Goal: Transaction & Acquisition: Purchase product/service

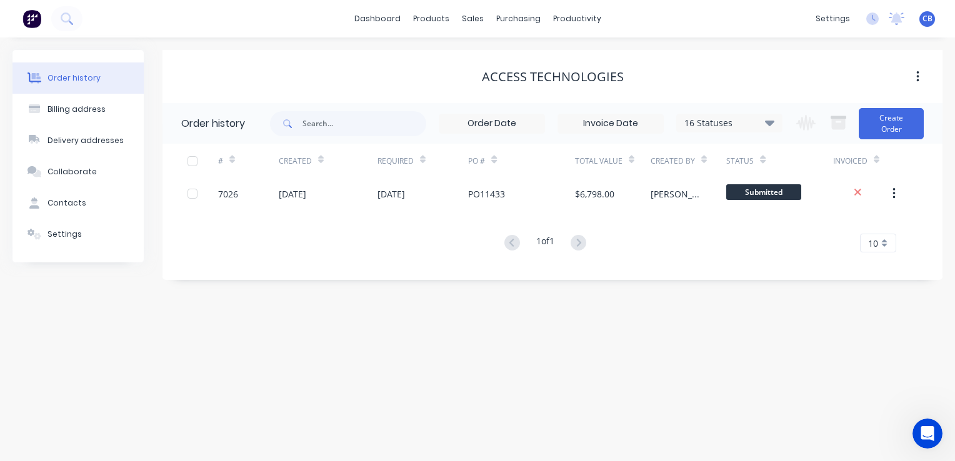
scroll to position [690, 0]
click at [29, 22] on img at bounding box center [31, 18] width 19 height 19
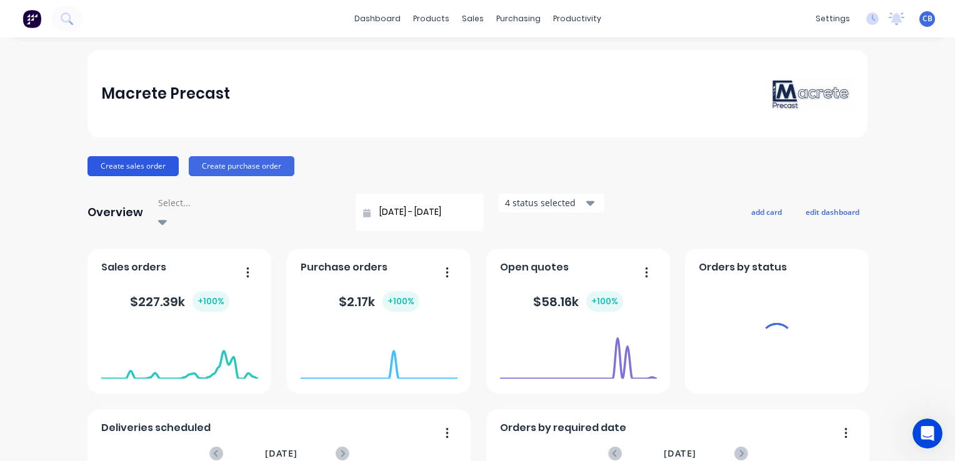
click at [123, 172] on button "Create sales order" at bounding box center [132, 166] width 91 height 20
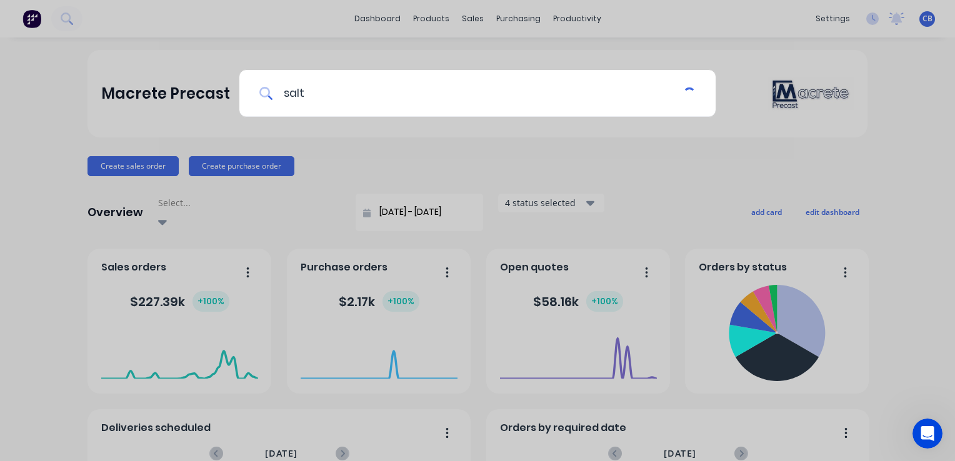
type input "salti"
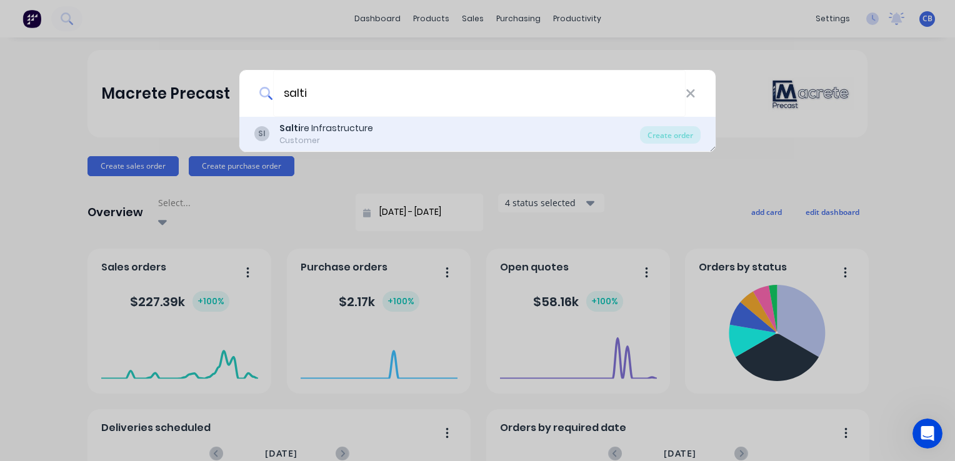
click at [330, 129] on div "Salti re Infrastructure" at bounding box center [326, 128] width 94 height 13
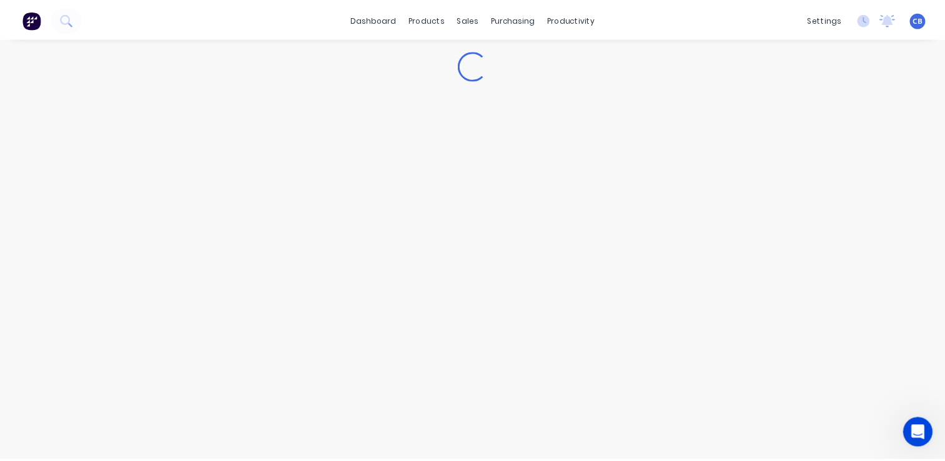
scroll to position [657, 0]
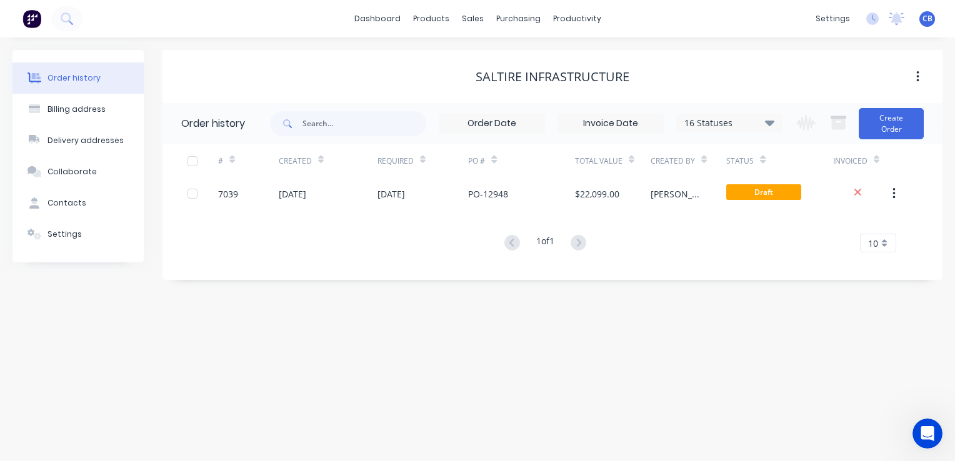
click at [364, 251] on div "1 of 1 10 5 10 15 20 25 30 35" at bounding box center [544, 243] width 765 height 18
click at [881, 126] on button "Create Order" at bounding box center [890, 123] width 65 height 31
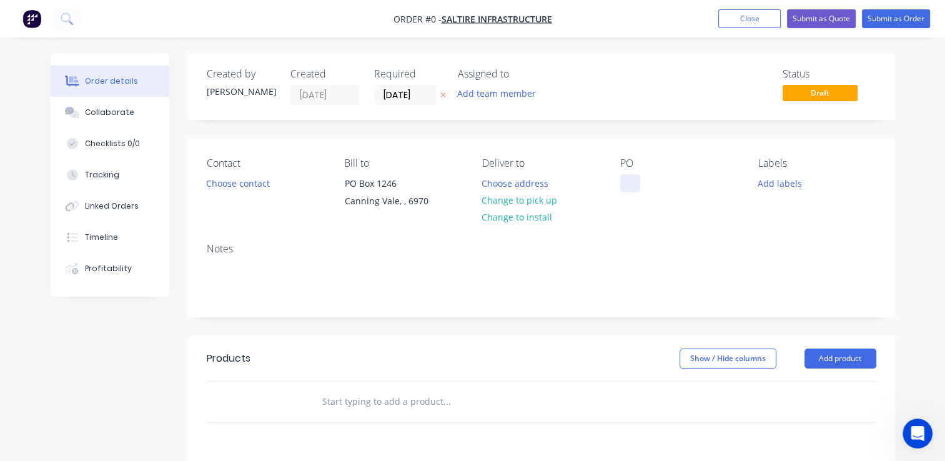
drag, startPoint x: 630, startPoint y: 186, endPoint x: 660, endPoint y: 186, distance: 30.0
click at [630, 186] on div at bounding box center [630, 183] width 20 height 18
paste div
click at [523, 183] on div "Order details Collaborate Checklists 0/0 Tracking Linked Orders Timeline Profit…" at bounding box center [473, 397] width 870 height 688
click at [517, 186] on button "Choose address" at bounding box center [515, 182] width 80 height 17
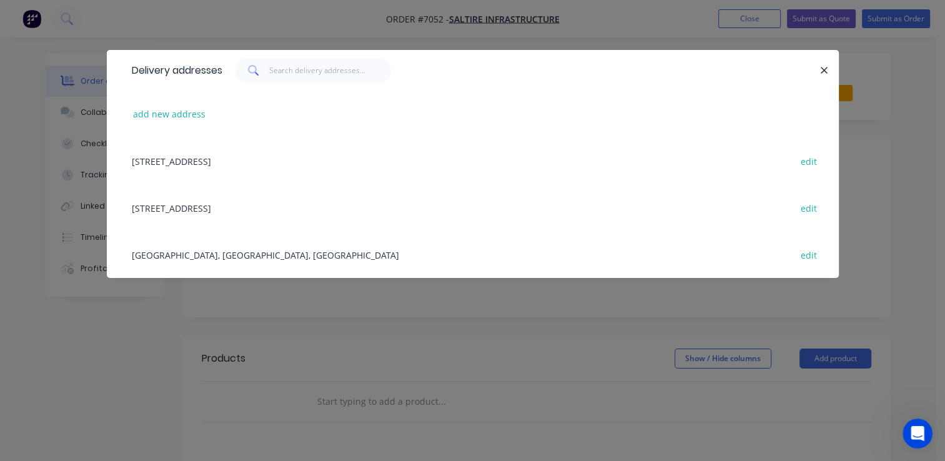
click at [271, 253] on div "[GEOGRAPHIC_DATA], [GEOGRAPHIC_DATA], [GEOGRAPHIC_DATA], [GEOGRAPHIC_DATA], 605…" at bounding box center [473, 254] width 695 height 47
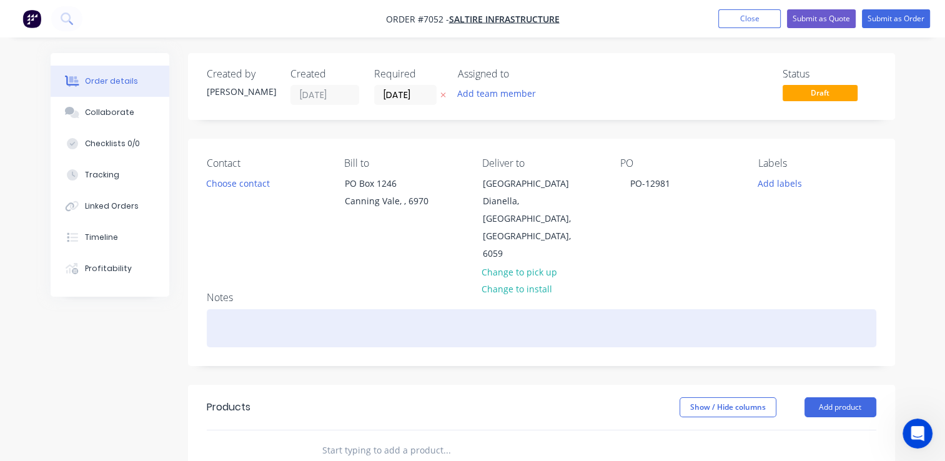
click at [268, 309] on div at bounding box center [542, 328] width 670 height 38
drag, startPoint x: 238, startPoint y: 281, endPoint x: 247, endPoint y: 283, distance: 9.6
click at [238, 309] on div at bounding box center [542, 328] width 670 height 38
paste div
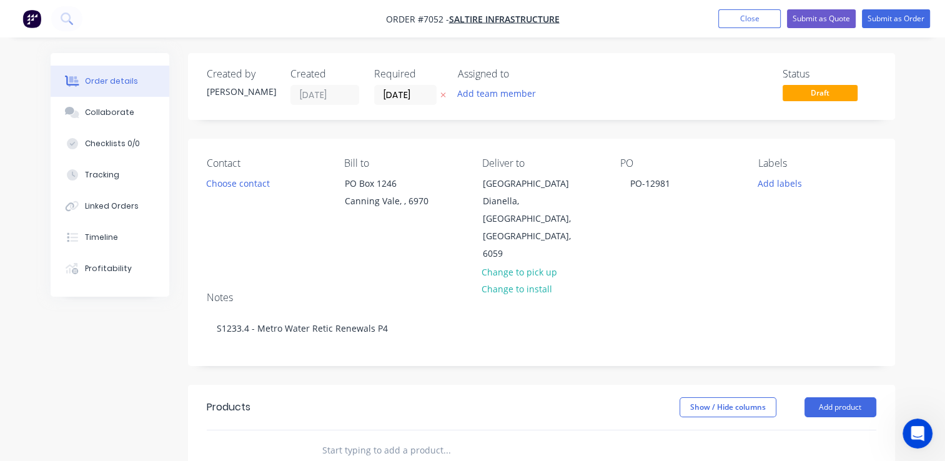
scroll to position [697, 0]
click at [252, 178] on button "Choose contact" at bounding box center [237, 182] width 77 height 17
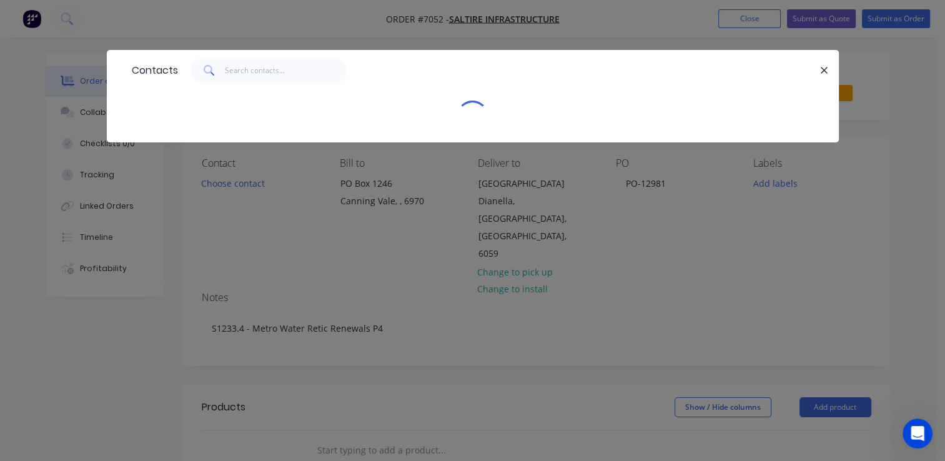
scroll to position [657, 0]
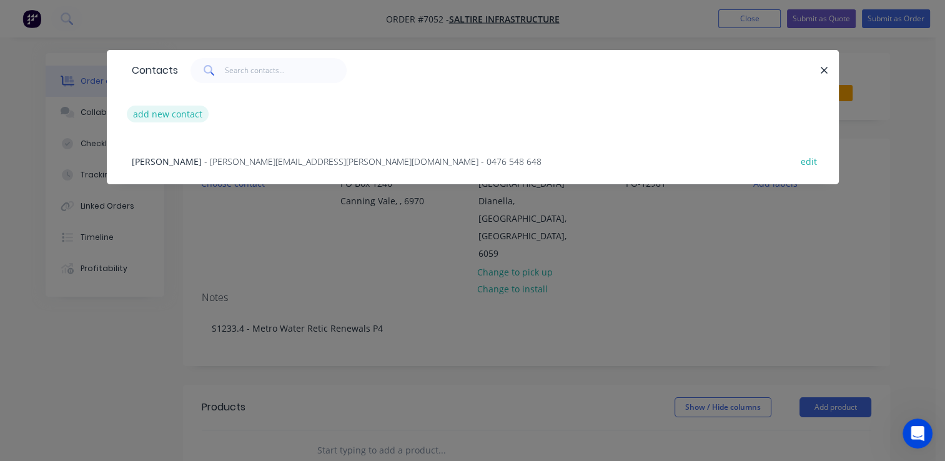
click at [172, 116] on button "add new contact" at bounding box center [168, 114] width 82 height 17
select select "AU"
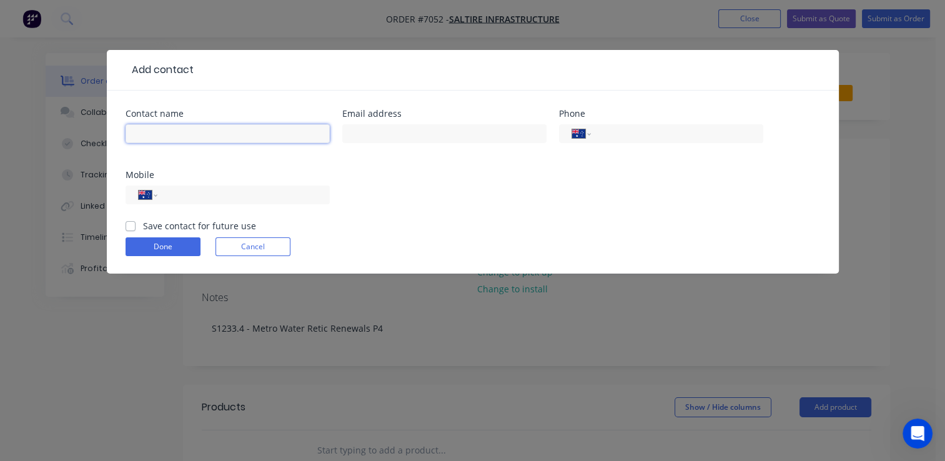
drag, startPoint x: 175, startPoint y: 134, endPoint x: 159, endPoint y: 83, distance: 53.1
click at [176, 134] on input "text" at bounding box center [228, 133] width 204 height 19
drag, startPoint x: 202, startPoint y: 132, endPoint x: 57, endPoint y: 136, distance: 144.3
click at [57, 136] on div "Add contact Contact name [PERSON_NAME] Email address Phone International [GEOGR…" at bounding box center [472, 230] width 945 height 461
paste input "[PERSON_NAME]"
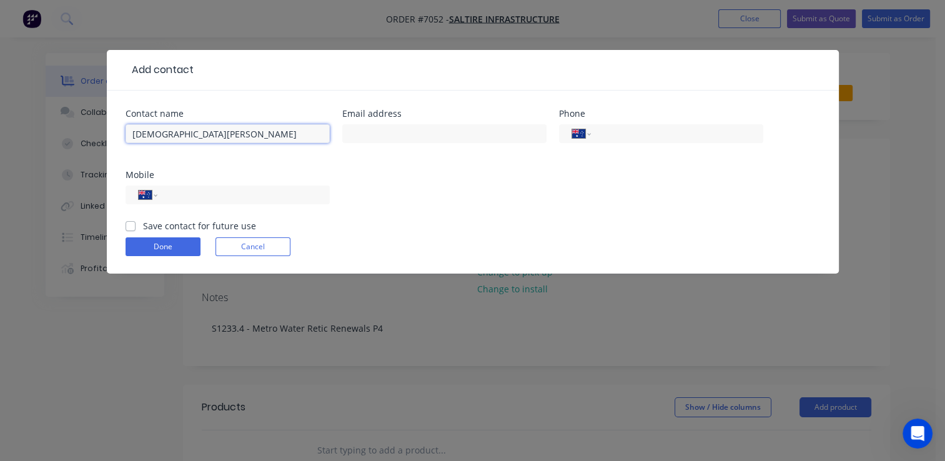
type input "[DEMOGRAPHIC_DATA][PERSON_NAME]"
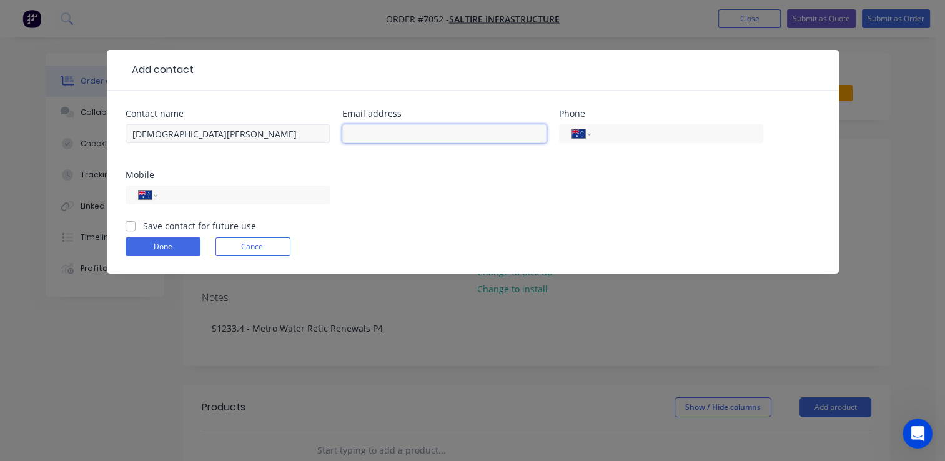
scroll to position [697, 0]
click at [397, 132] on input "text" at bounding box center [444, 133] width 204 height 19
paste input "[PERSON_NAME][EMAIL_ADDRESS][DOMAIN_NAME]"
type input "[PERSON_NAME][EMAIL_ADDRESS][DOMAIN_NAME]"
click at [180, 196] on input "tel" at bounding box center [241, 195] width 150 height 14
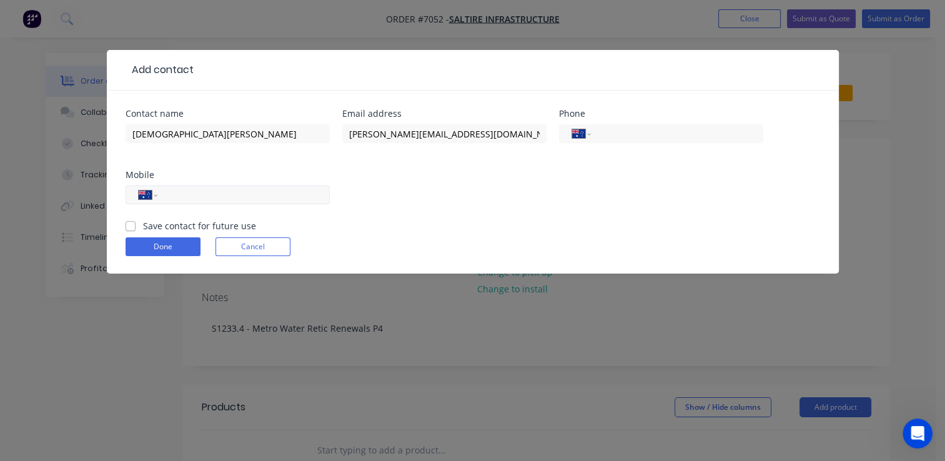
paste input "0404 579 240"
type input "0404 579 240"
click at [143, 227] on label "Save contact for future use" at bounding box center [199, 225] width 113 height 13
click at [127, 227] on input "Save contact for future use" at bounding box center [131, 225] width 10 height 12
checkbox input "true"
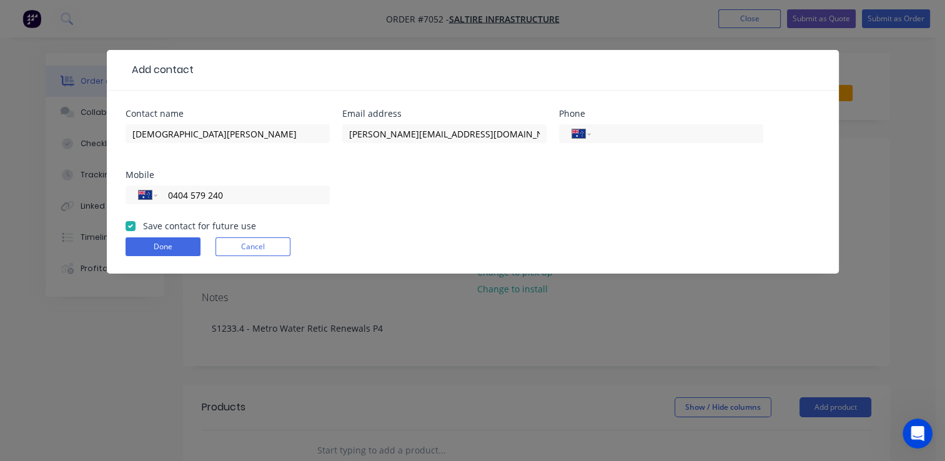
scroll to position [657, 0]
click at [174, 244] on button "Done" at bounding box center [163, 246] width 75 height 19
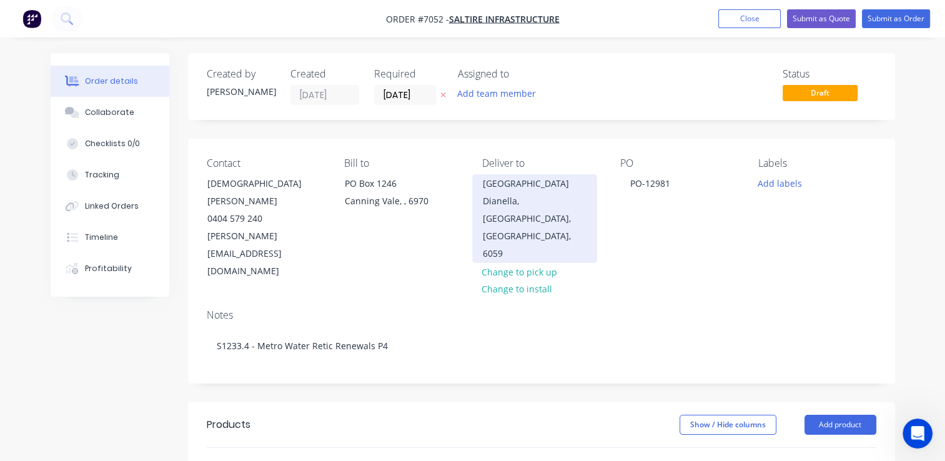
click at [517, 194] on div "Dianella, [GEOGRAPHIC_DATA], [GEOGRAPHIC_DATA], 6059" at bounding box center [535, 227] width 104 height 70
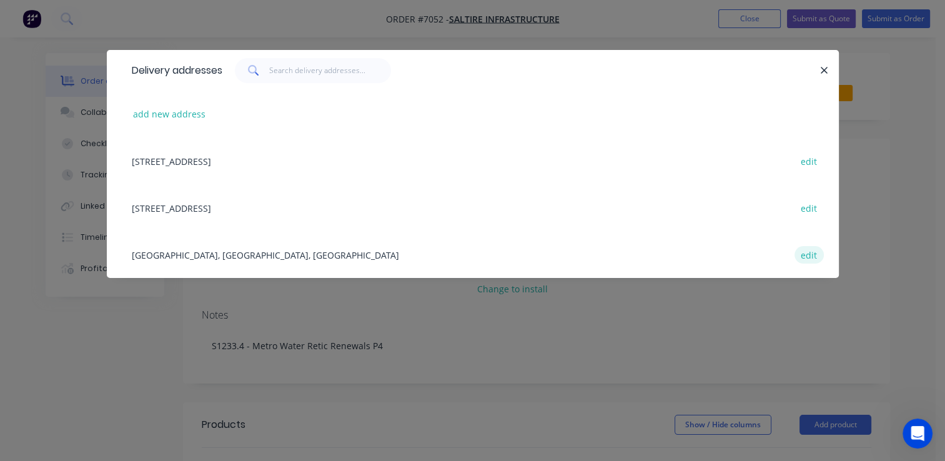
click at [798, 256] on button "edit" at bounding box center [809, 254] width 29 height 17
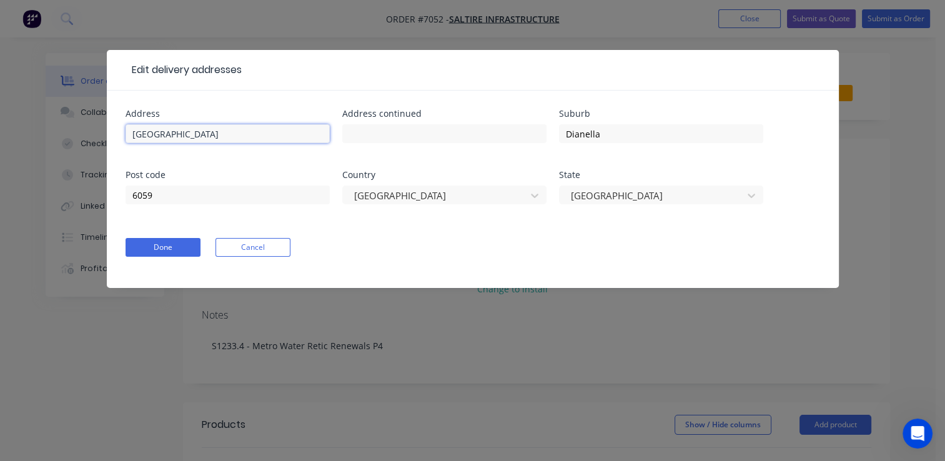
click at [132, 135] on input "[GEOGRAPHIC_DATA]" at bounding box center [228, 133] width 204 height 19
type input "[STREET_ADDRESS]"
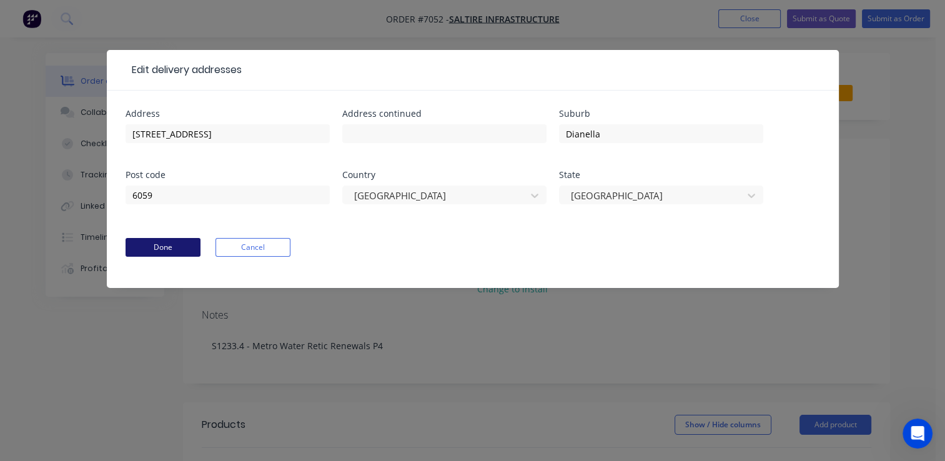
click at [151, 240] on button "Done" at bounding box center [163, 247] width 75 height 19
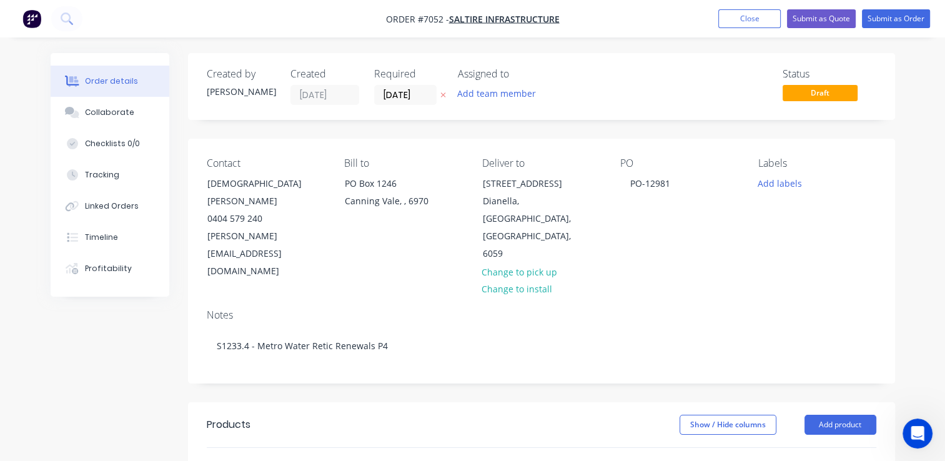
scroll to position [125, 0]
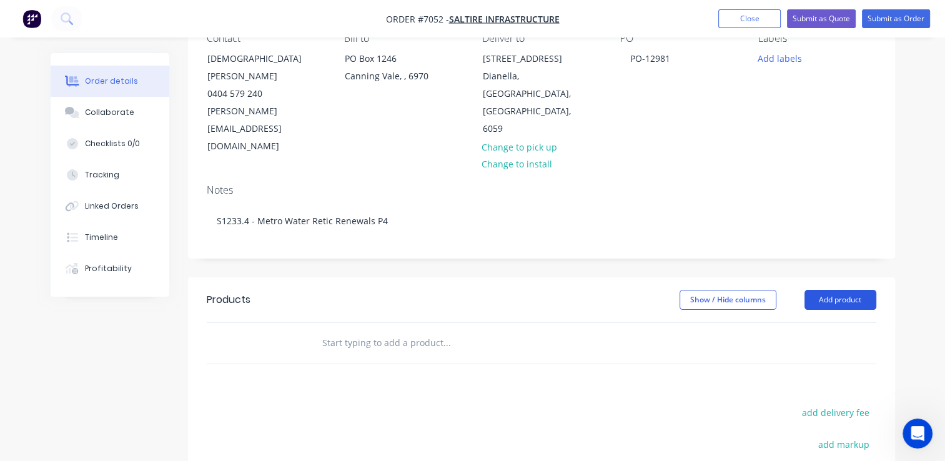
click at [849, 290] on button "Add product" at bounding box center [841, 300] width 72 height 20
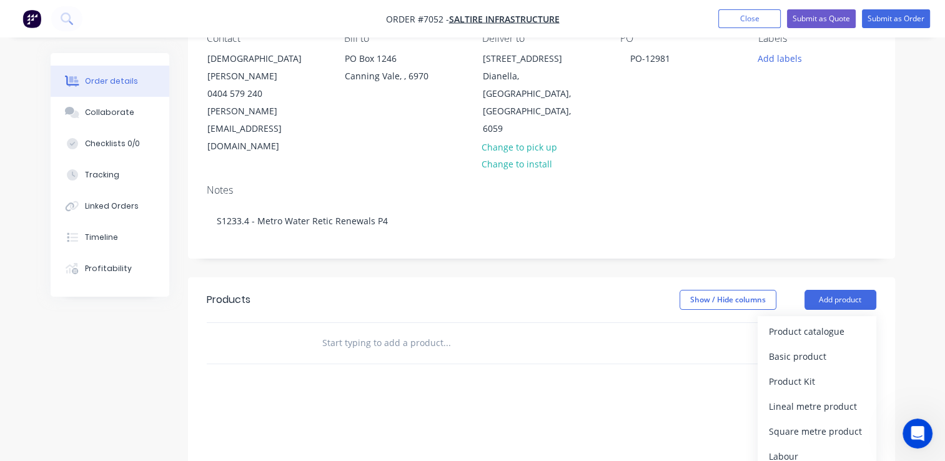
click at [376, 323] on div at bounding box center [532, 343] width 450 height 41
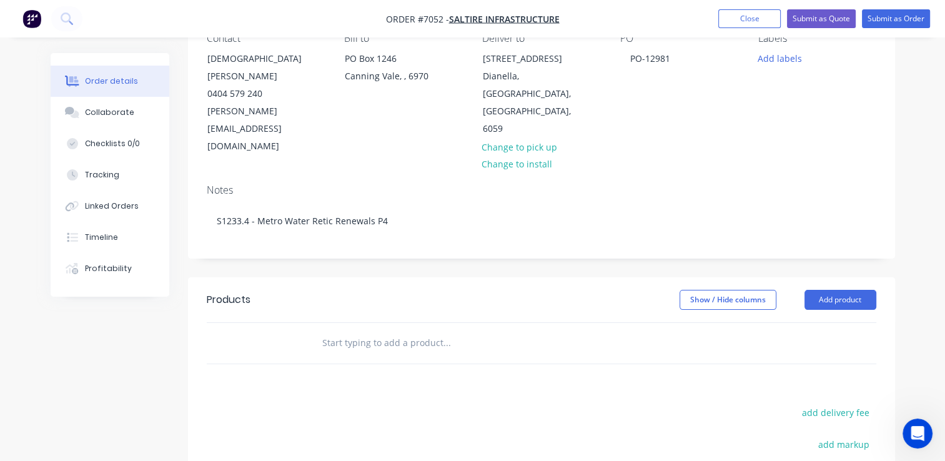
click at [372, 330] on input "text" at bounding box center [447, 342] width 250 height 25
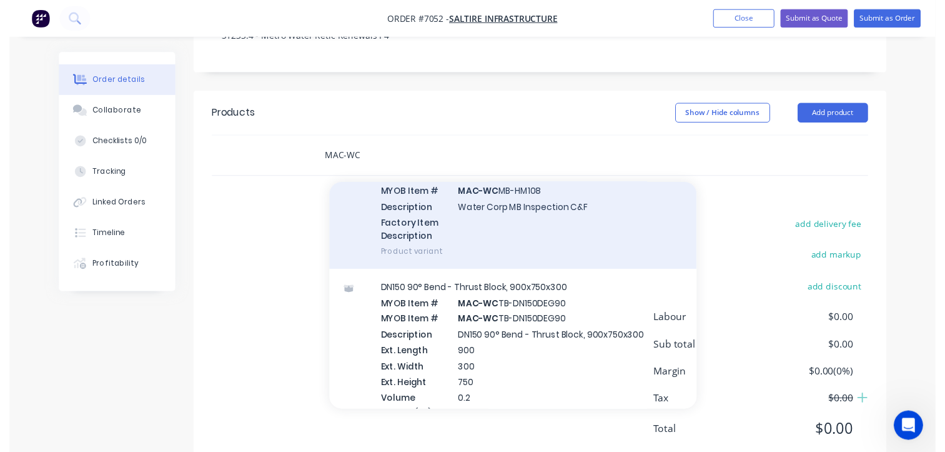
scroll to position [62, 0]
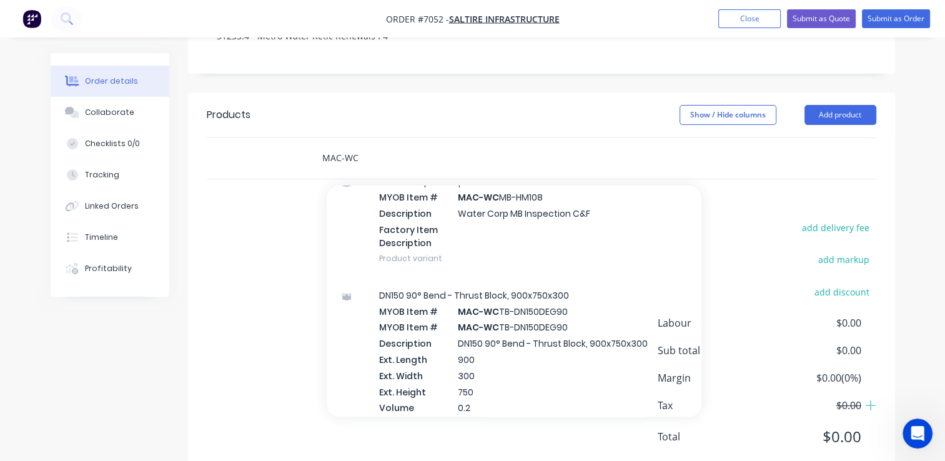
click at [374, 146] on input "MAC-WC" at bounding box center [447, 158] width 250 height 25
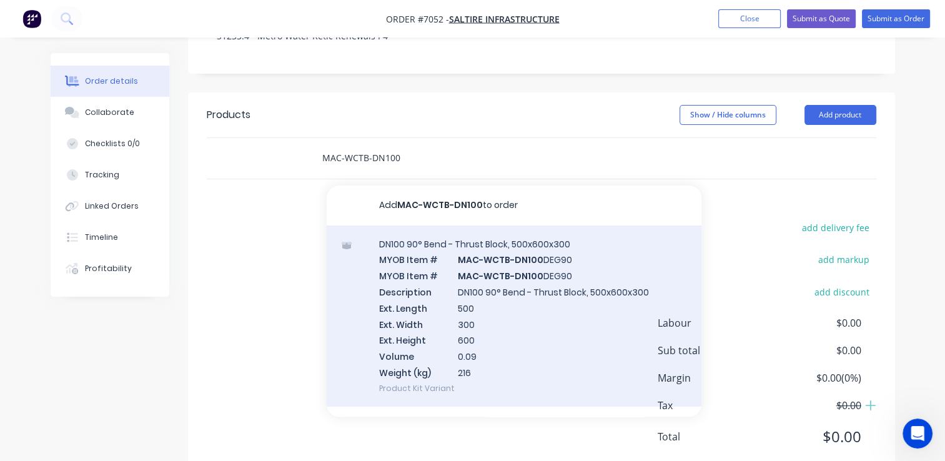
type input "MAC-WCTB-DN100"
click at [495, 272] on div "DN100 90° Bend - Thrust Block, 500x600x300 MYOB Item # MAC-WCTB-DN100 DEG90 MYO…" at bounding box center [514, 316] width 375 height 181
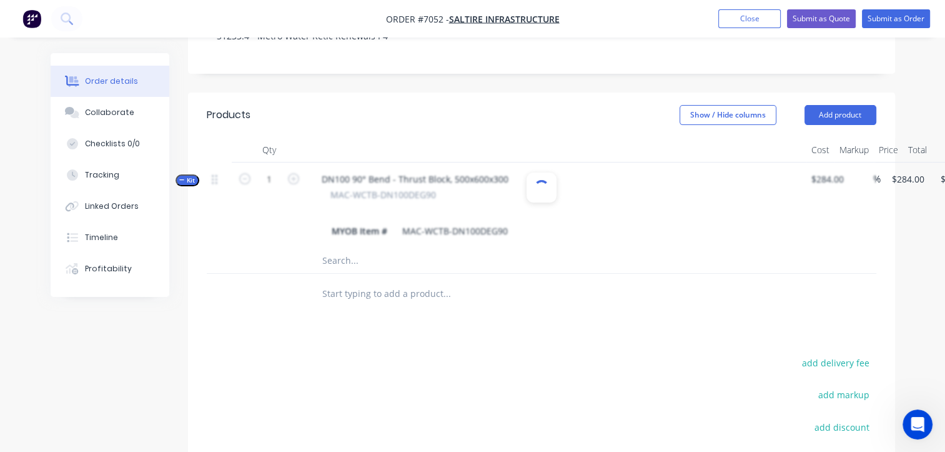
scroll to position [667, 0]
click at [905, 170] on input "284" at bounding box center [910, 179] width 39 height 18
type input "380"
type input "33.8"
type input "$380.00"
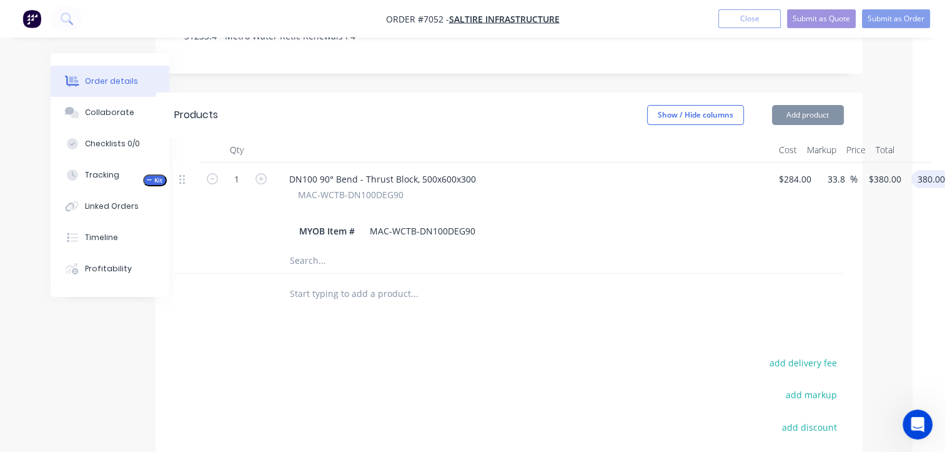
scroll to position [707, 0]
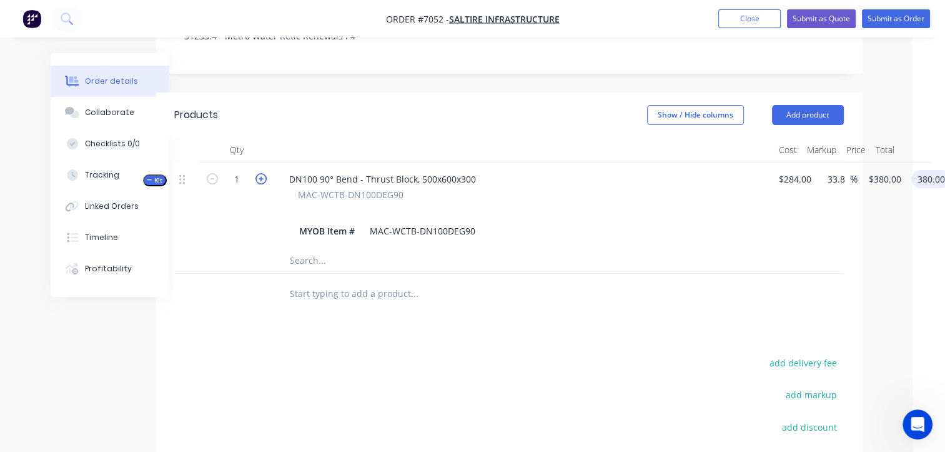
type input "$380.00"
click at [265, 173] on icon "button" at bounding box center [260, 178] width 11 height 11
type input "2"
type input "$0.00"
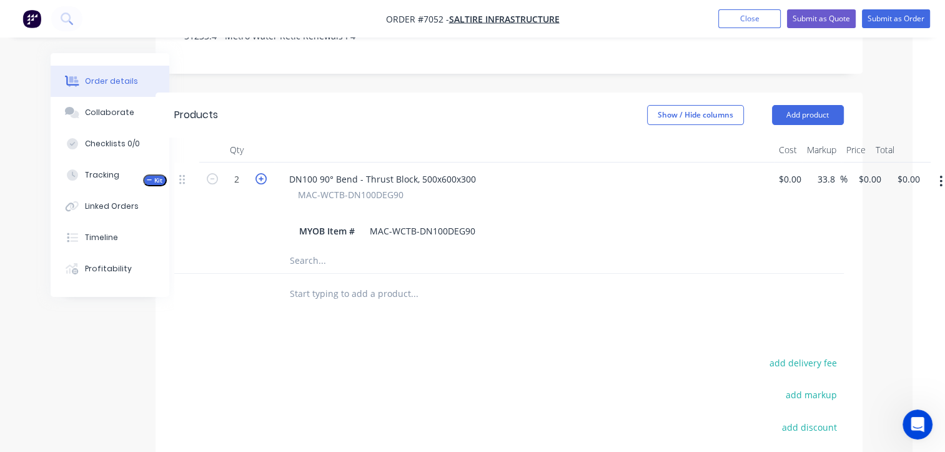
click at [265, 173] on icon "button" at bounding box center [260, 178] width 11 height 11
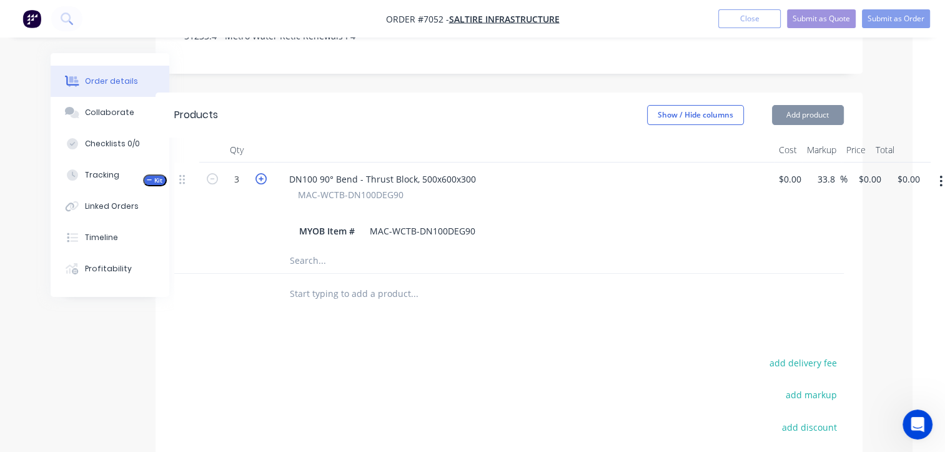
click at [263, 173] on icon "button" at bounding box center [260, 178] width 11 height 11
type input "4"
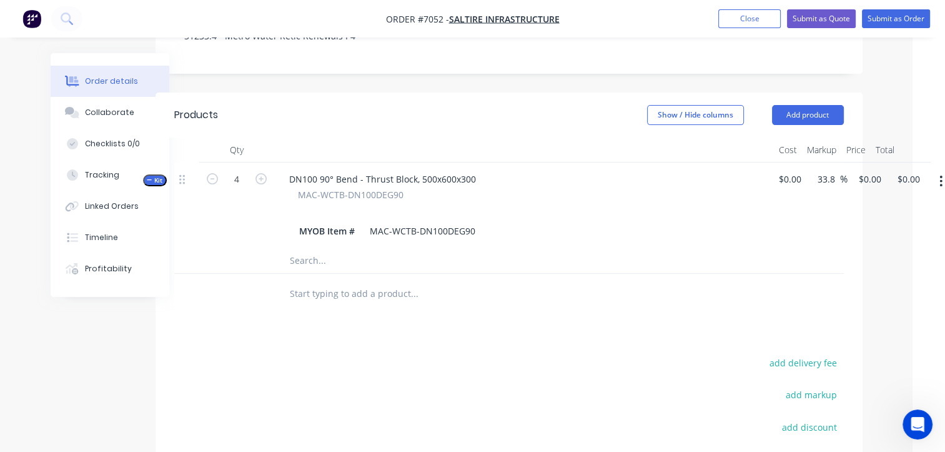
click at [406, 281] on input "text" at bounding box center [414, 293] width 250 height 25
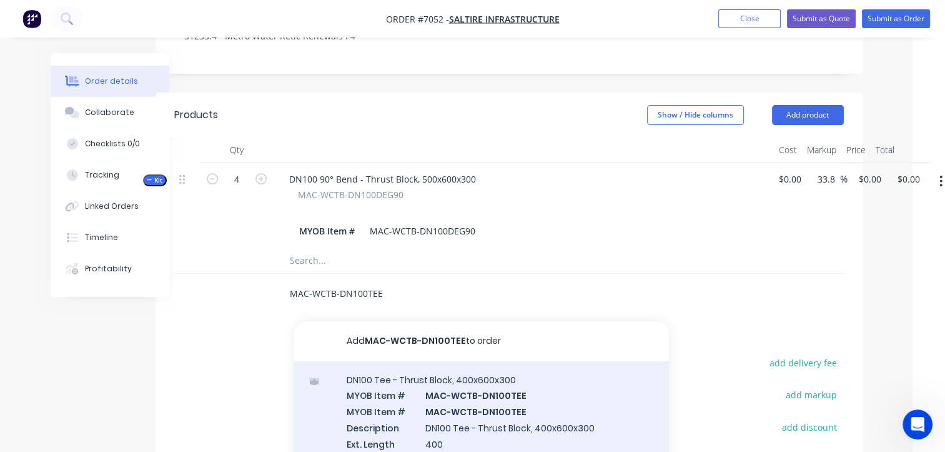
type input "MAC-WCTB-DN100TEE"
click at [412, 388] on div "DN100 Tee - Thrust Block, 400x600x300 MYOB Item # MAC-WCTB-DN100TEE MYOB Item #…" at bounding box center [481, 451] width 375 height 181
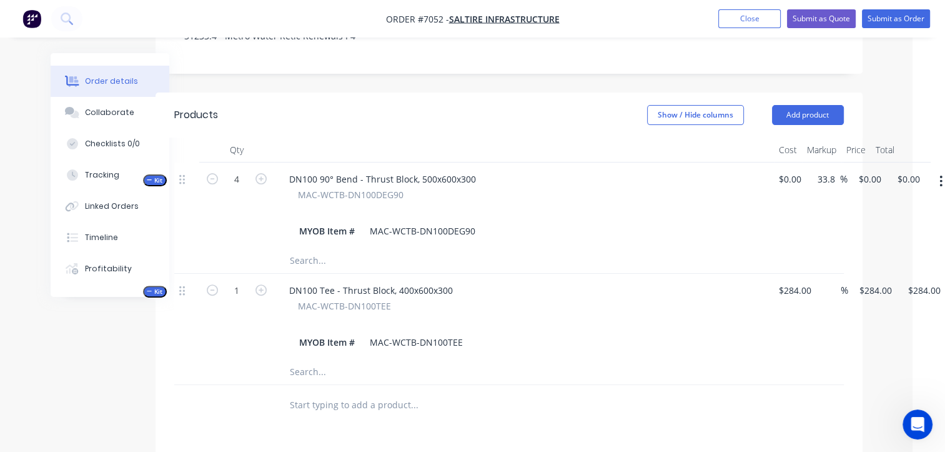
click at [267, 282] on button "button" at bounding box center [261, 288] width 16 height 13
type input "2"
type input "$0.00"
click at [856, 281] on input "0" at bounding box center [855, 290] width 14 height 18
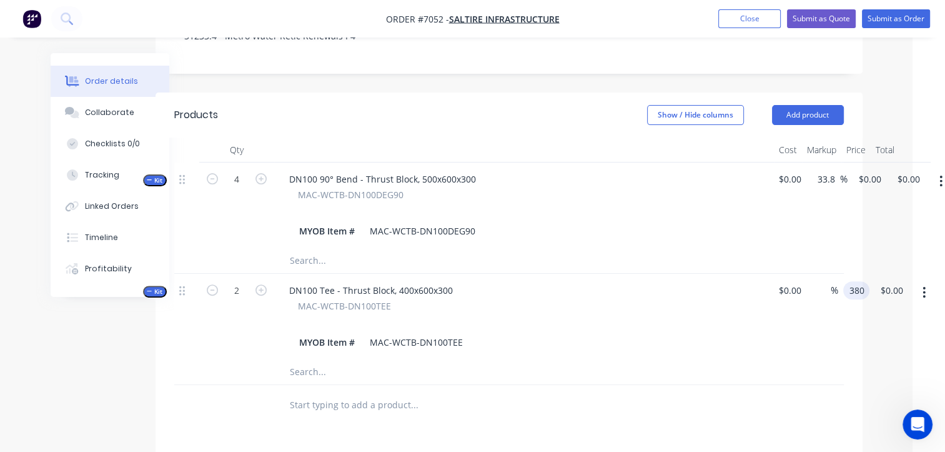
type input "$380.00"
type input "$760.00"
click at [829, 170] on input "33.8" at bounding box center [828, 179] width 24 height 18
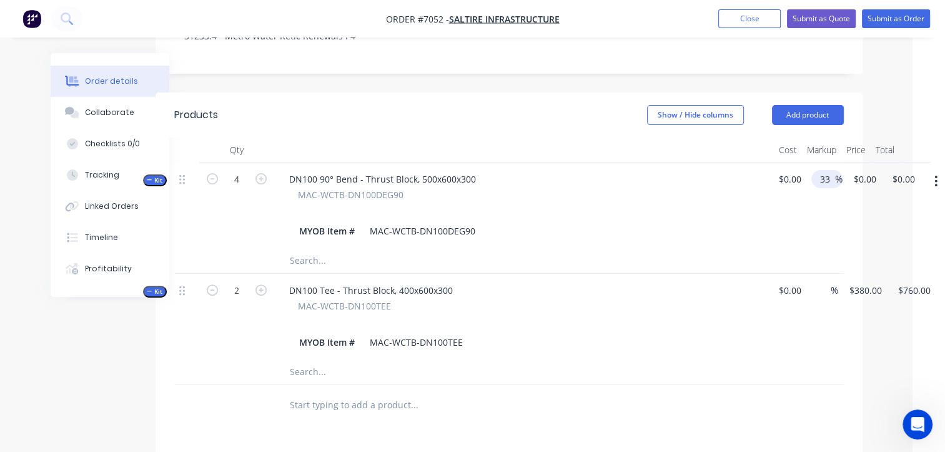
type input "3"
type input "$380.00"
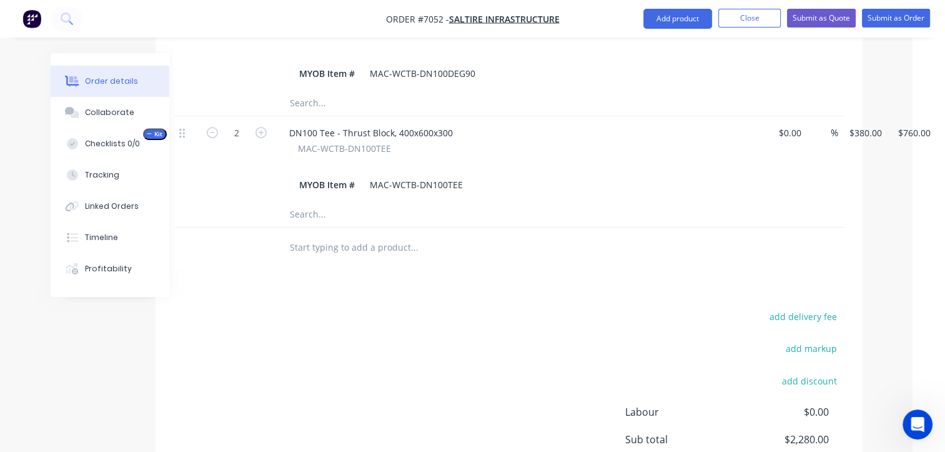
scroll to position [497, 32]
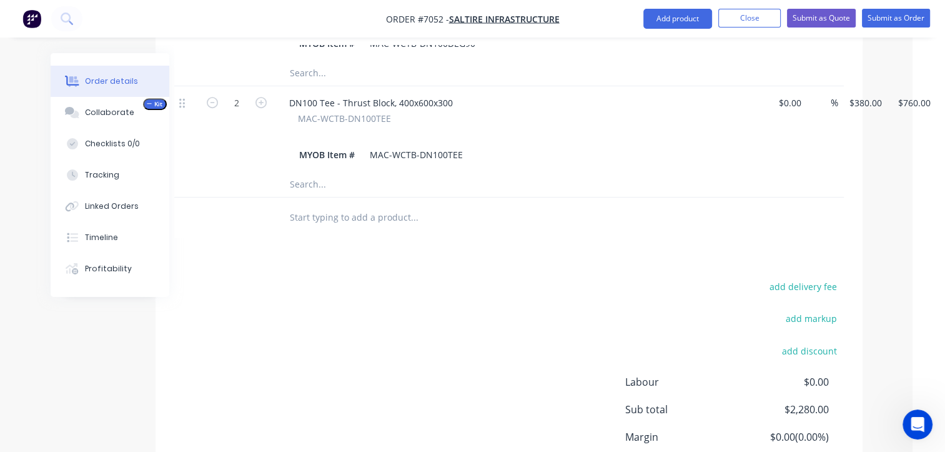
type input "$1,520.00"
click at [321, 205] on input "text" at bounding box center [414, 217] width 250 height 25
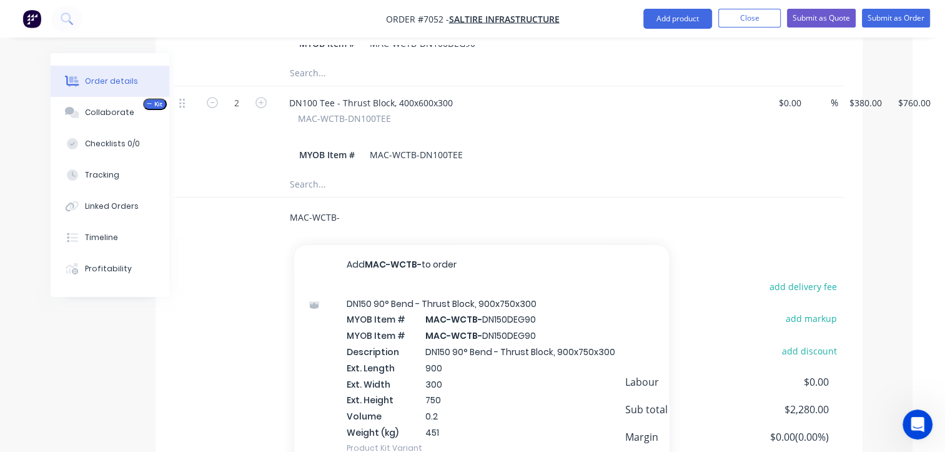
click at [353, 205] on input "MAC-WCTB-" at bounding box center [414, 217] width 250 height 25
drag, startPoint x: 350, startPoint y: 181, endPoint x: 310, endPoint y: 177, distance: 40.2
click at [310, 205] on input "MAC-WCTB-" at bounding box center [414, 217] width 250 height 25
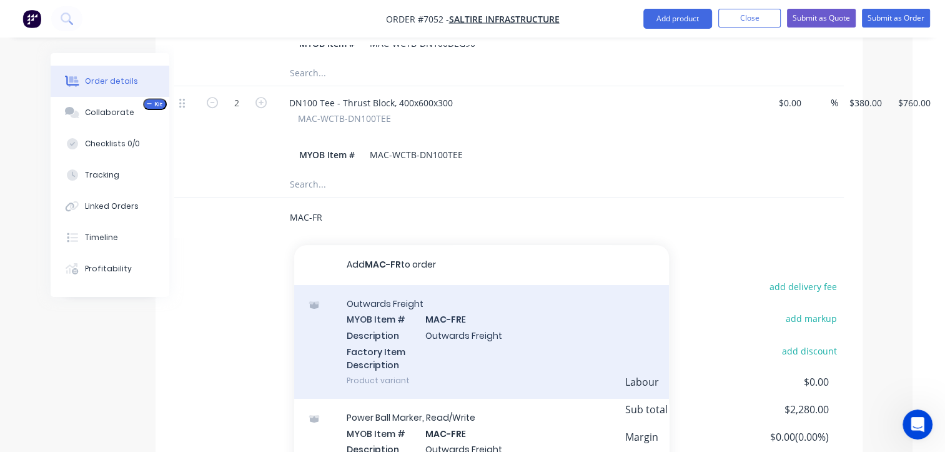
type input "MAC-FR"
click at [424, 317] on div "Outwards Freight MYOB Item # MAC-FR E Description Outwards Freight Factory Item…" at bounding box center [481, 342] width 375 height 114
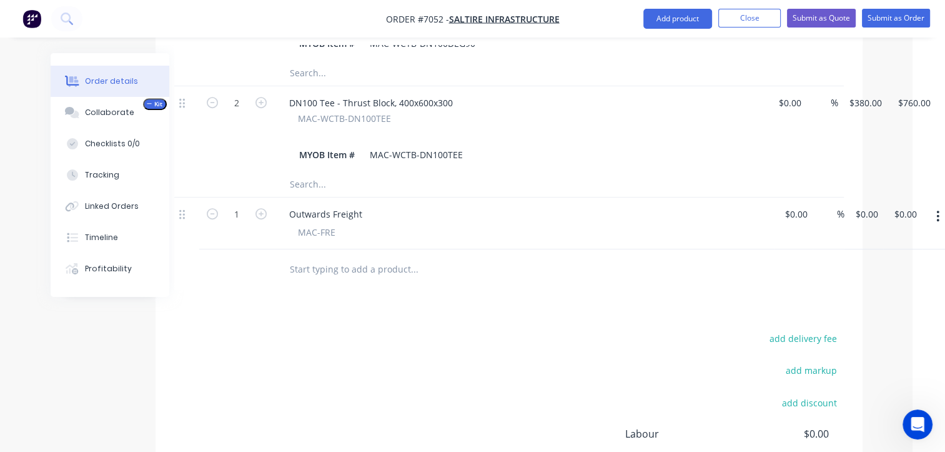
click at [230, 197] on div "1" at bounding box center [236, 223] width 75 height 52
type input "22"
click at [844, 197] on div "22 Outwards Freight MAC-FRE $0.00 $0.00 % 0 $0.00 $0.00 $0.00" at bounding box center [509, 223] width 670 height 52
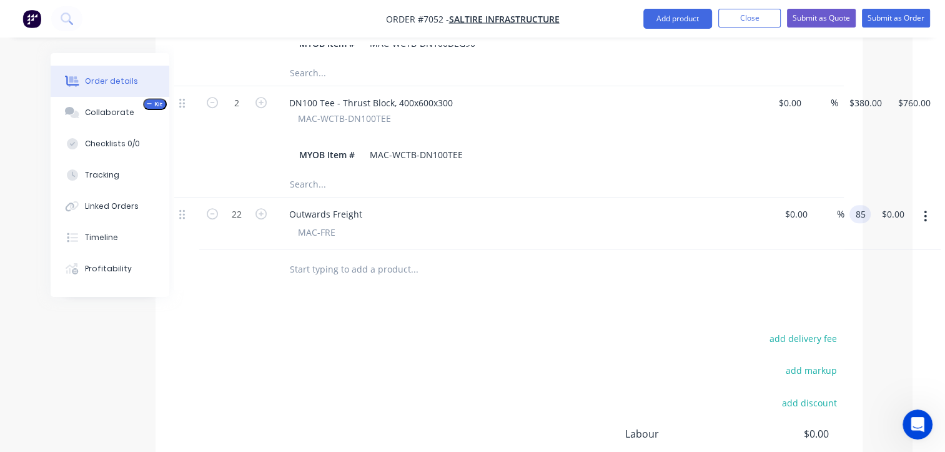
type input "$85.00"
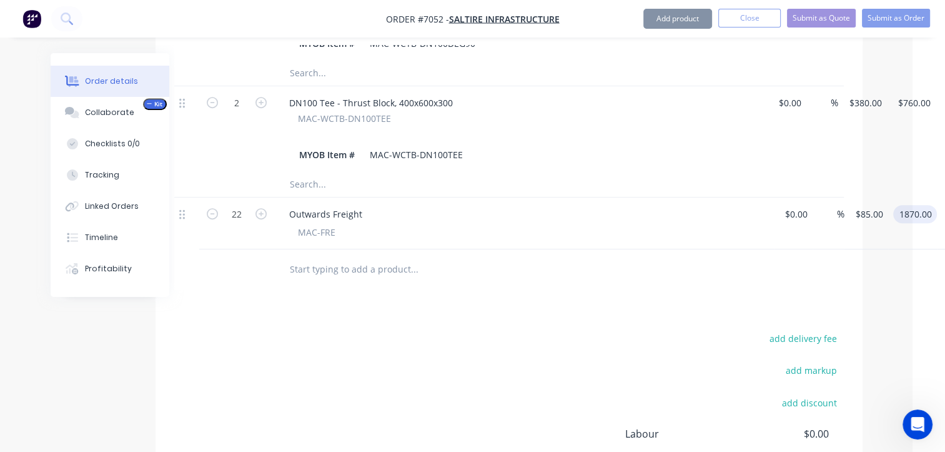
scroll to position [707, 0]
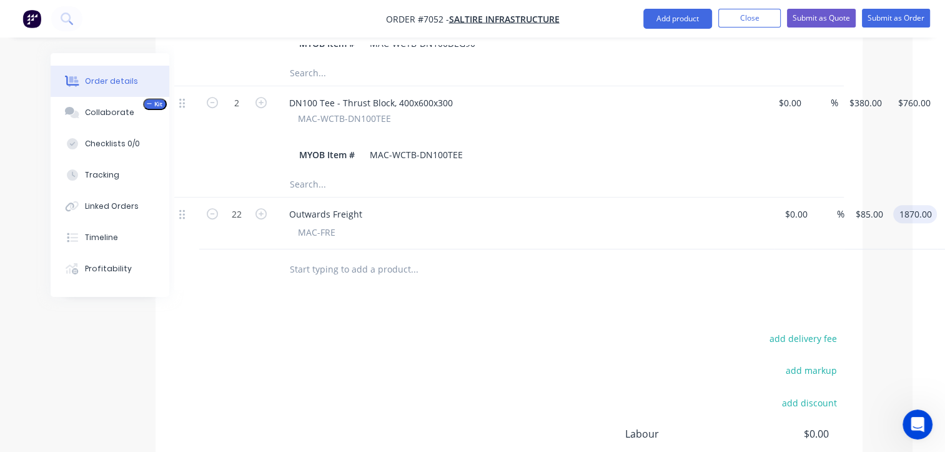
type input "$1,870.00"
click at [370, 249] on div at bounding box center [499, 269] width 450 height 41
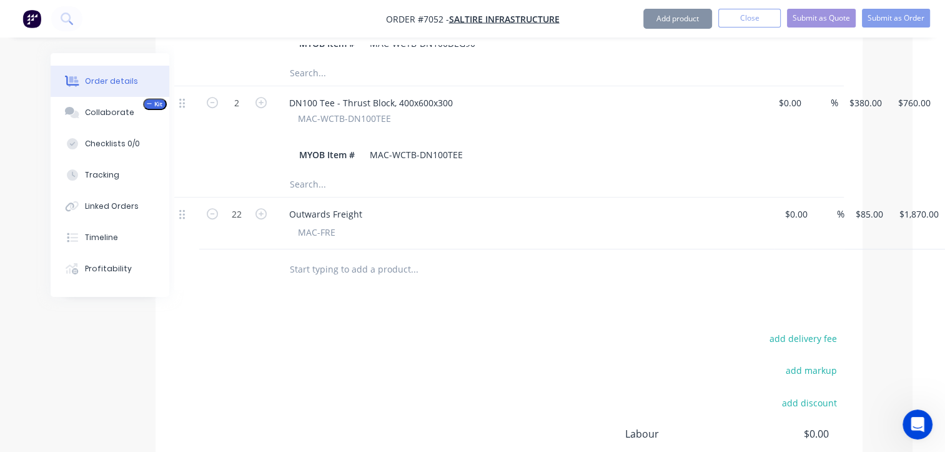
scroll to position [667, 0]
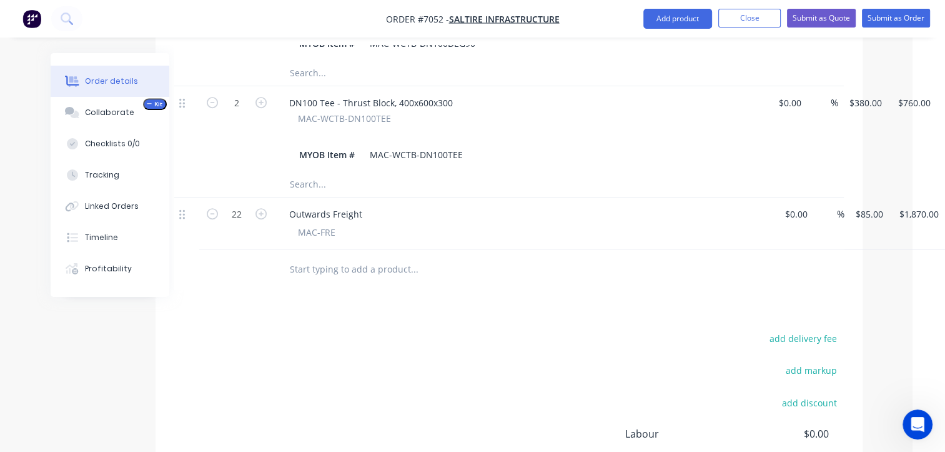
click at [369, 257] on input "text" at bounding box center [414, 269] width 250 height 25
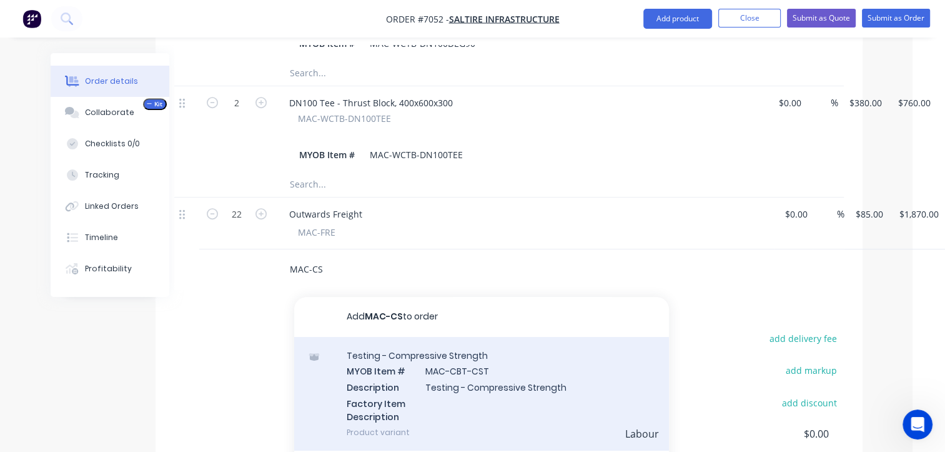
type input "MAC-CS"
click at [455, 366] on div "Testing - Compressive Strength MYOB Item # MAC-CBT-CST Description Testing - Co…" at bounding box center [481, 394] width 375 height 114
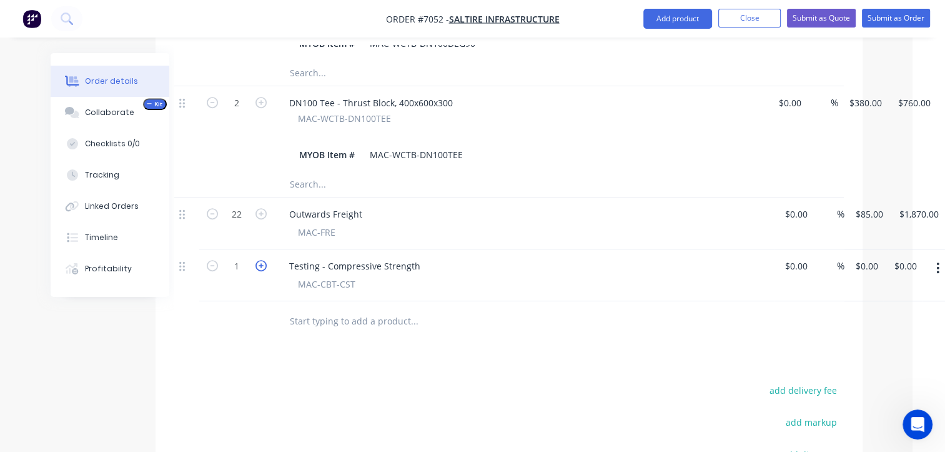
click at [255, 260] on icon "button" at bounding box center [260, 265] width 11 height 11
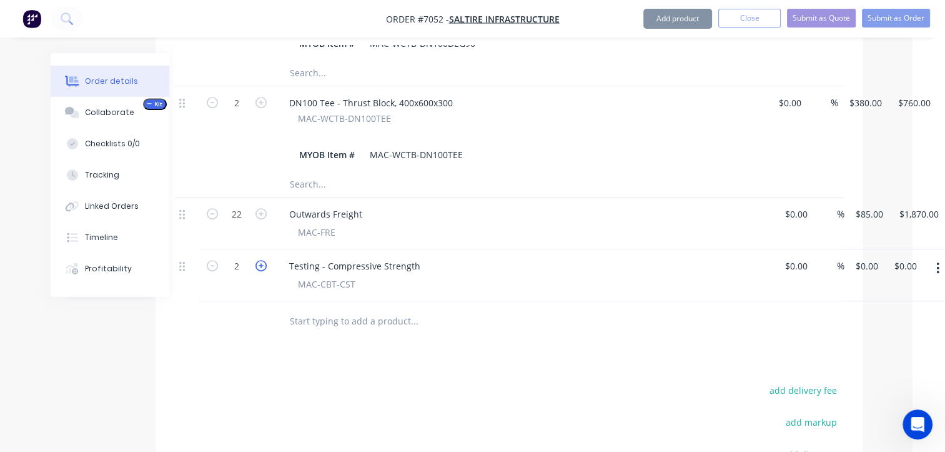
click at [255, 260] on icon "button" at bounding box center [260, 265] width 11 height 11
type input "3"
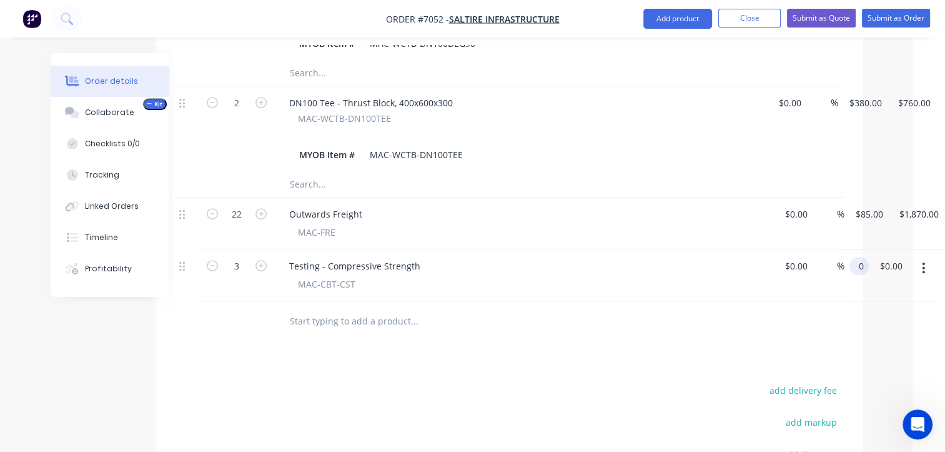
drag, startPoint x: 870, startPoint y: 234, endPoint x: 885, endPoint y: 262, distance: 31.9
click at [844, 249] on div "3 Testing - Compressive Strength MAC-CBT-CST $0.00 $0.00 % 0 0 $0.00 $0.00" at bounding box center [509, 275] width 670 height 52
type input "$255.00"
type input "$765.00"
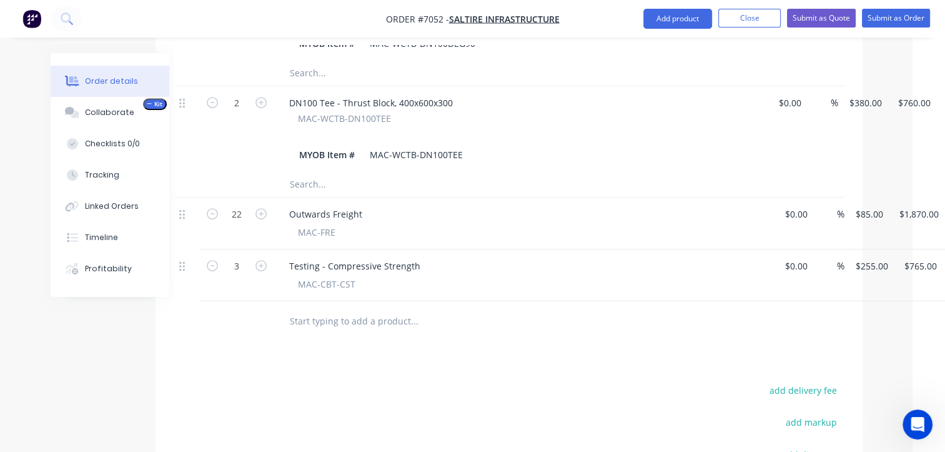
click at [354, 309] on input "text" at bounding box center [414, 321] width 250 height 25
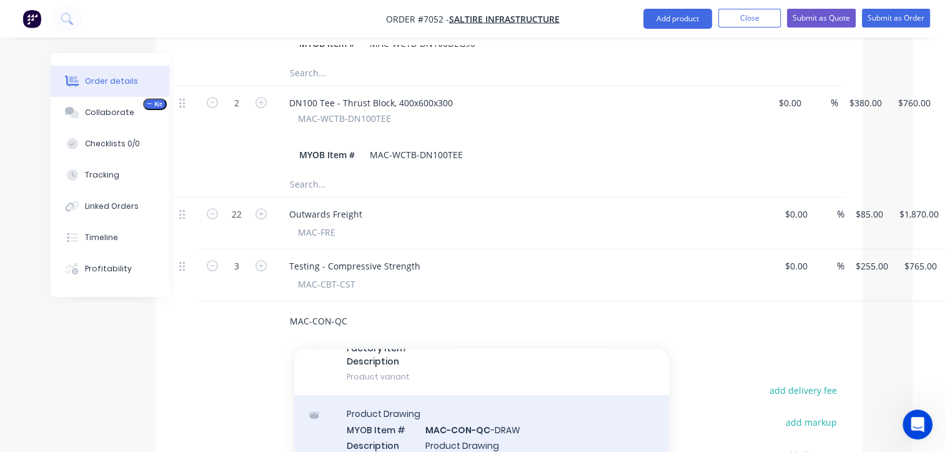
scroll to position [79, 0]
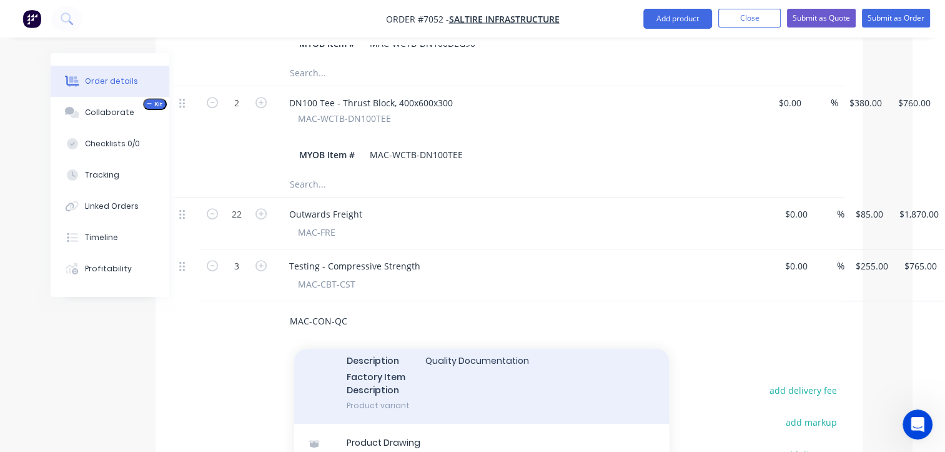
type input "MAC-CON-QC"
click at [468, 349] on div "Quality Documentation MYOB Item # MAC-CON-QC Description Quality Documentation …" at bounding box center [481, 367] width 375 height 114
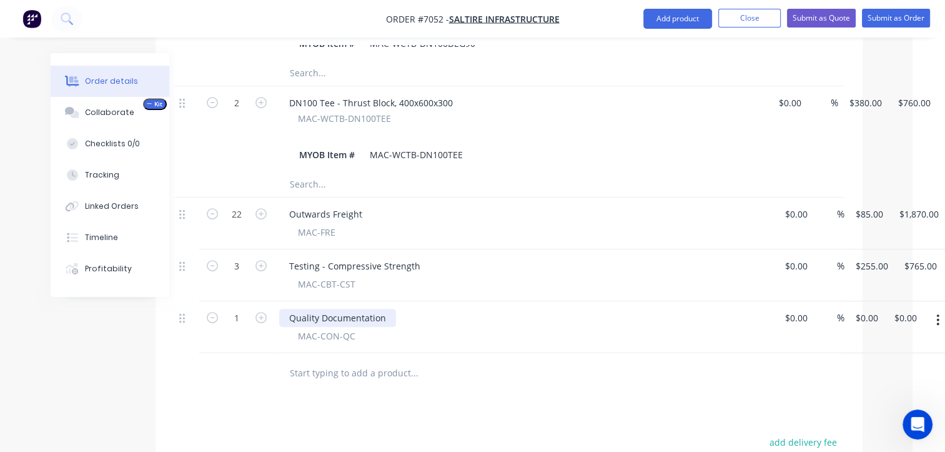
click at [384, 309] on div "Quality Documentation" at bounding box center [337, 318] width 117 height 18
type input "$0.00"
click at [891, 309] on div "0.00 $0.00" at bounding box center [891, 318] width 34 height 18
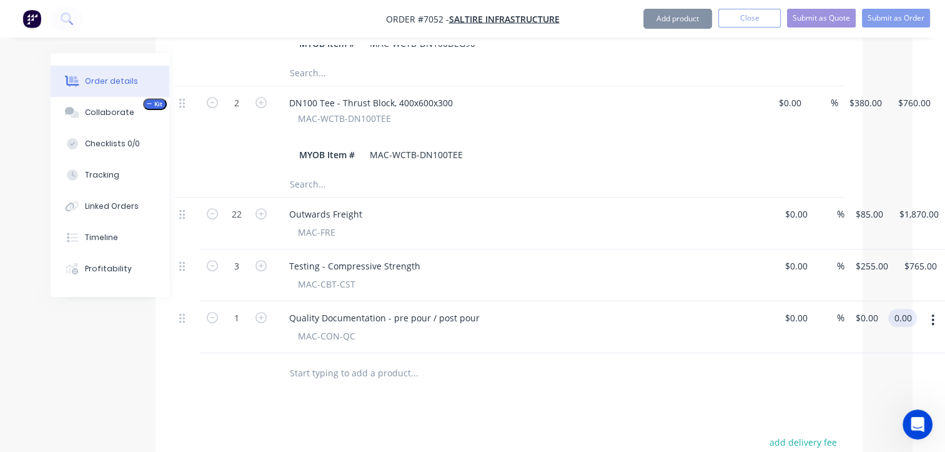
scroll to position [667, 0]
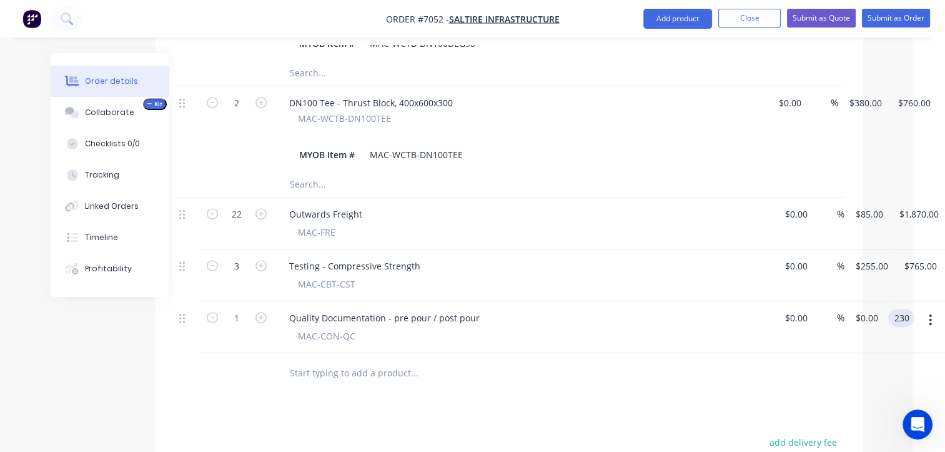
type input "230"
type input "$230.00"
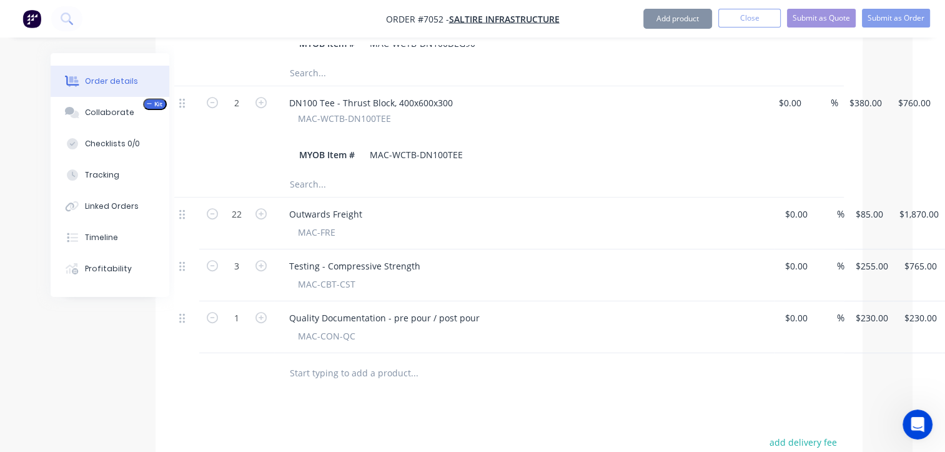
scroll to position [707, 0]
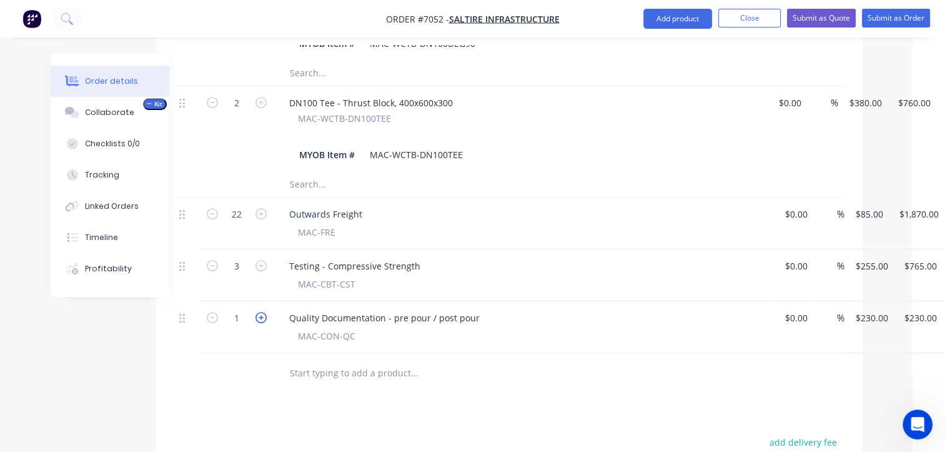
click at [255, 312] on icon "button" at bounding box center [260, 317] width 11 height 11
type input "2"
type input "$460.00"
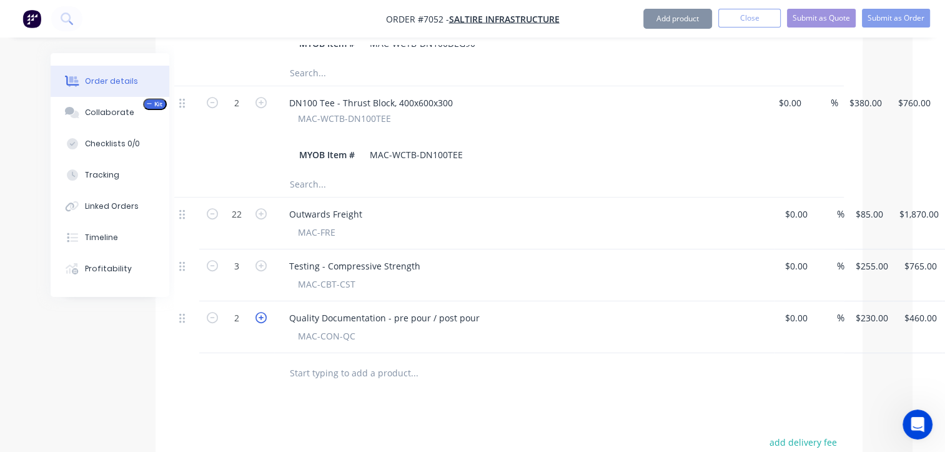
scroll to position [667, 0]
click at [255, 312] on icon "button" at bounding box center [260, 317] width 11 height 11
type input "3"
type input "$690.00"
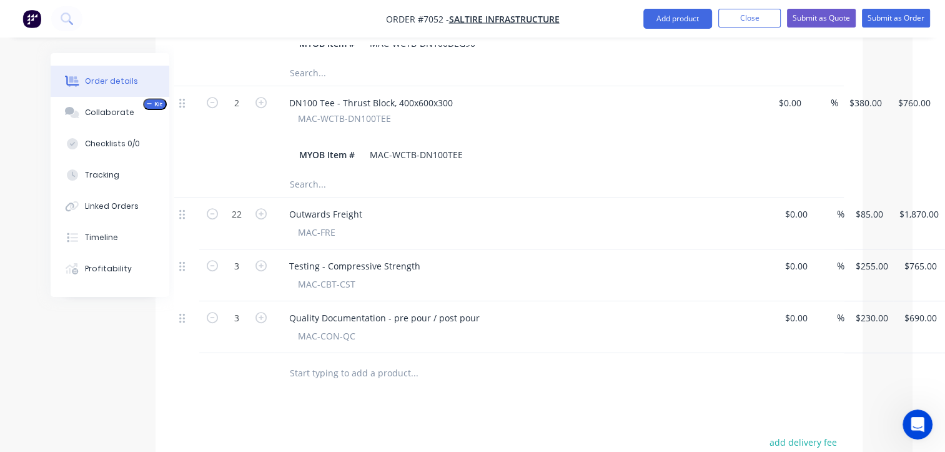
click at [361, 360] on input "text" at bounding box center [414, 372] width 250 height 25
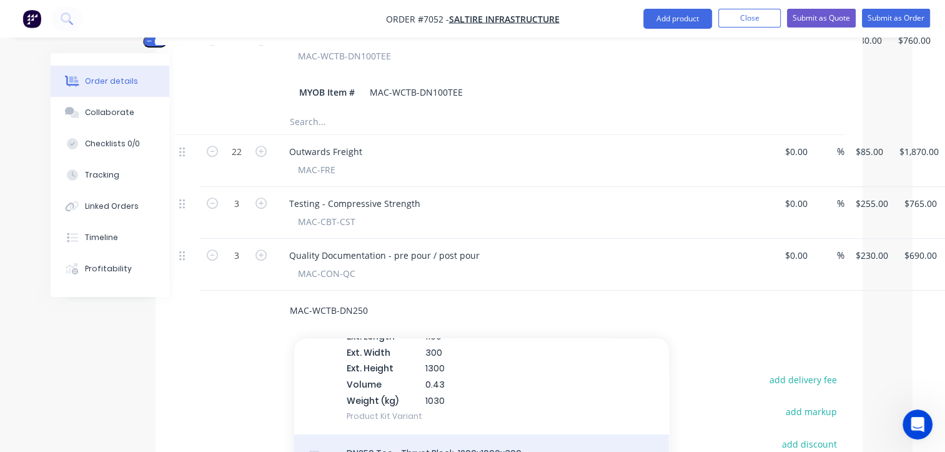
scroll to position [187, 0]
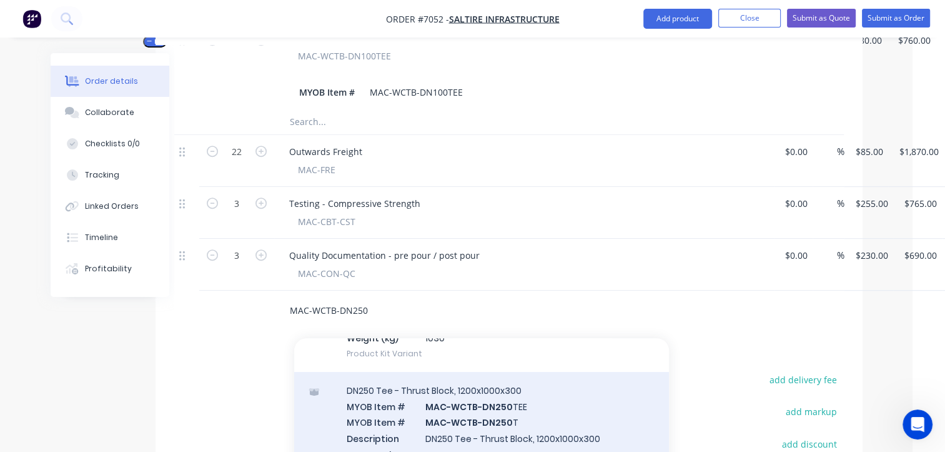
type input "MAC-WCTB-DN250"
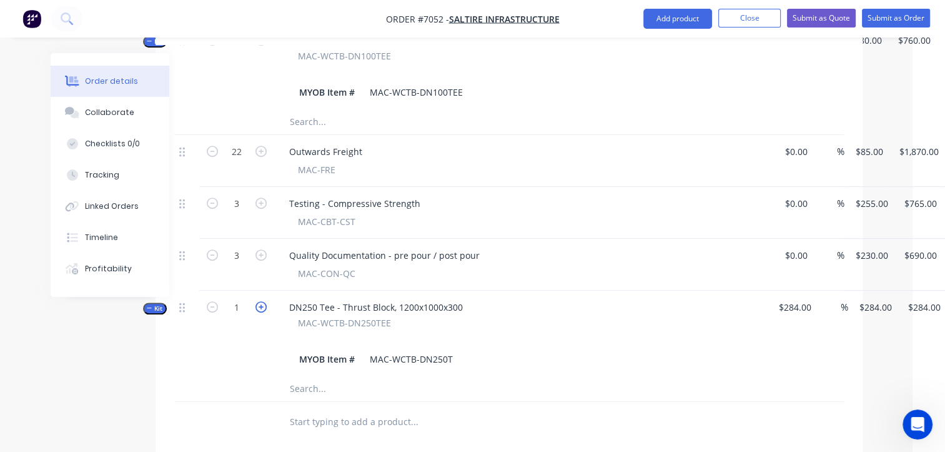
click at [260, 301] on icon "button" at bounding box center [260, 306] width 11 height 11
type input "2"
type input "$0.00"
type input "0.00"
click at [886, 298] on div "0.00 0.00" at bounding box center [896, 307] width 29 height 18
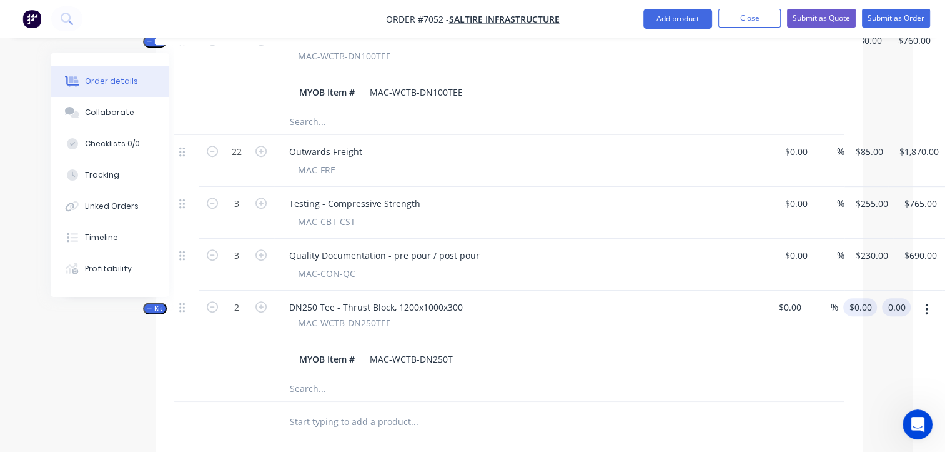
click at [848, 298] on input "$0.00" at bounding box center [862, 307] width 29 height 18
type input "0"
type input "$0.00"
type input "1080"
type input "2160.00"
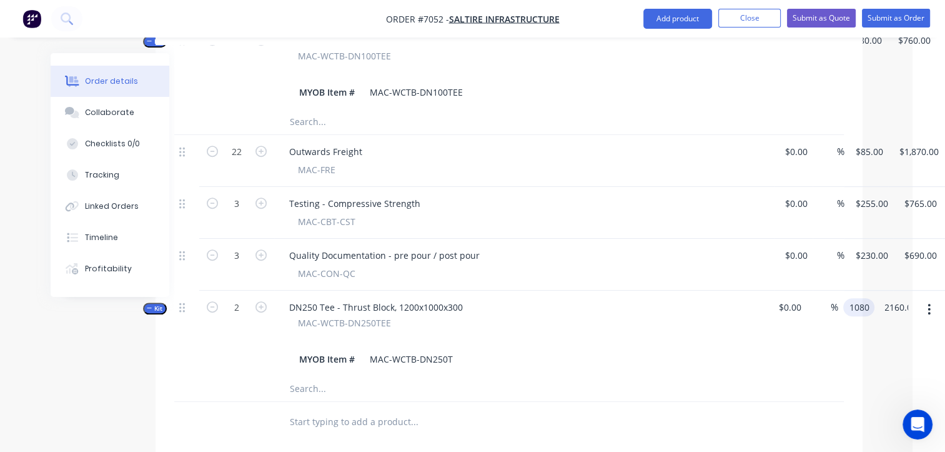
type input "$1,080.00"
type input "$2,160.00"
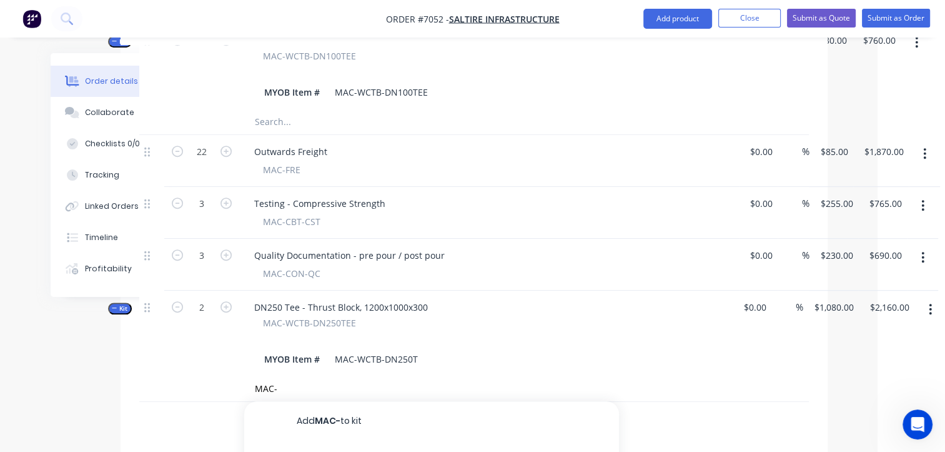
click at [363, 316] on div "MAC-WCTB-DN250TEE" at bounding box center [489, 322] width 452 height 13
click at [341, 316] on span "MAC-WCTB-DN250TEE" at bounding box center [309, 322] width 93 height 13
click at [458, 329] on div at bounding box center [489, 338] width 490 height 18
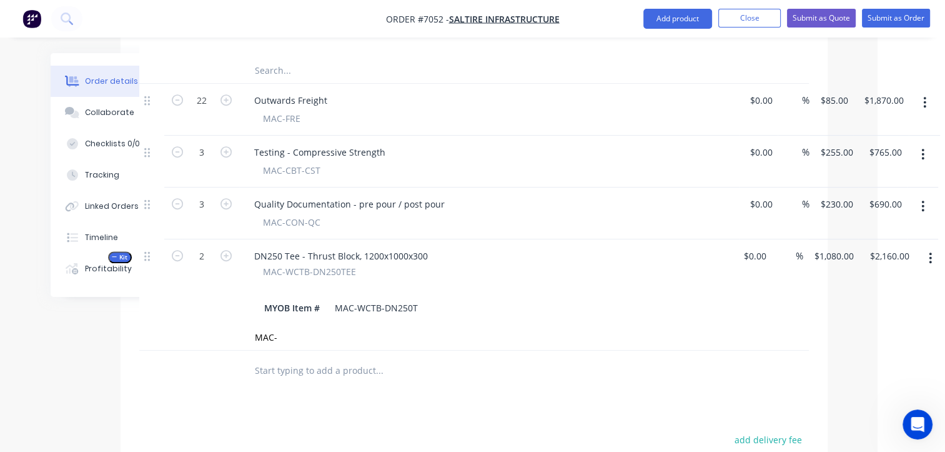
scroll to position [622, 67]
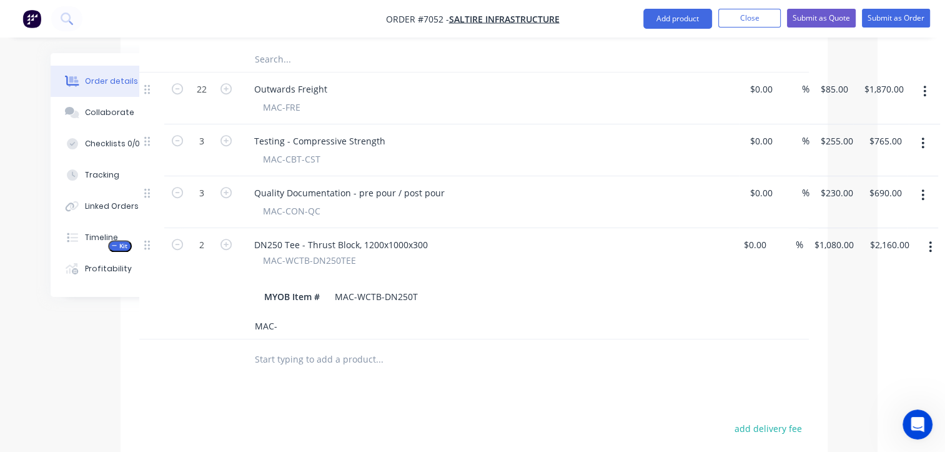
click at [306, 314] on input "MAC-" at bounding box center [379, 326] width 250 height 25
type input "MAC-WCPE"
drag, startPoint x: 312, startPoint y: 293, endPoint x: 231, endPoint y: 291, distance: 81.2
click at [231, 314] on div "MAC-WCPE" at bounding box center [474, 327] width 670 height 26
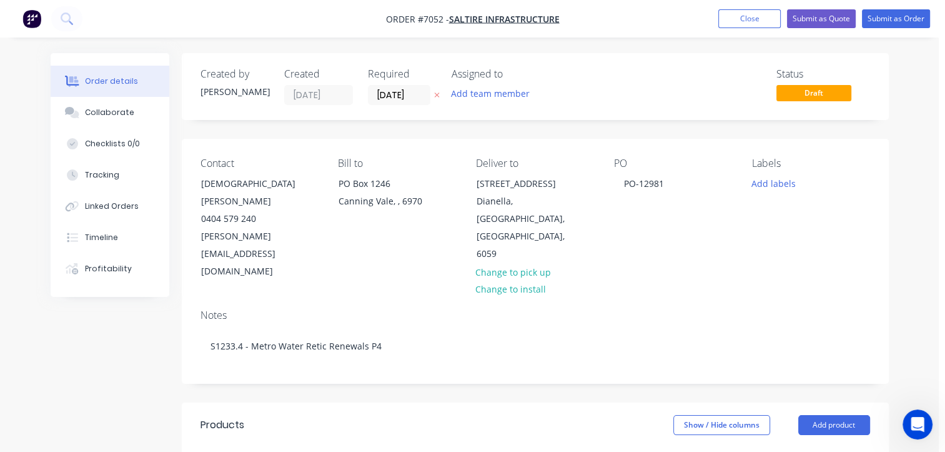
scroll to position [0, 0]
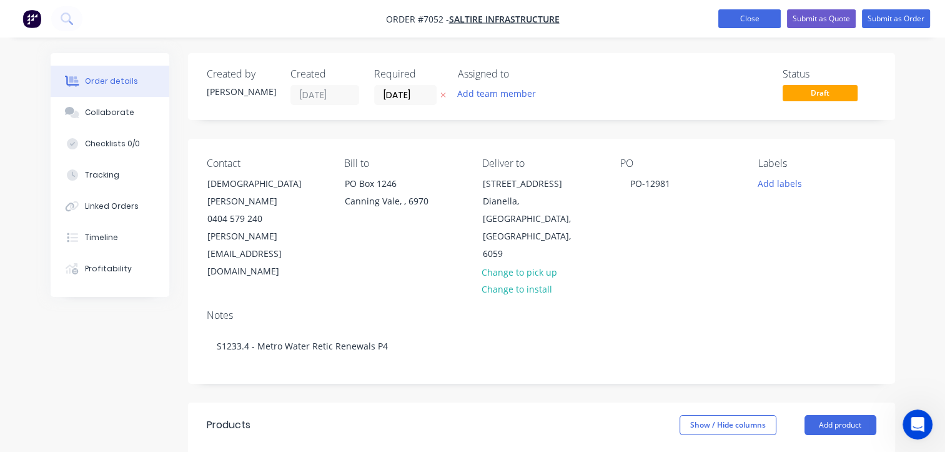
click at [751, 14] on button "Close" at bounding box center [749, 18] width 62 height 19
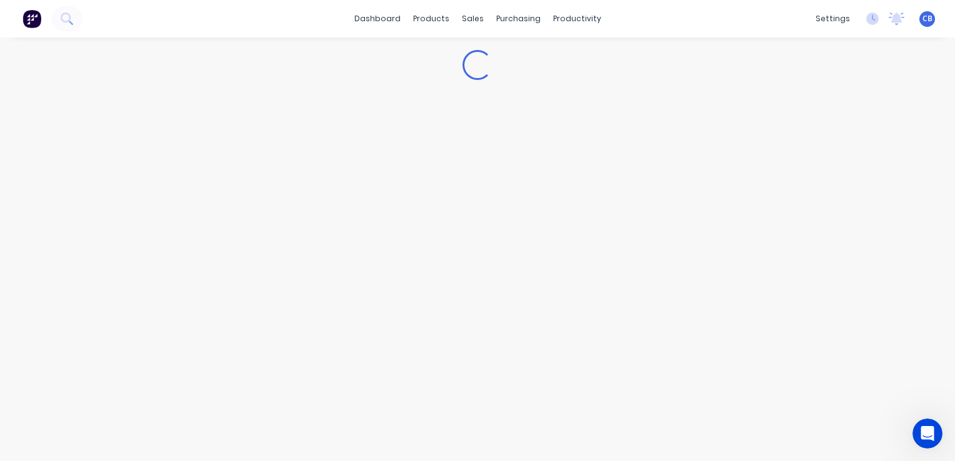
scroll to position [657, 0]
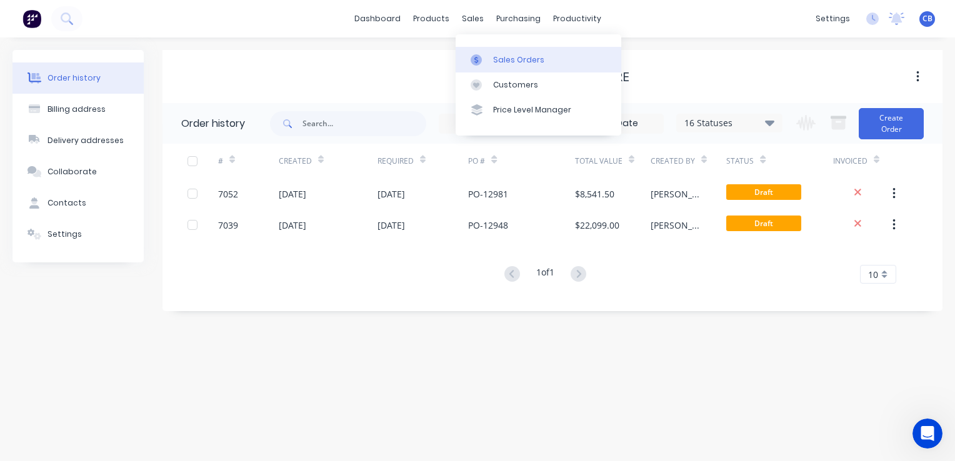
click at [507, 56] on div "Sales Orders" at bounding box center [518, 59] width 51 height 11
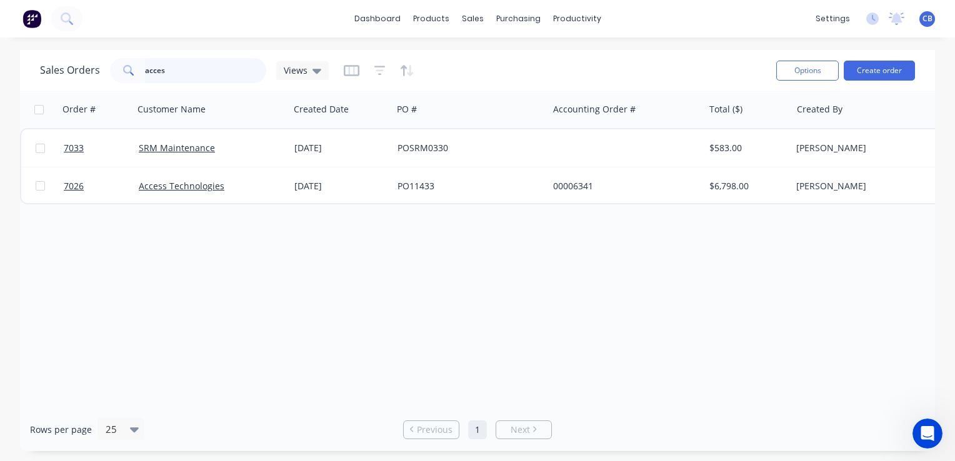
click at [225, 72] on input "acces" at bounding box center [206, 70] width 122 height 25
drag, startPoint x: 211, startPoint y: 67, endPoint x: 95, endPoint y: 71, distance: 116.3
click at [105, 72] on div "Sales Orders acces Views" at bounding box center [184, 70] width 289 height 25
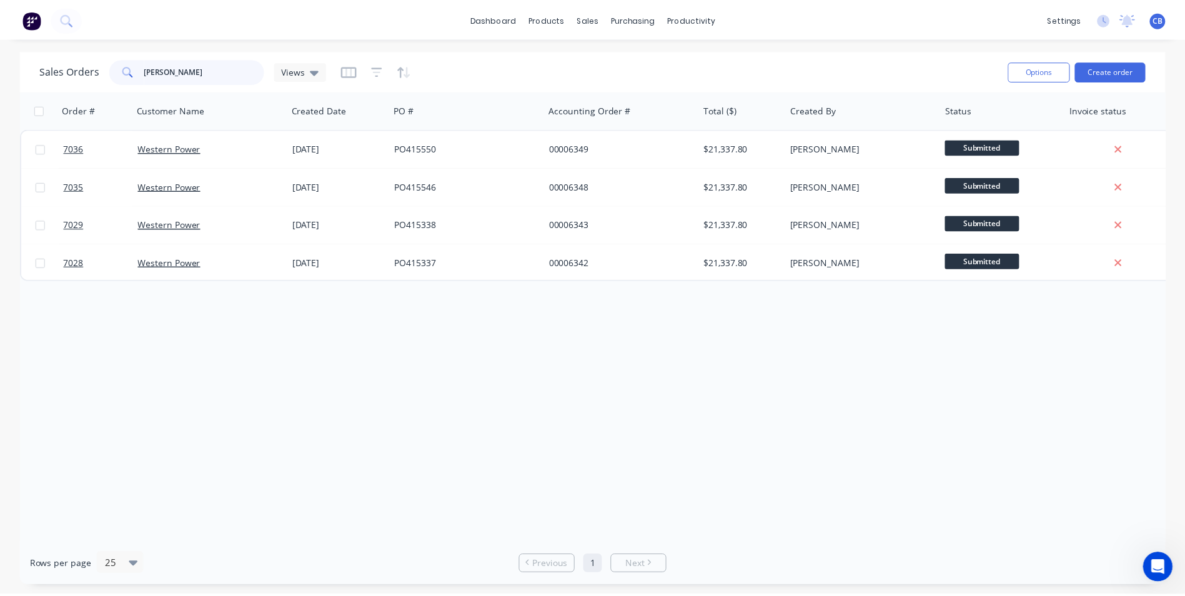
scroll to position [654, 0]
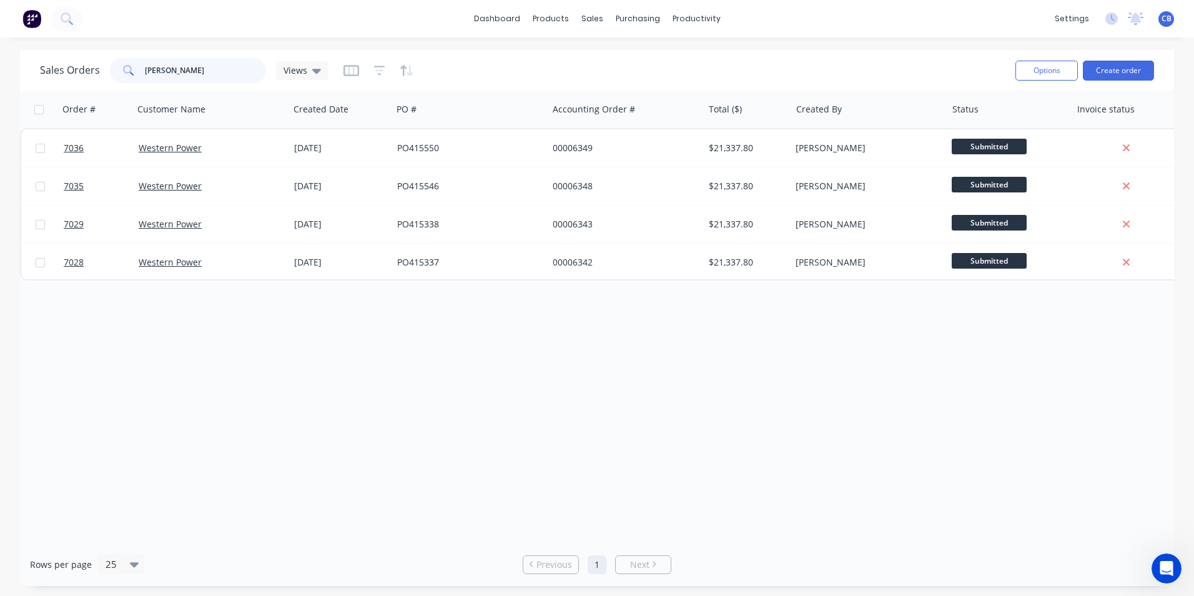
drag, startPoint x: 187, startPoint y: 71, endPoint x: 153, endPoint y: 71, distance: 33.7
click at [169, 71] on input "[PERSON_NAME]" at bounding box center [206, 70] width 122 height 25
click at [140, 70] on span at bounding box center [127, 70] width 35 height 25
drag, startPoint x: 173, startPoint y: 71, endPoint x: 71, endPoint y: 66, distance: 101.9
click at [71, 66] on div "Sales Orders [PERSON_NAME] Views" at bounding box center [184, 70] width 289 height 25
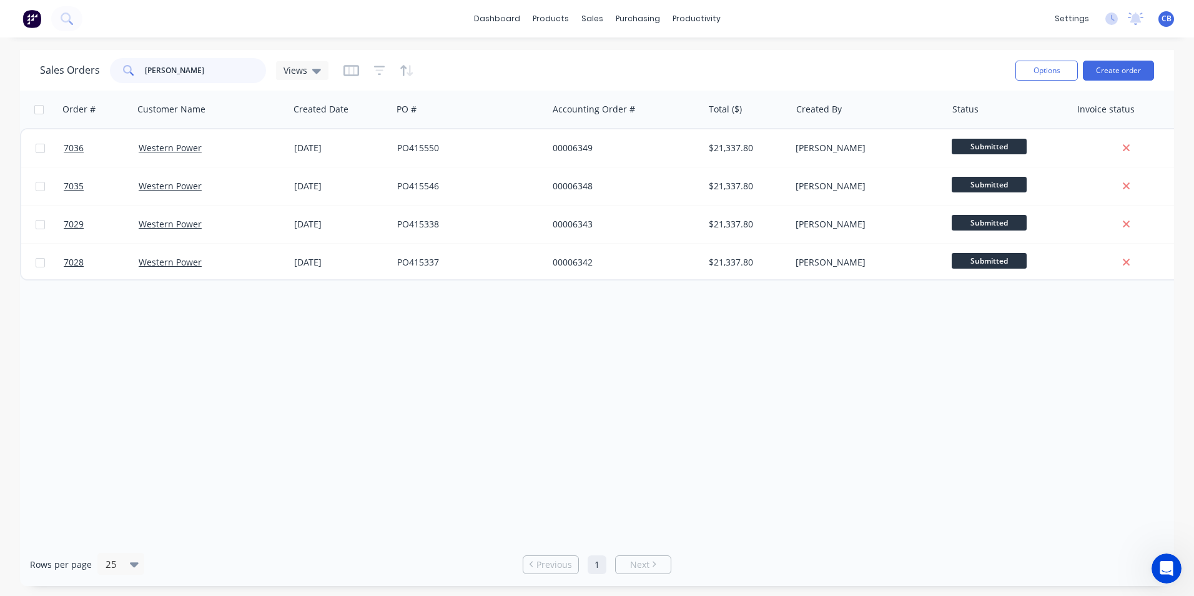
type input "d"
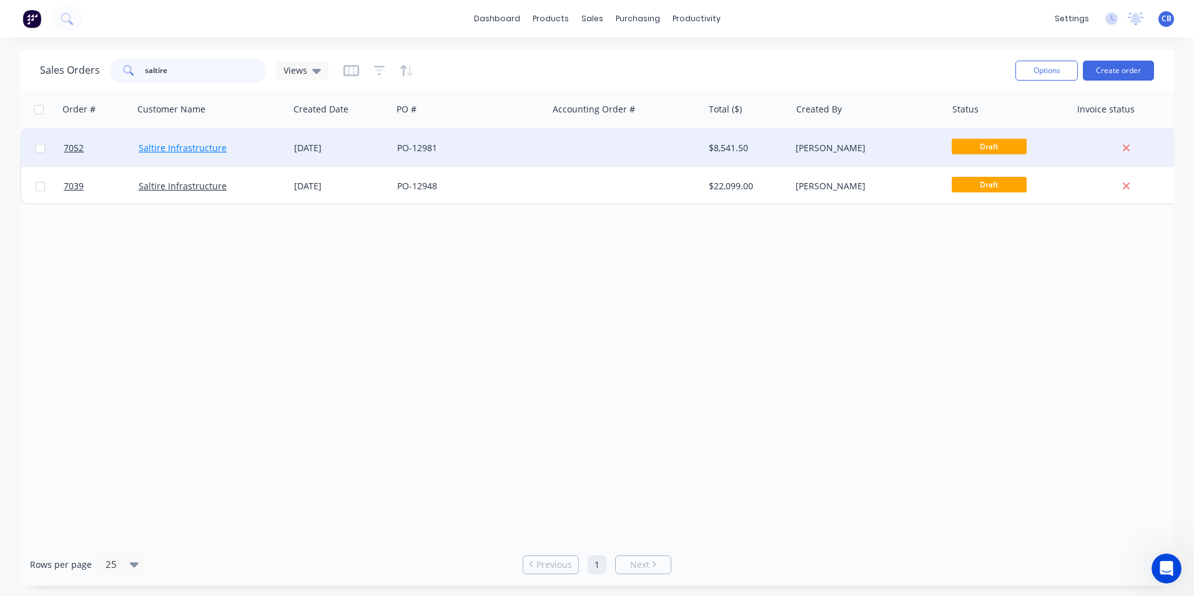
type input "saltire"
click at [169, 145] on link "Saltire Infrastructure" at bounding box center [183, 148] width 88 height 12
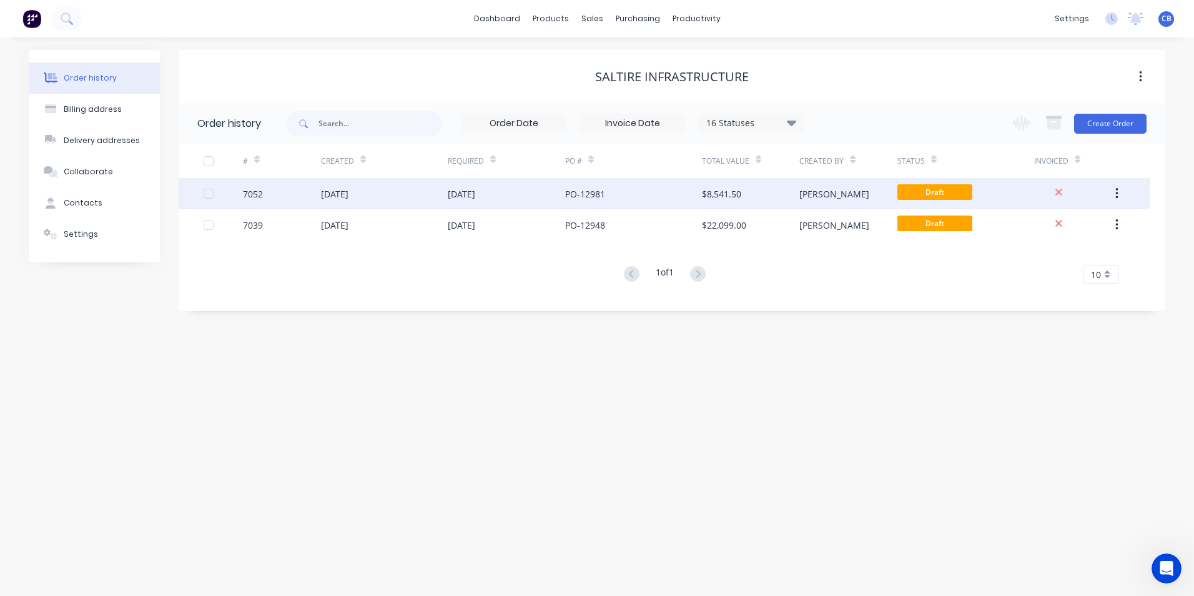
click at [600, 186] on div "PO-12981" at bounding box center [633, 193] width 137 height 31
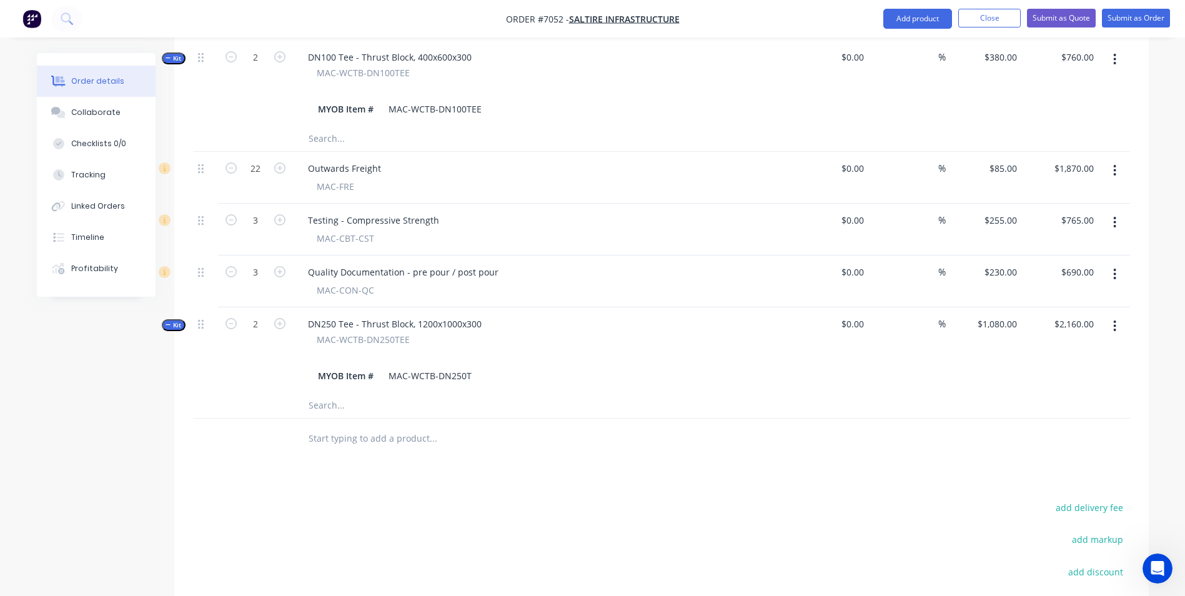
scroll to position [562, 0]
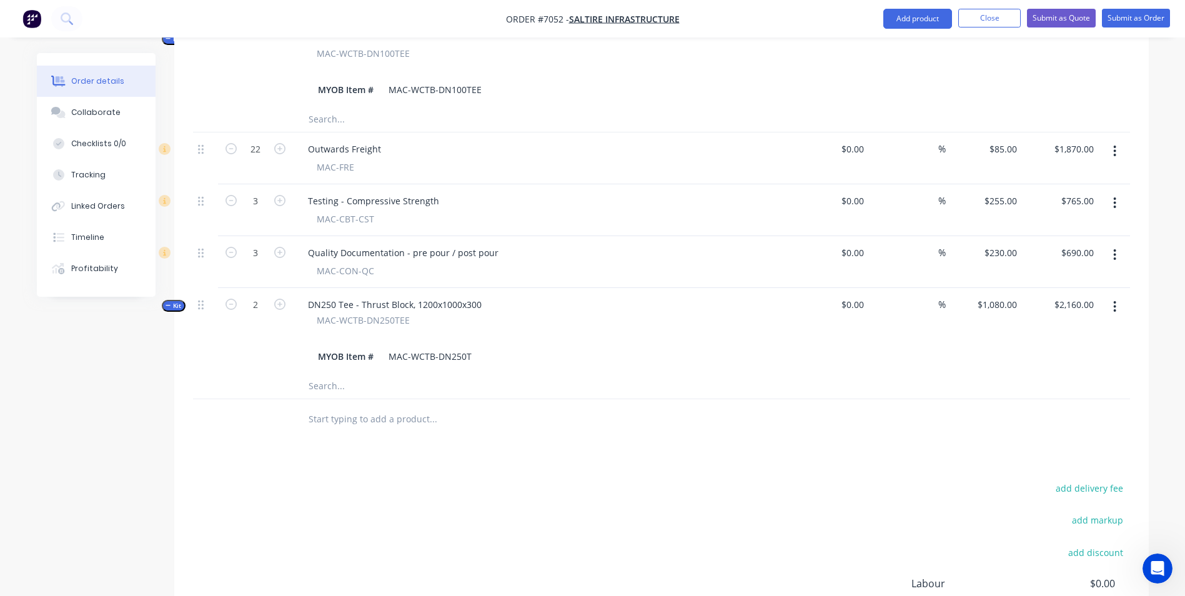
click at [386, 407] on input "text" at bounding box center [433, 419] width 250 height 25
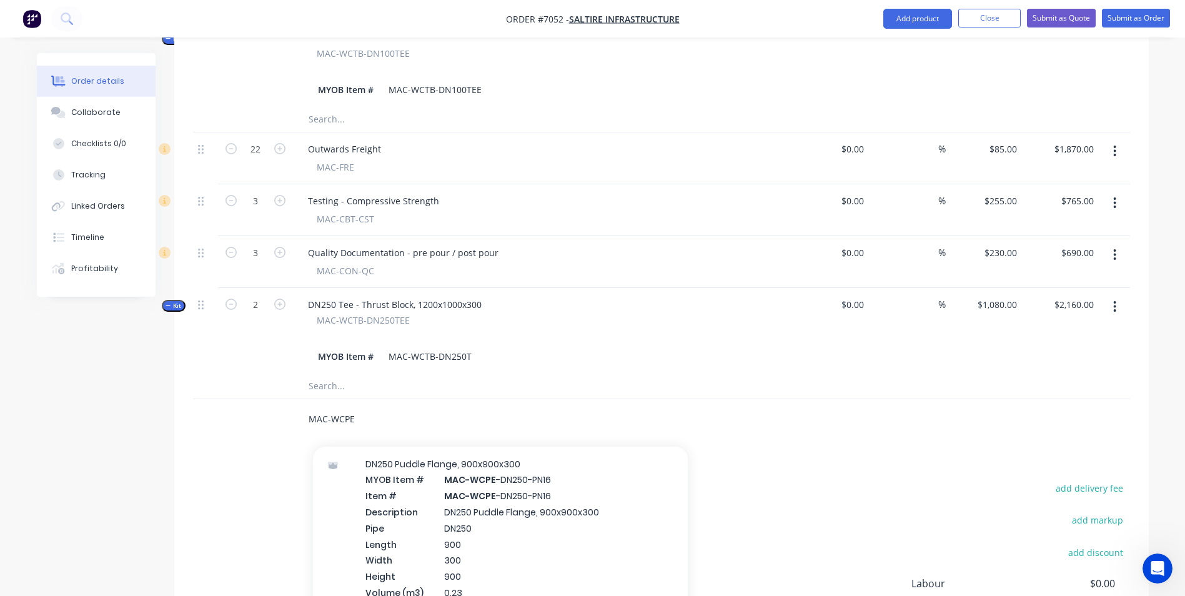
scroll to position [250, 0]
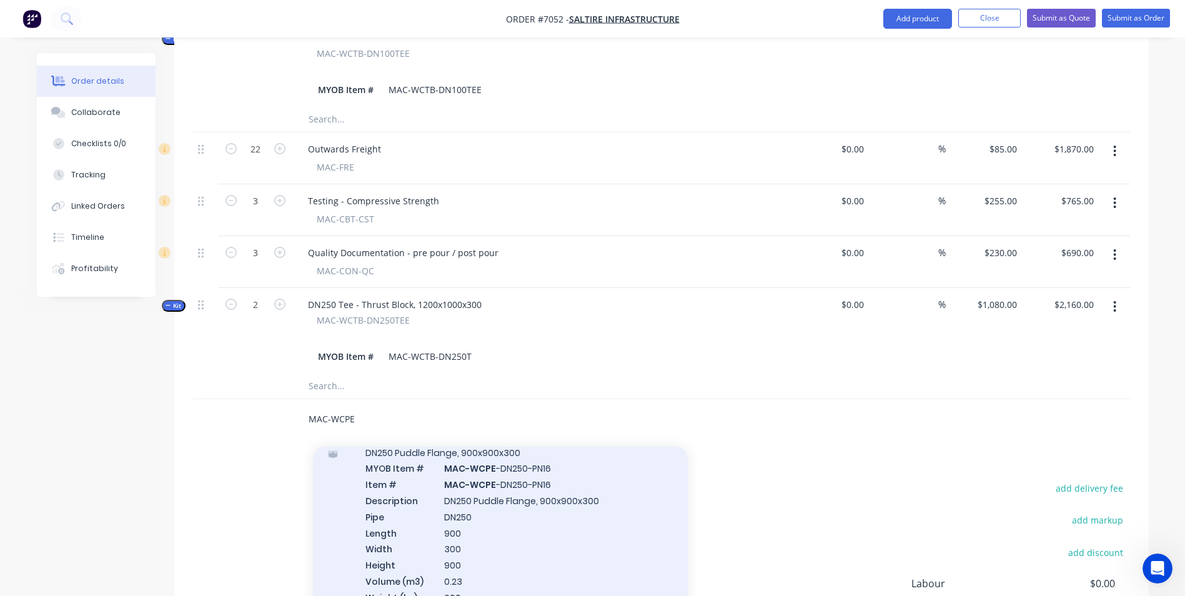
type input "MAC-WCPE"
click at [570, 460] on div "DN250 Puddle Flange, 900x900x300 MYOB Item # MAC-WCPE -DN250-PN16 Item # MAC-WC…" at bounding box center [500, 532] width 375 height 197
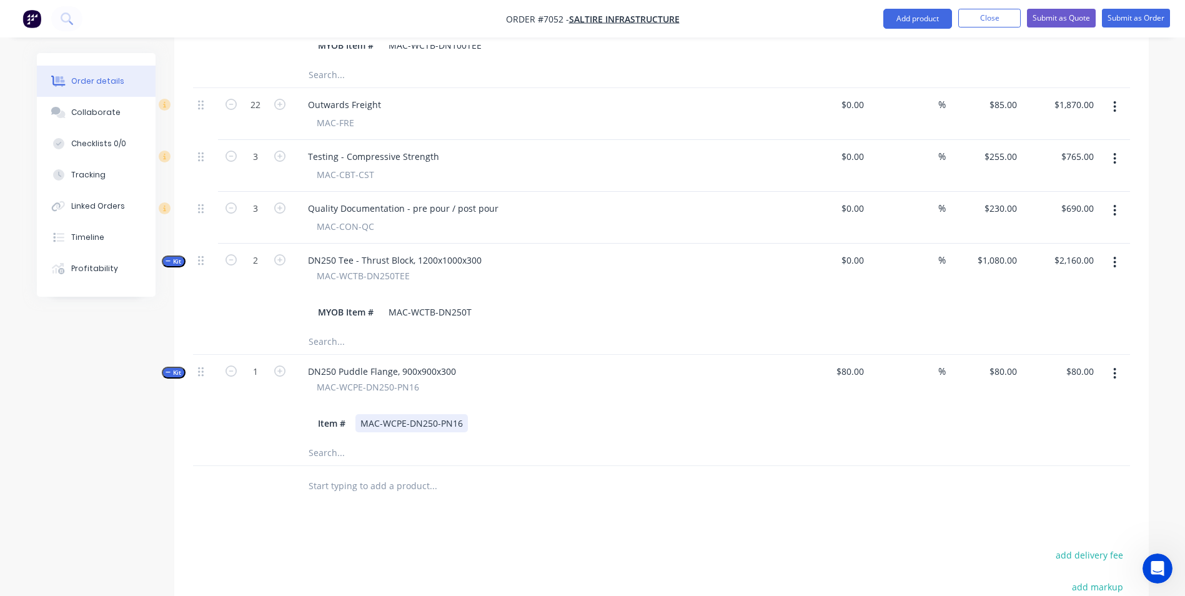
scroll to position [625, 0]
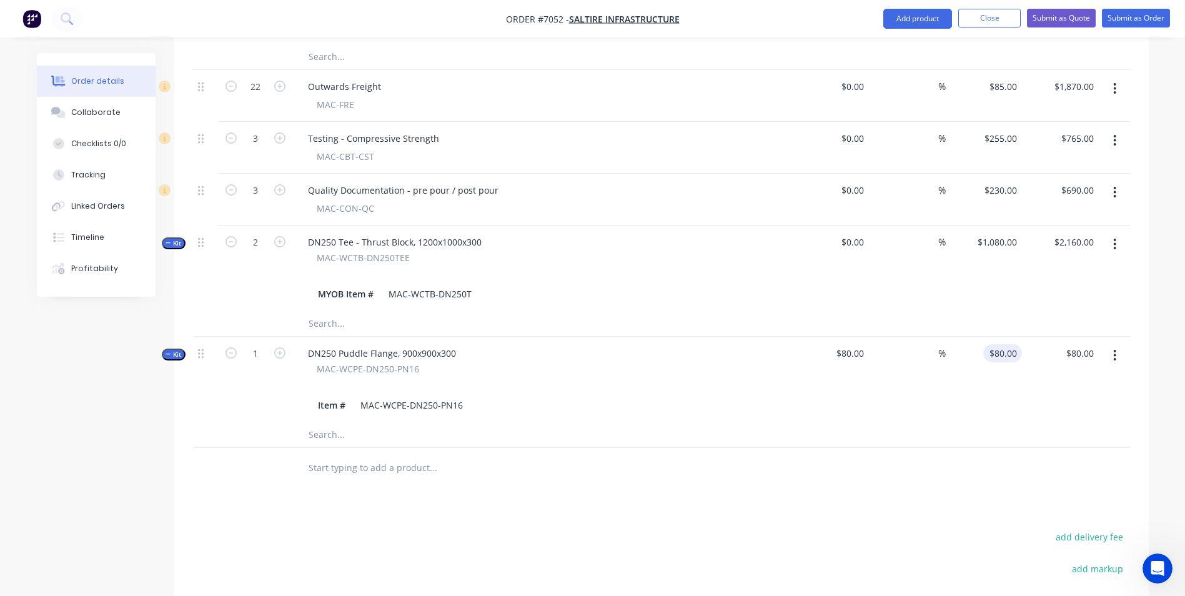
click at [954, 337] on div "$80.00 $80.00" at bounding box center [984, 380] width 77 height 86
type input "1080"
type input "1250"
type input "$1,080.00"
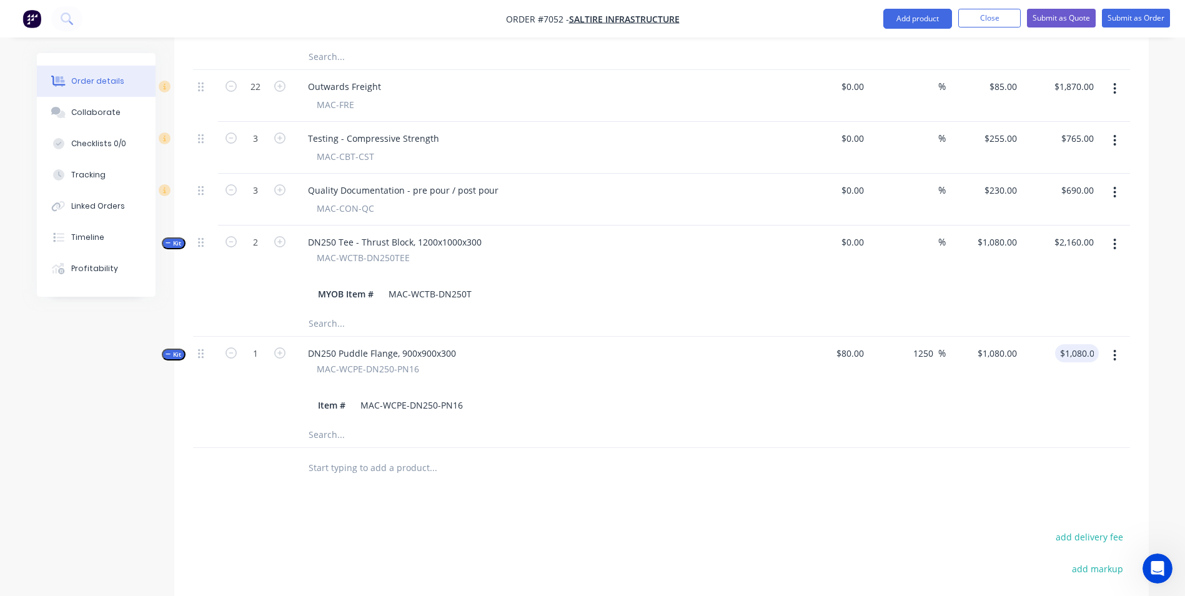
click at [361, 455] on input "text" at bounding box center [433, 467] width 250 height 25
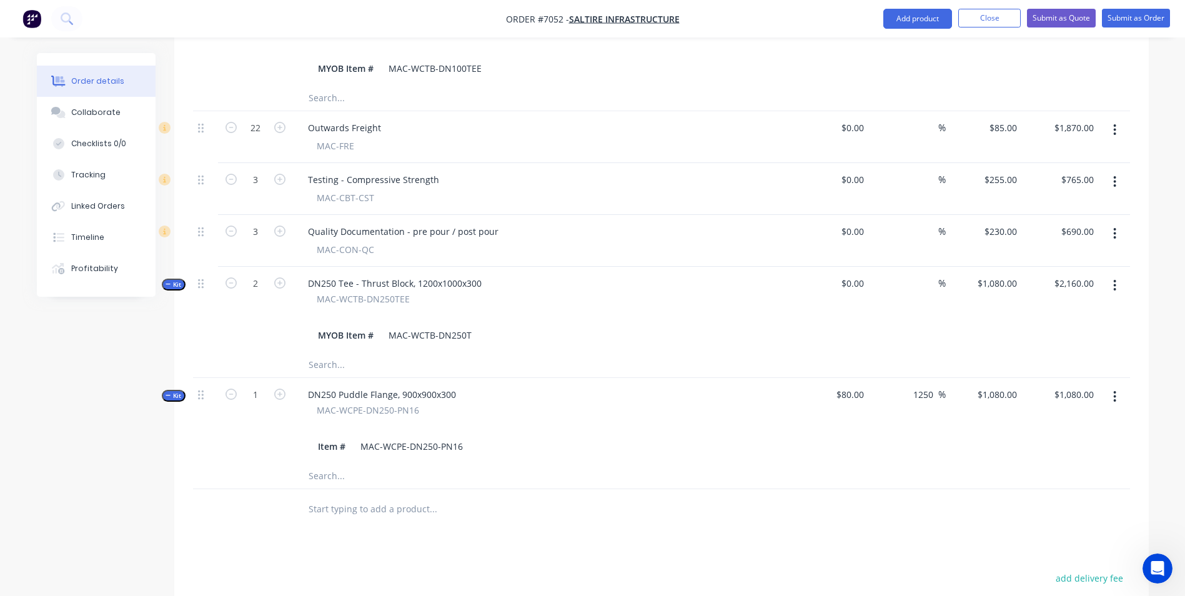
scroll to position [562, 0]
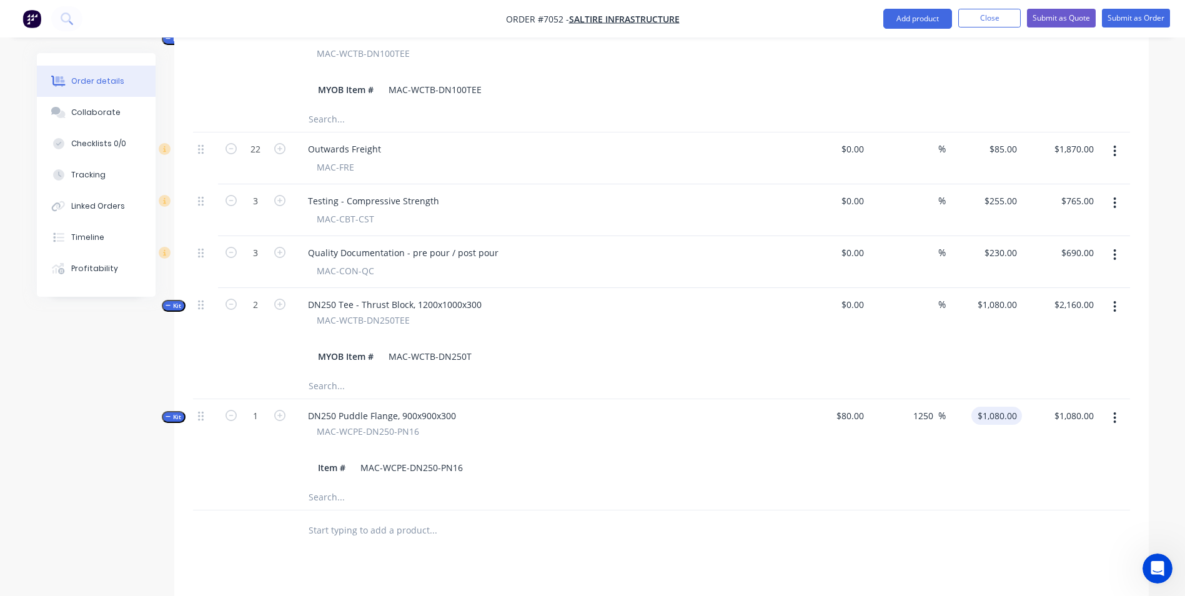
drag, startPoint x: 952, startPoint y: 383, endPoint x: 978, endPoint y: 379, distance: 26.6
click at [954, 399] on div "Kit 1 DN250 Puddle Flange, 900x900x300 MAC-WCPE-DN250-PN16 Item # MAC-WCPE-DN25…" at bounding box center [661, 442] width 937 height 86
type input "$1,080.00"
click at [870, 447] on div "%" at bounding box center [907, 442] width 77 height 86
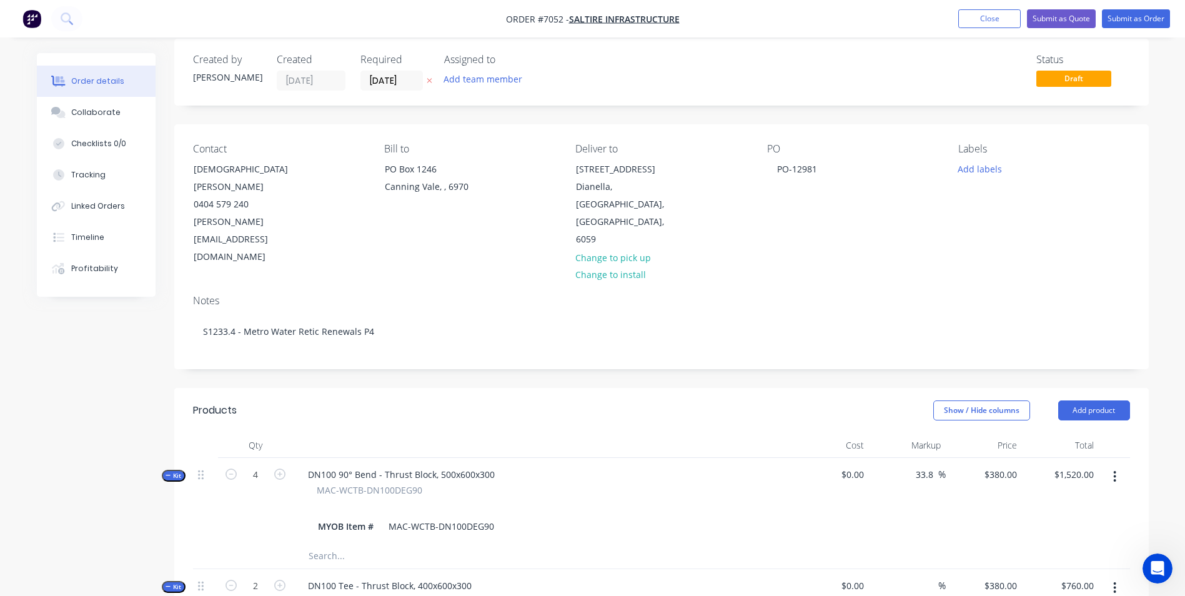
scroll to position [0, 0]
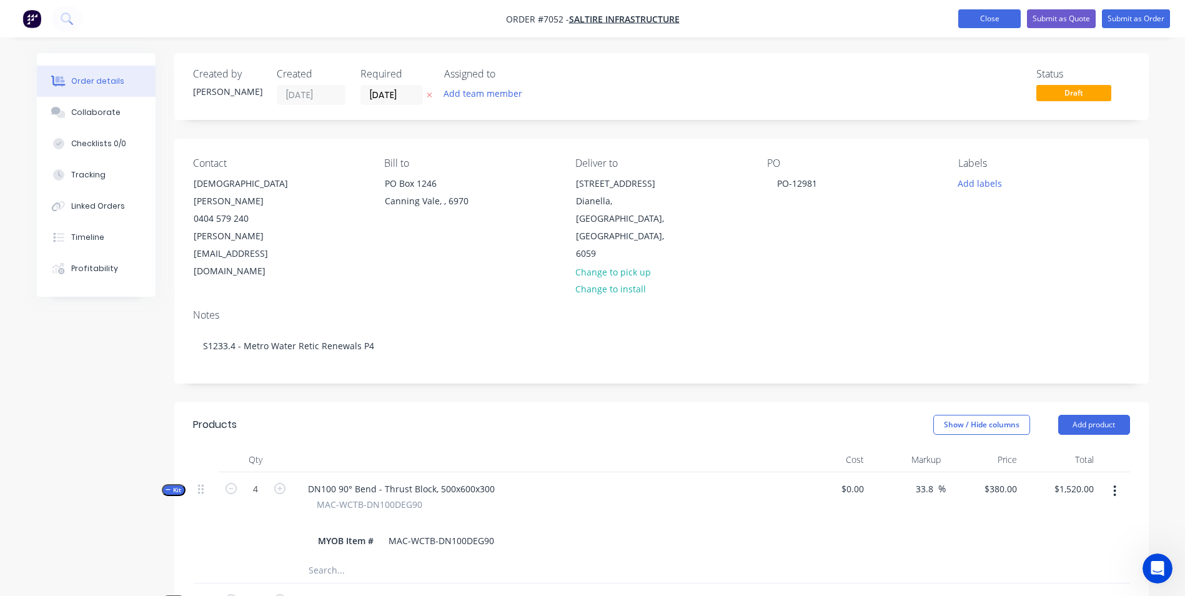
click at [954, 17] on button "Close" at bounding box center [989, 18] width 62 height 19
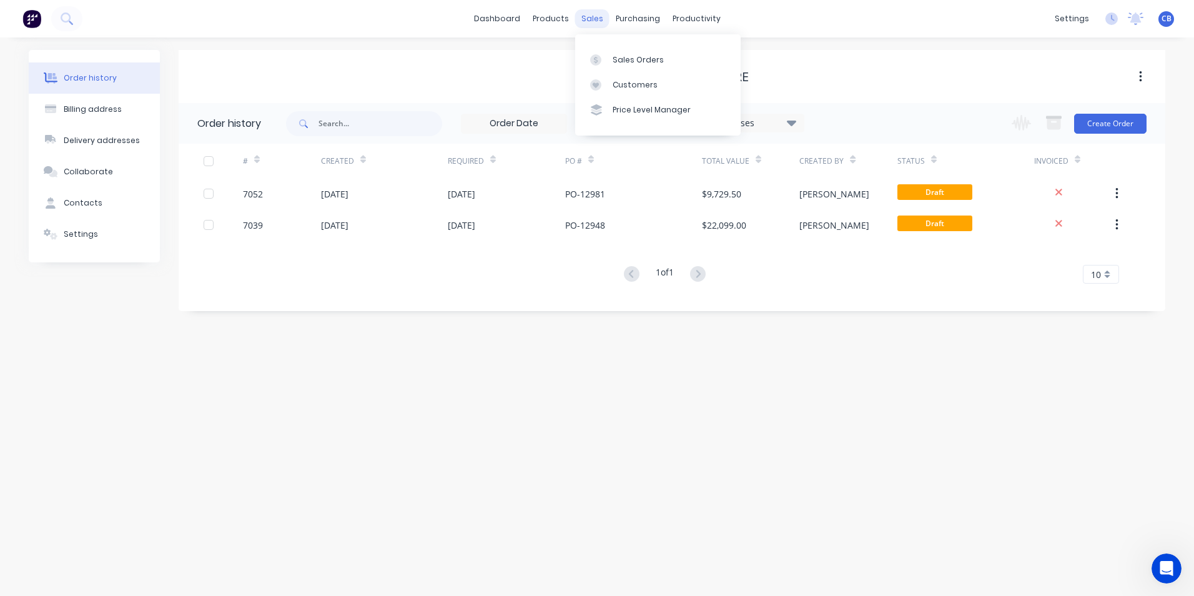
click at [598, 27] on div "sales" at bounding box center [592, 18] width 34 height 19
click at [622, 60] on div "Sales Orders" at bounding box center [638, 59] width 51 height 11
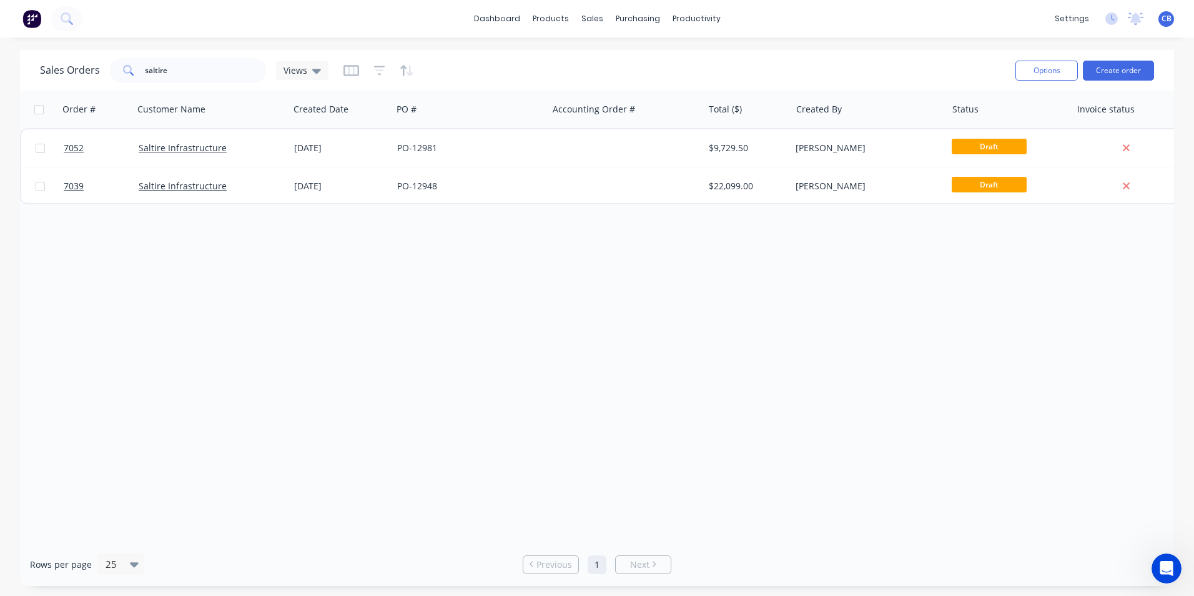
click at [856, 20] on div "dashboard products sales purchasing productivity dashboard products Product Cat…" at bounding box center [597, 18] width 1194 height 37
click at [636, 61] on div "Sales Orders" at bounding box center [638, 59] width 51 height 11
click at [636, 56] on div "Sales Orders" at bounding box center [638, 59] width 51 height 11
click at [201, 73] on input "saltire" at bounding box center [206, 70] width 122 height 25
drag, startPoint x: 192, startPoint y: 70, endPoint x: 43, endPoint y: 69, distance: 149.3
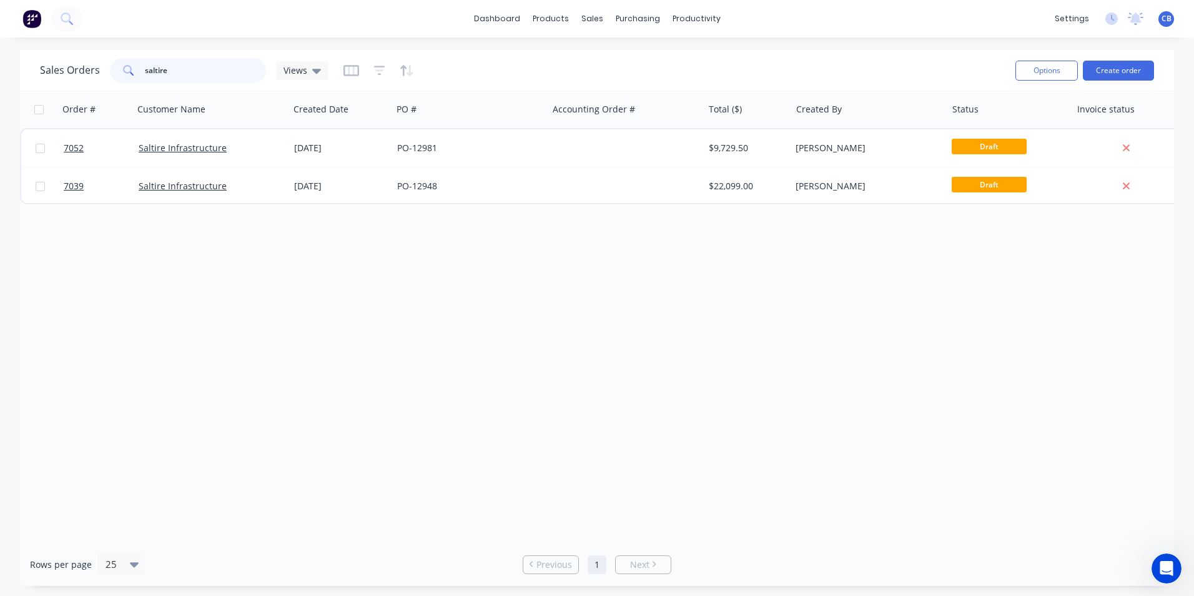
click at [43, 69] on div "Sales Orders saltire Views" at bounding box center [184, 70] width 289 height 25
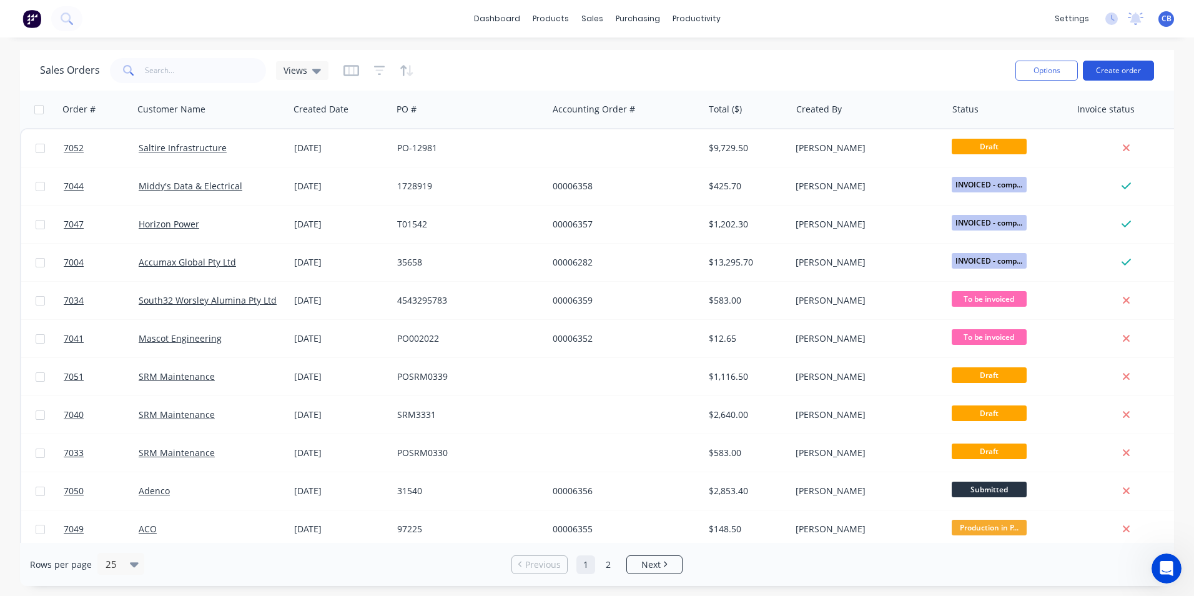
click at [954, 73] on button "Create order" at bounding box center [1118, 71] width 71 height 20
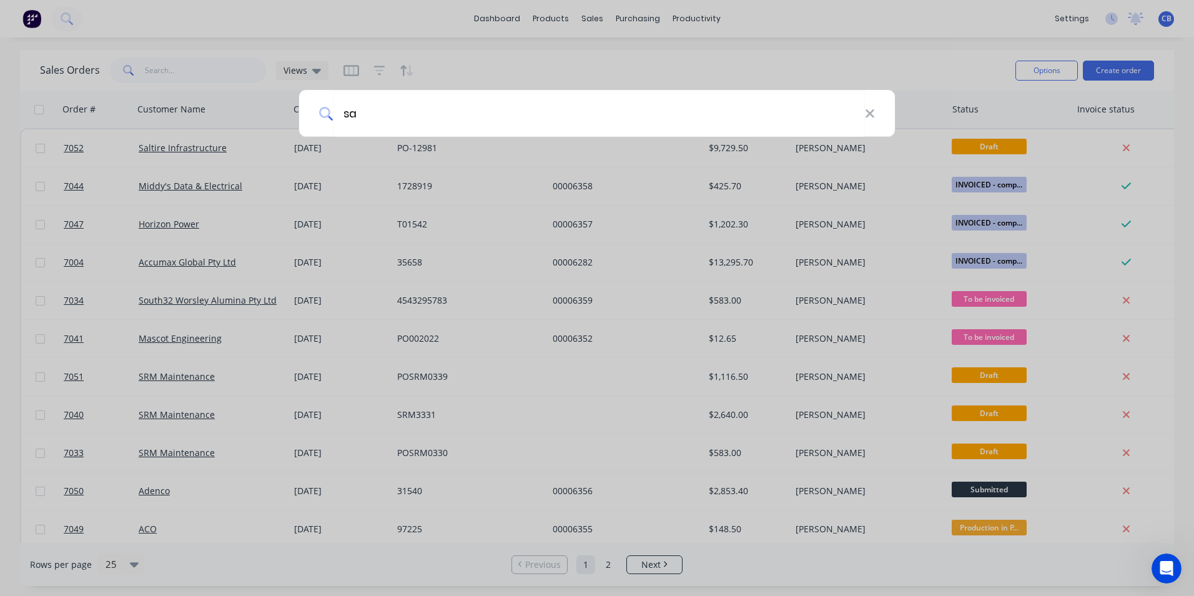
type input "s"
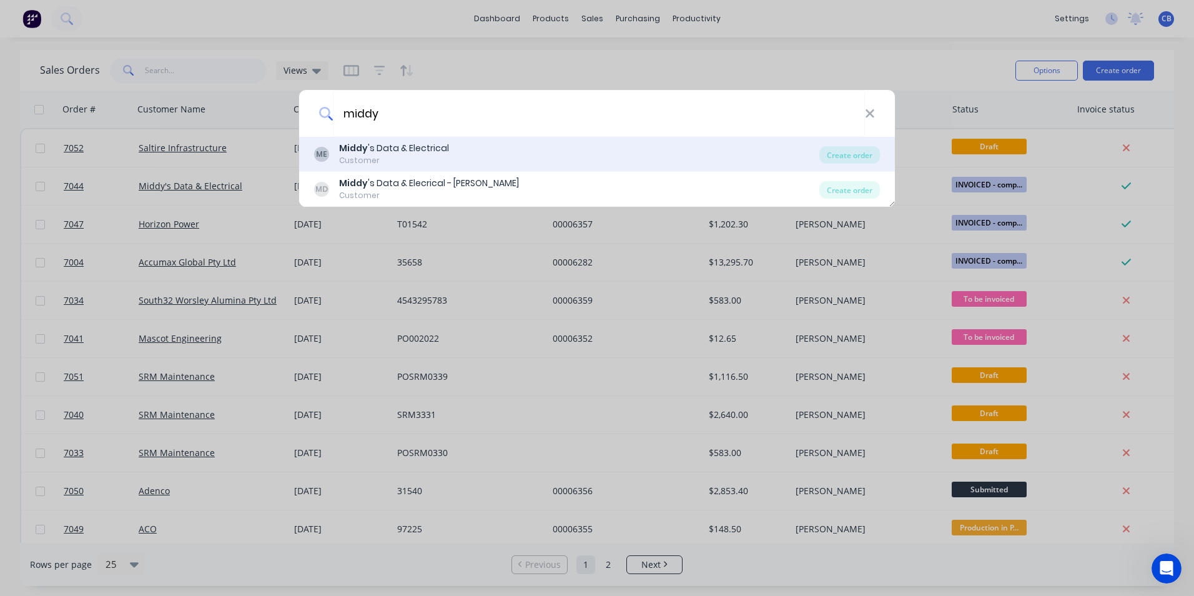
type input "middy"
click at [443, 156] on div "Customer" at bounding box center [394, 160] width 110 height 11
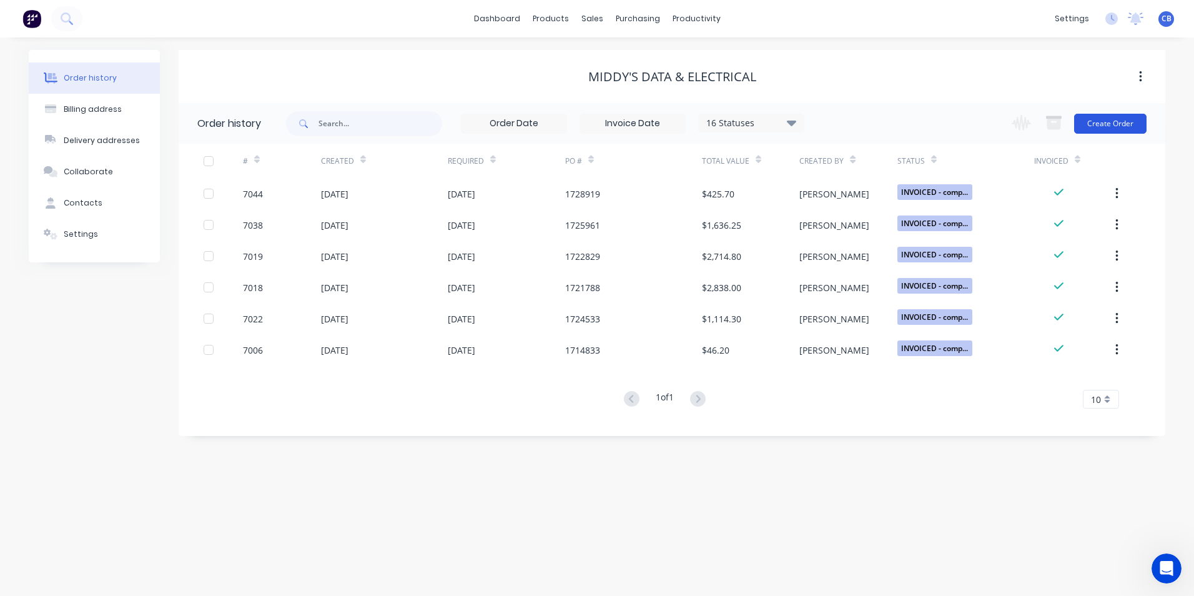
click at [954, 119] on button "Create Order" at bounding box center [1110, 124] width 72 height 20
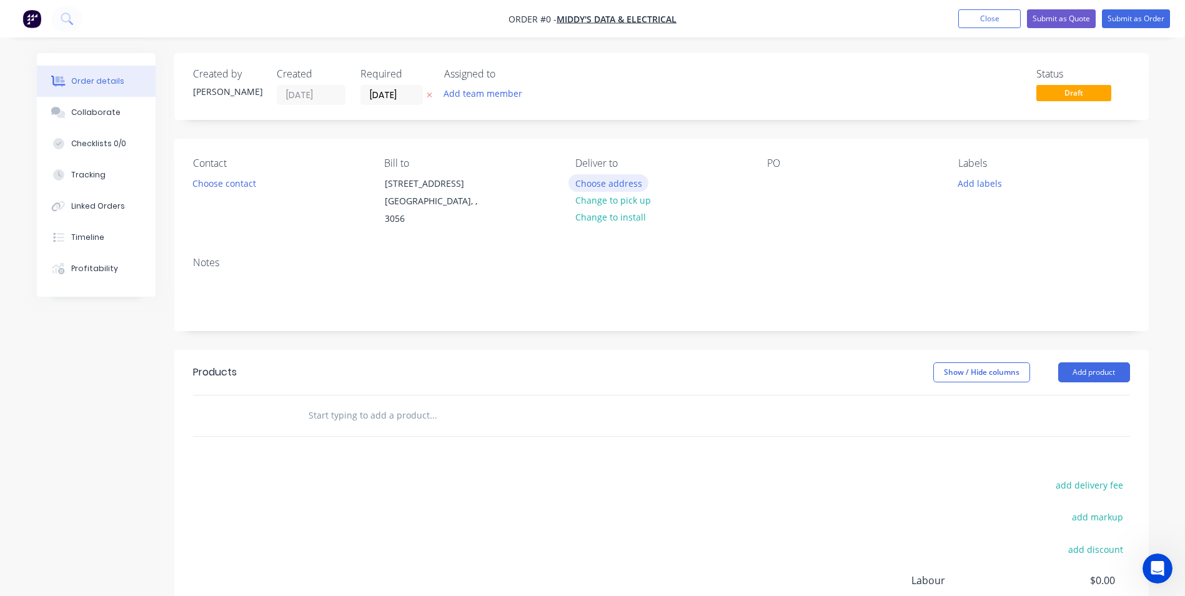
click at [597, 186] on button "Choose address" at bounding box center [608, 182] width 80 height 17
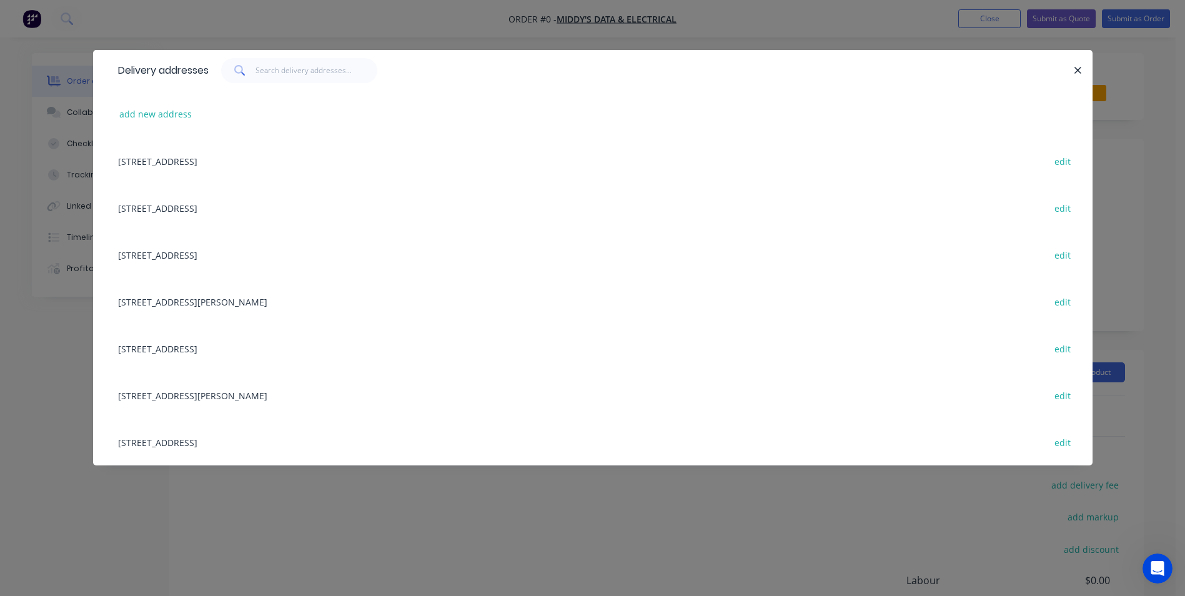
click at [295, 343] on div "[STREET_ADDRESS] edit" at bounding box center [593, 348] width 962 height 47
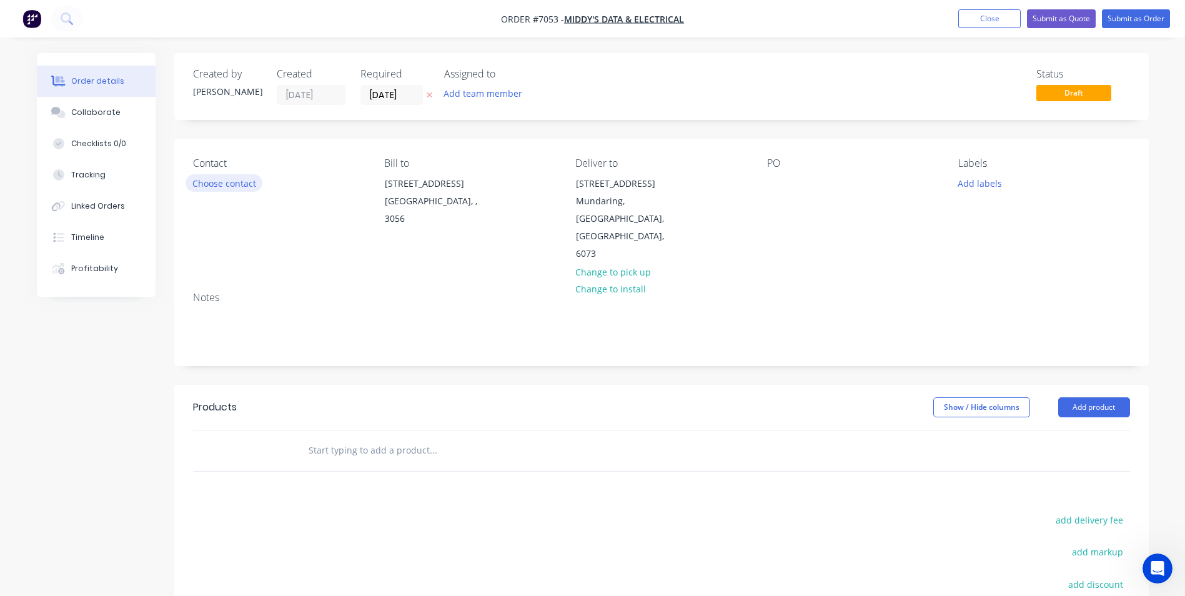
click at [209, 180] on button "Choose contact" at bounding box center [224, 182] width 77 height 17
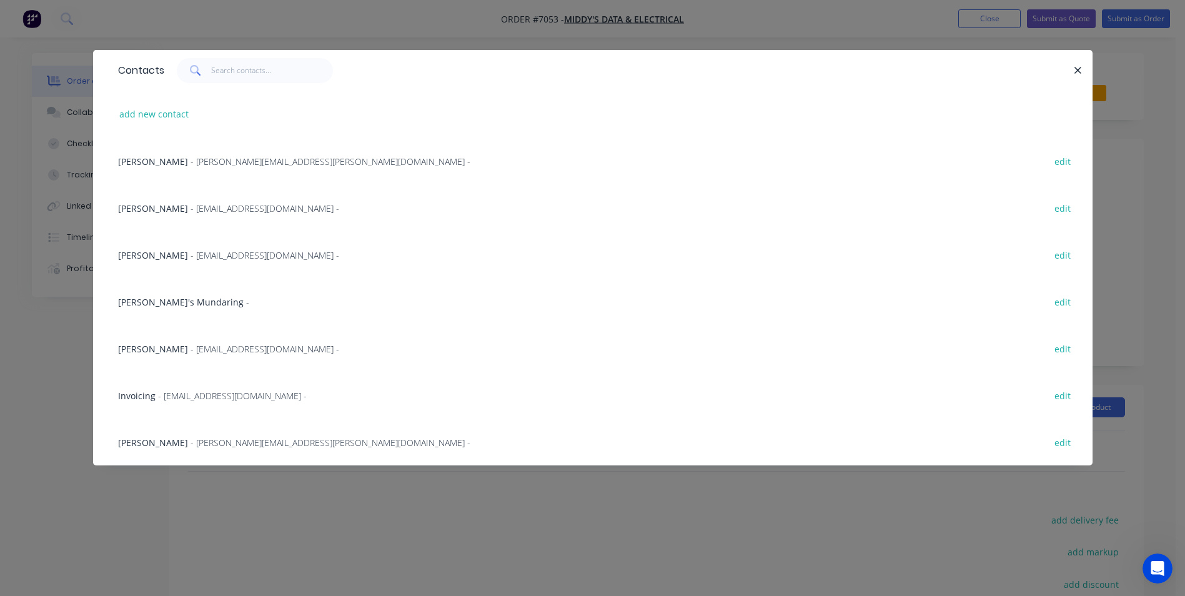
click at [157, 300] on span "[PERSON_NAME]'s Mundaring" at bounding box center [181, 302] width 126 height 12
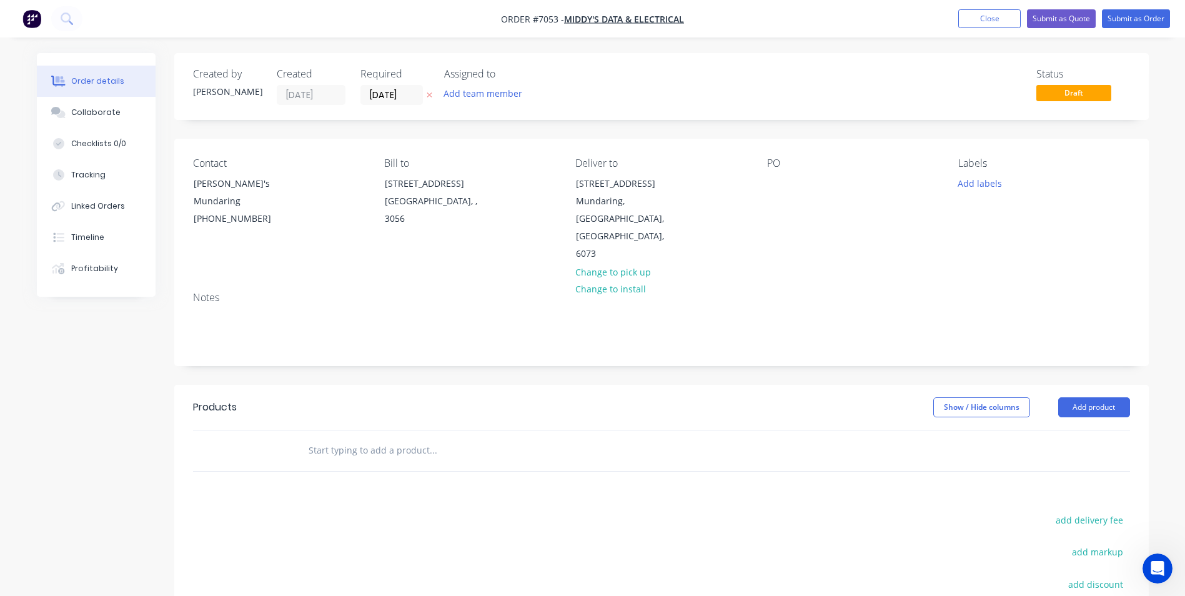
click at [792, 191] on div "PO" at bounding box center [852, 210] width 171 height 106
click at [773, 183] on div at bounding box center [777, 183] width 20 height 18
paste div
click at [394, 438] on input "text" at bounding box center [433, 450] width 250 height 25
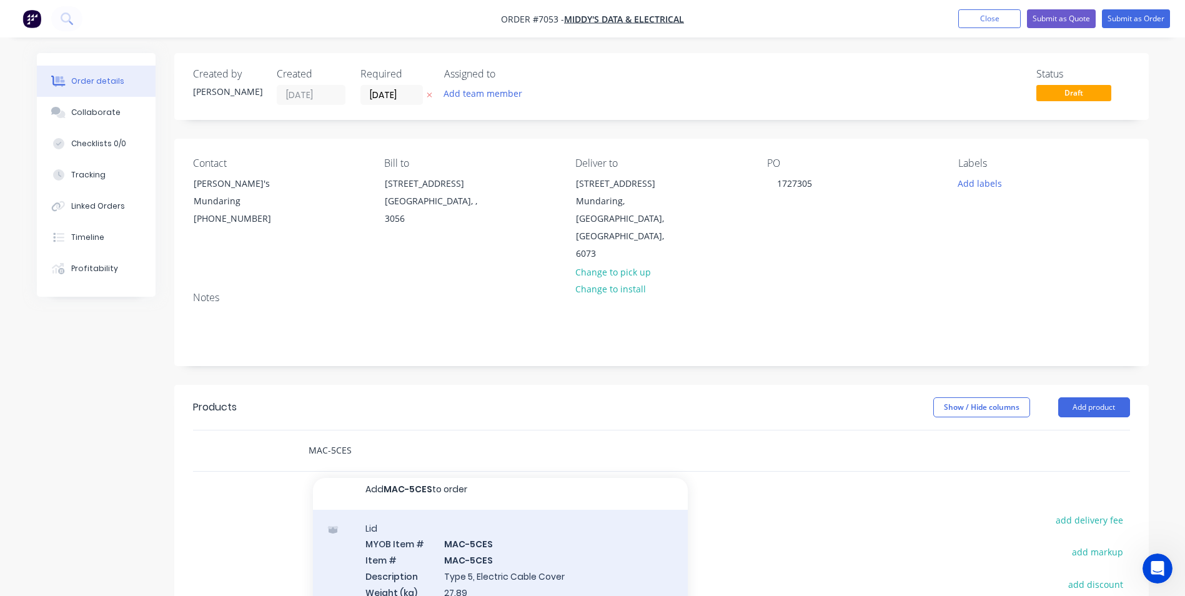
scroll to position [10, 0]
type input "MAC-5CES"
click at [535, 460] on div "Lid MYOB Item # MAC-5CES Item # MAC-5CES Description Type 5, Electric Cable Cov…" at bounding box center [500, 582] width 375 height 149
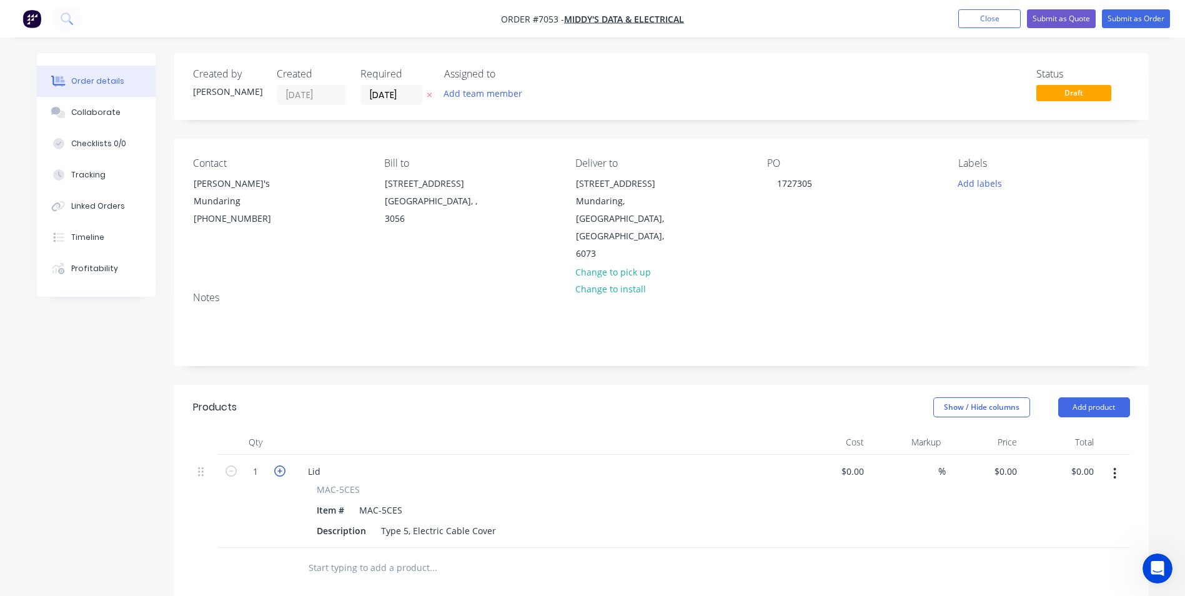
click at [281, 460] on icon "button" at bounding box center [279, 470] width 11 height 11
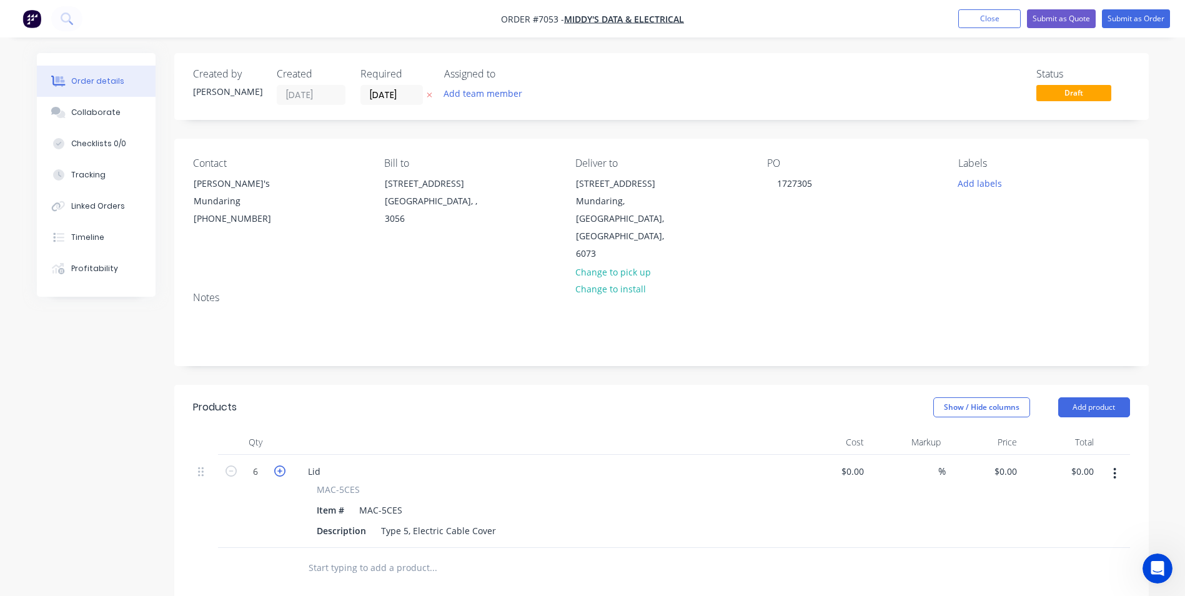
click at [281, 460] on icon "button" at bounding box center [279, 470] width 11 height 11
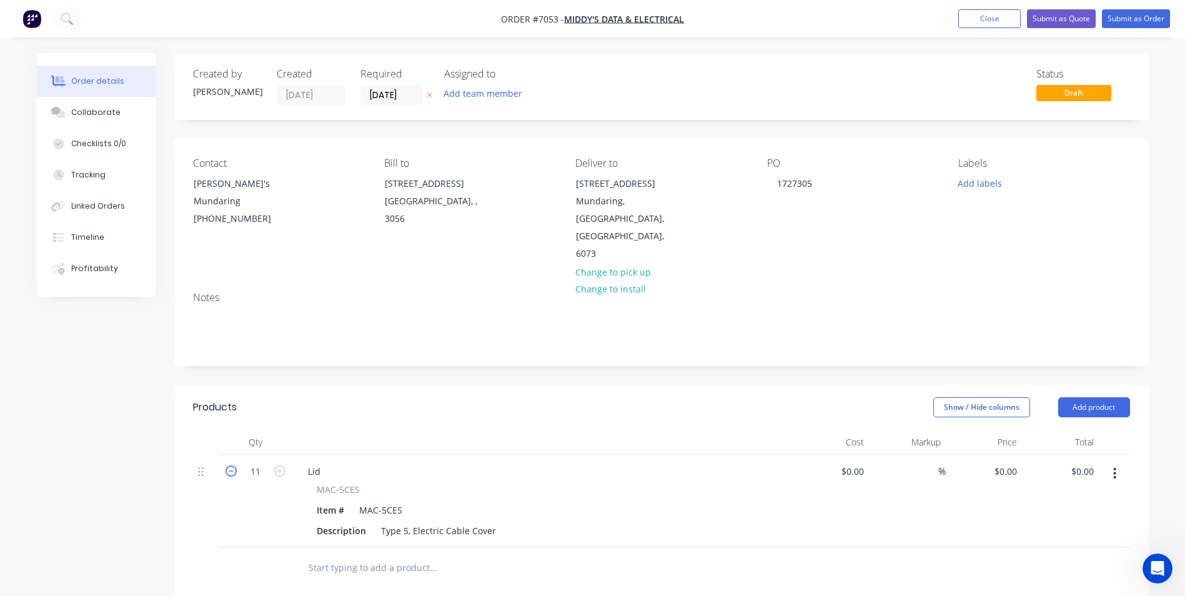
click at [226, 460] on icon "button" at bounding box center [231, 470] width 11 height 11
type input "10"
click at [841, 455] on div "$0.00" at bounding box center [831, 501] width 77 height 93
type input "$0.00"
click at [954, 460] on input "0" at bounding box center [1007, 471] width 29 height 18
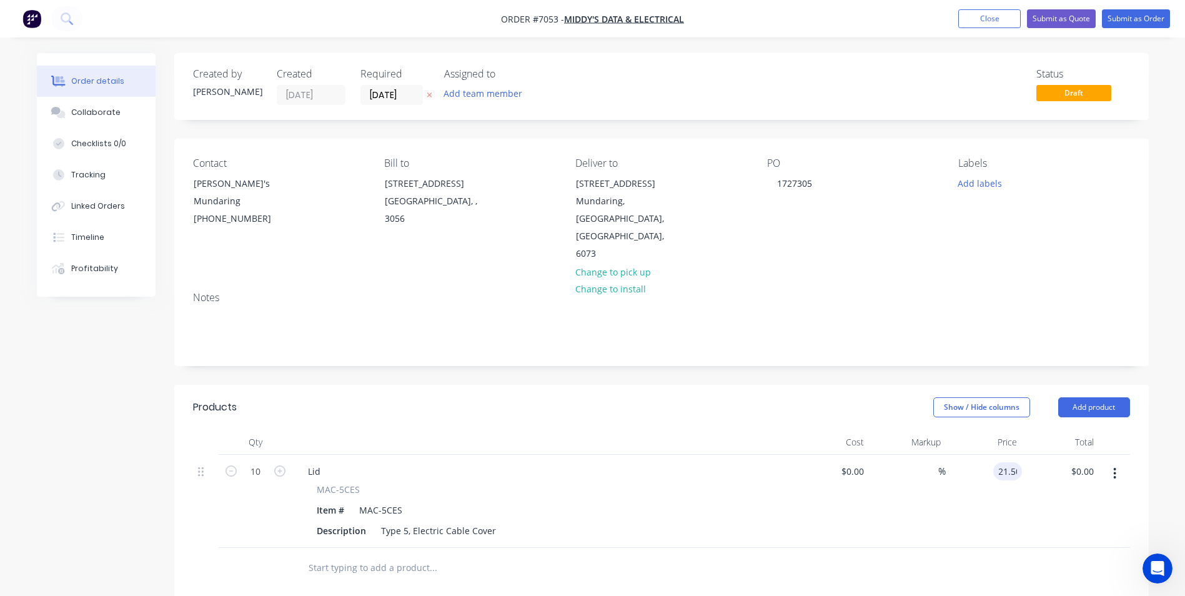
type input "$21.50"
type input "$215.00"
click at [387, 96] on input "[DATE]" at bounding box center [391, 95] width 61 height 19
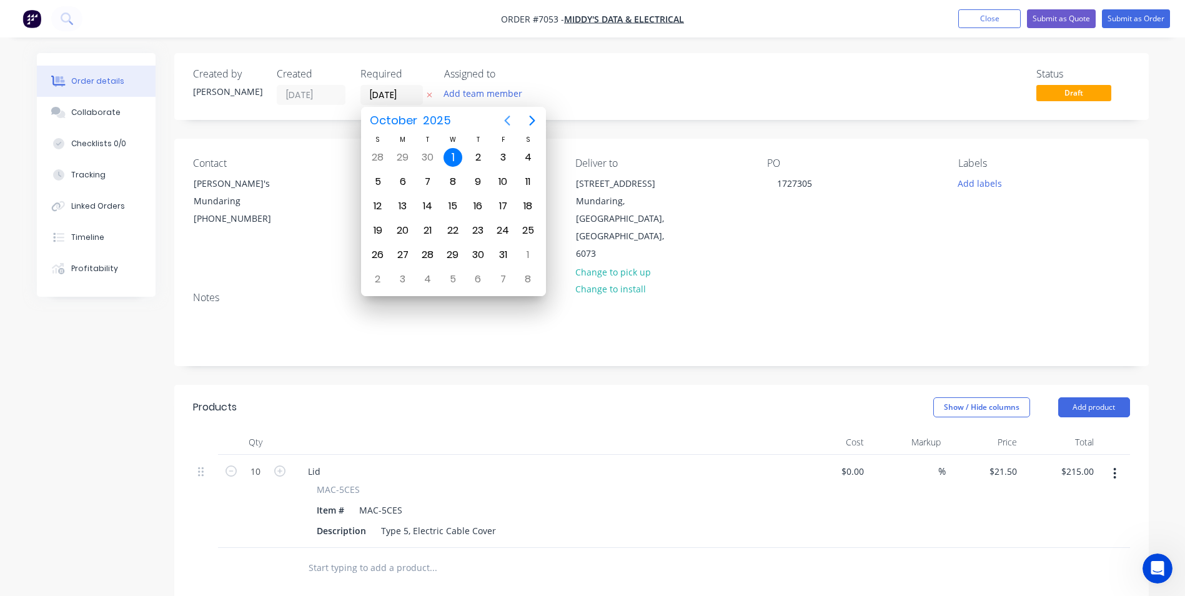
click at [506, 124] on icon "Previous page" at bounding box center [507, 120] width 15 height 15
click at [450, 227] on div "24" at bounding box center [453, 230] width 19 height 19
type input "[DATE]"
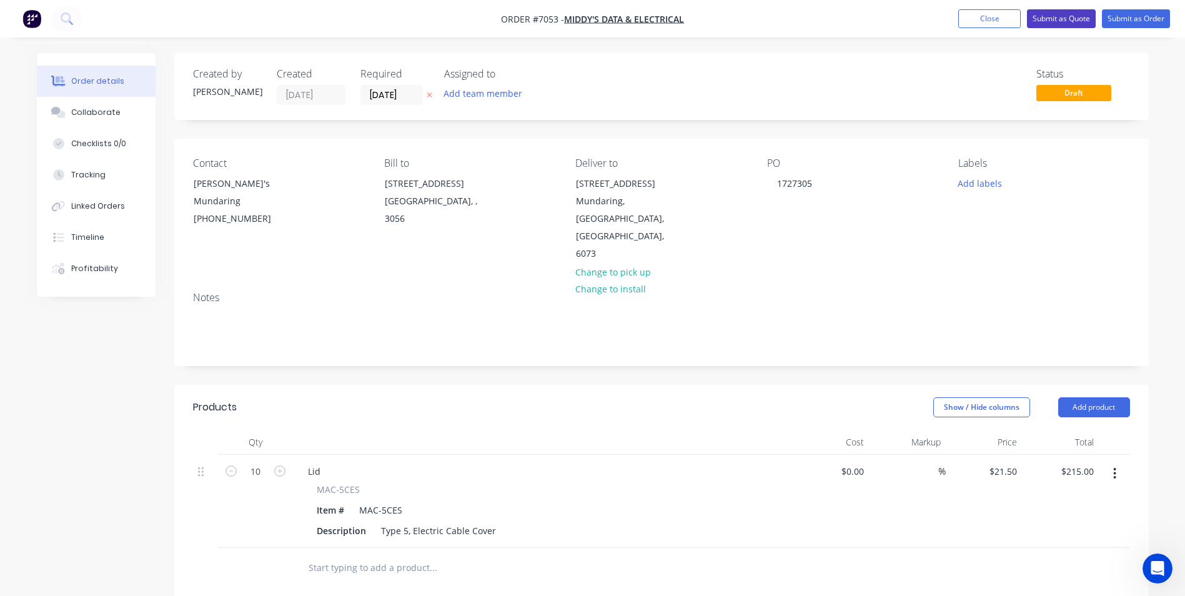
drag, startPoint x: 1061, startPoint y: 17, endPoint x: 1119, endPoint y: 40, distance: 62.3
click at [954, 42] on div "Order #7053 - Middy's Data & Electrical Add product Close Submit as Quote Submi…" at bounding box center [592, 453] width 1185 height 907
click at [954, 16] on button "Submit as Order" at bounding box center [1136, 18] width 68 height 19
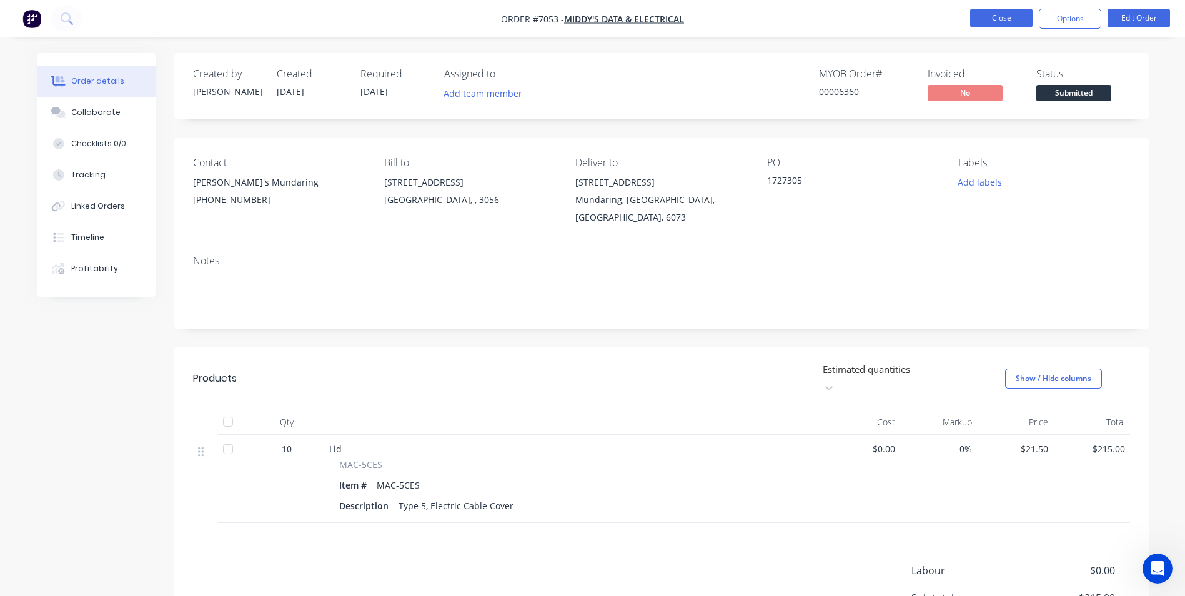
click at [954, 17] on button "Close" at bounding box center [1001, 18] width 62 height 19
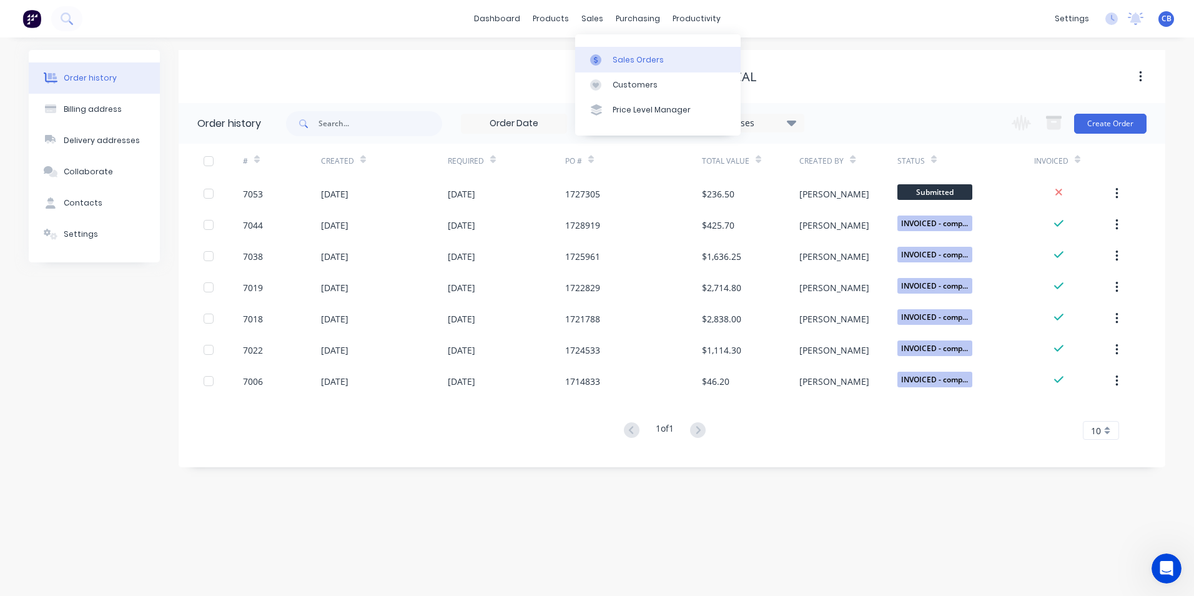
click at [619, 59] on div "Sales Orders" at bounding box center [638, 59] width 51 height 11
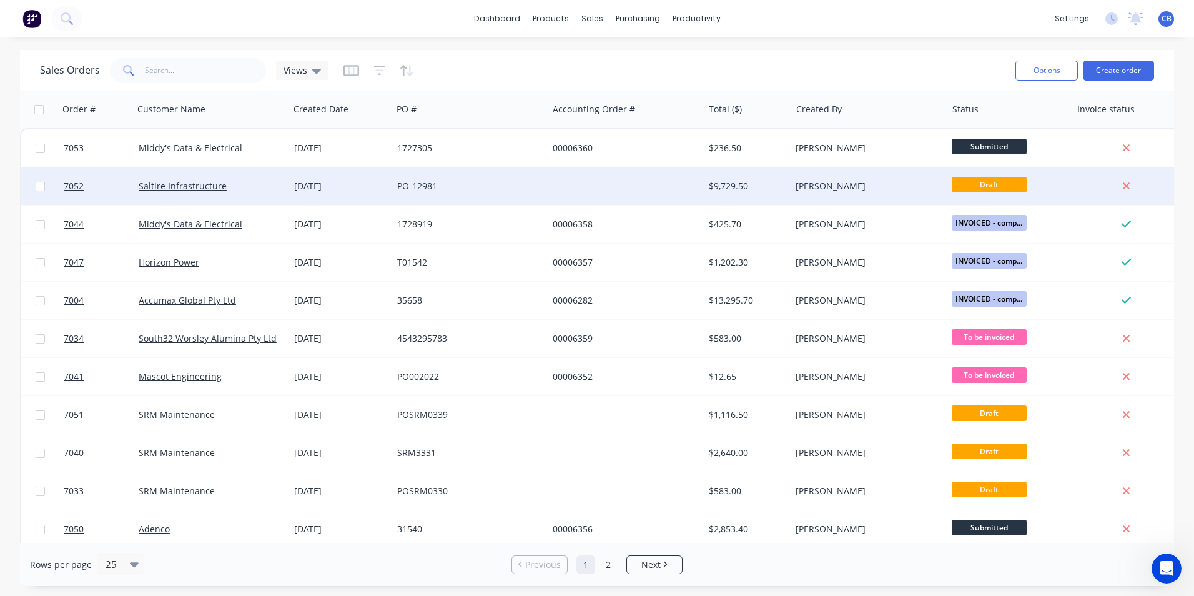
click at [522, 190] on div "PO-12981" at bounding box center [466, 186] width 139 height 12
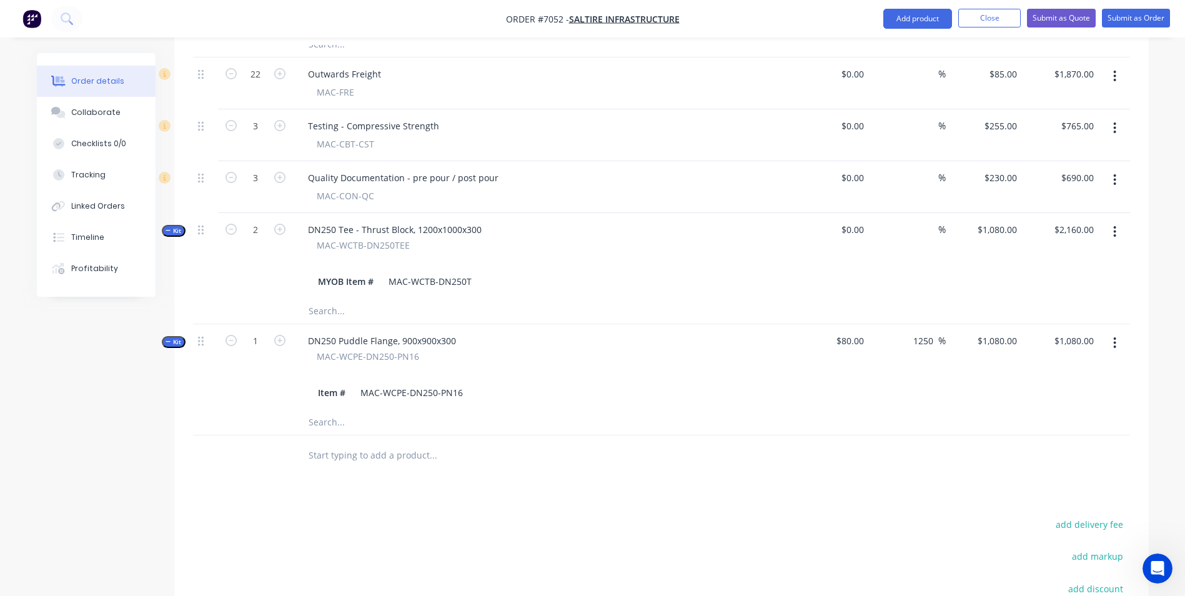
scroll to position [562, 0]
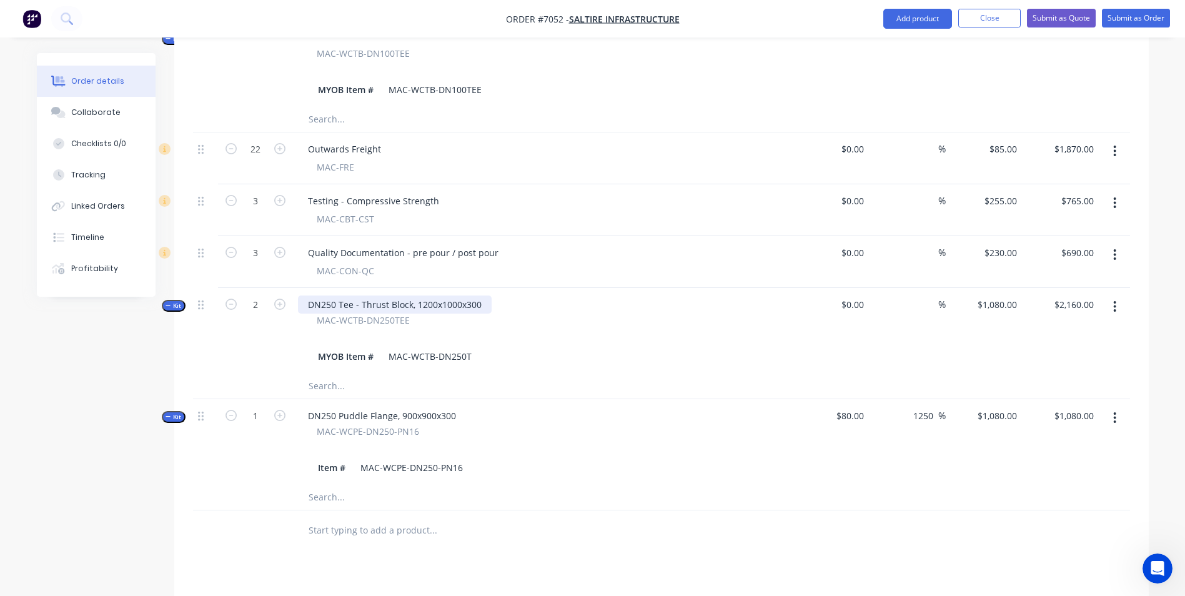
click at [484, 295] on div "DN250 Tee - Thrust Block, 1200x1000x300" at bounding box center [395, 304] width 194 height 18
click at [460, 407] on div "DN250 Puddle Flange, 900x900x300" at bounding box center [382, 416] width 168 height 18
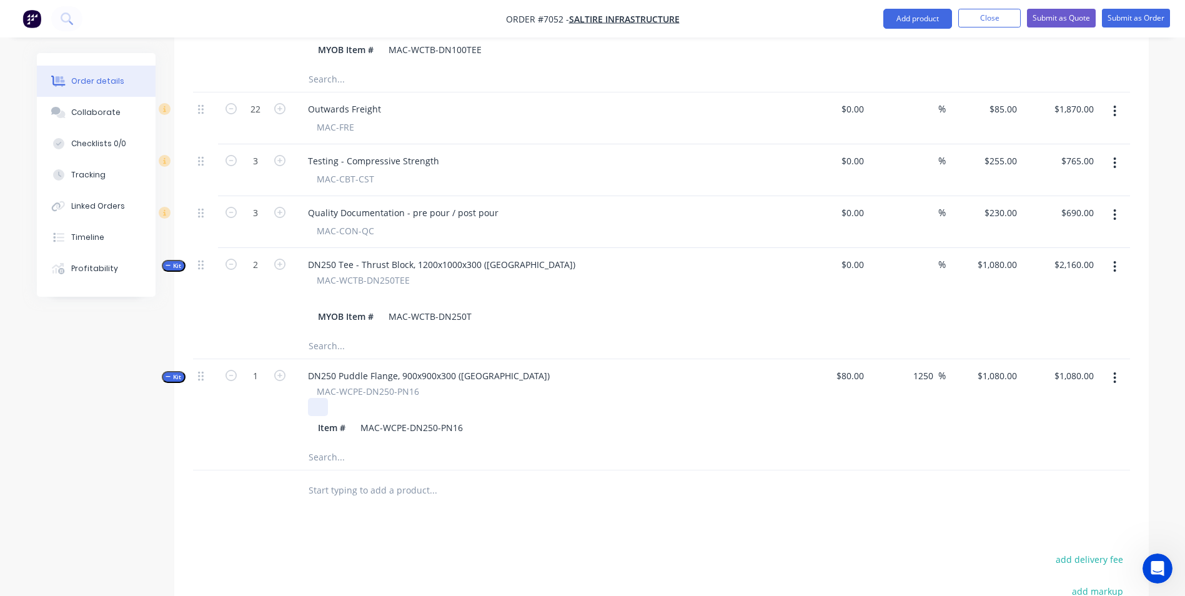
scroll to position [625, 0]
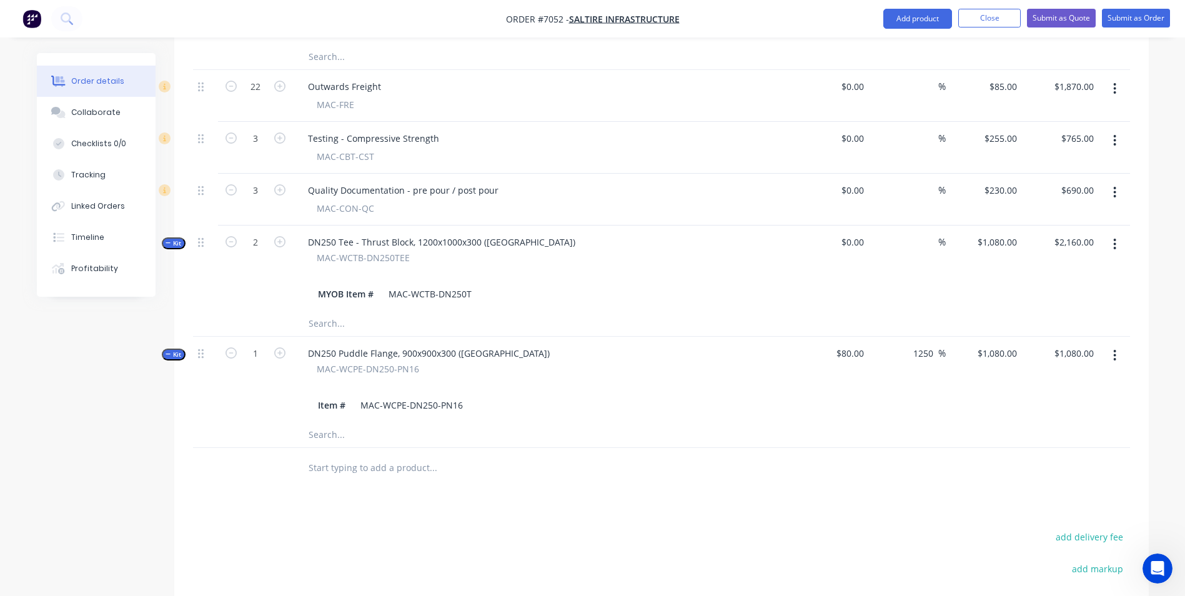
click at [399, 455] on input "text" at bounding box center [433, 467] width 250 height 25
type input "MAC-WCTB"
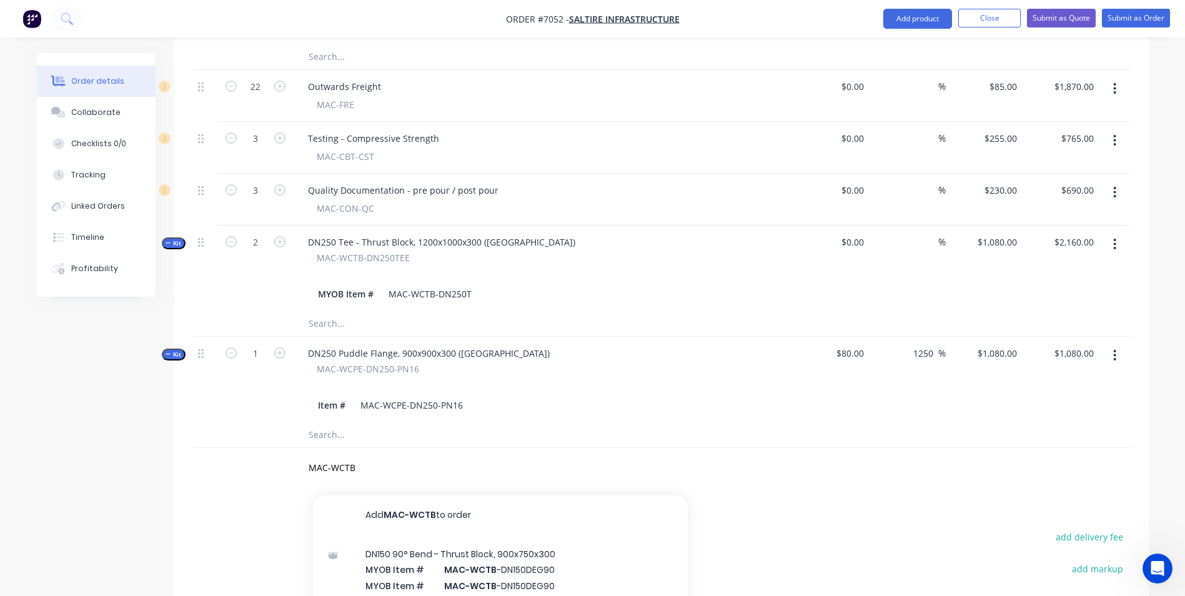
scroll to position [654, 0]
type input "MAC-WCTB-"
click at [525, 233] on div "DN250 Tee - Thrust Block, 1200x1000x300 ([GEOGRAPHIC_DATA])" at bounding box center [441, 242] width 287 height 18
click at [522, 233] on div "DN250 Tee - Thrust Block, 1200x1000x300 ([GEOGRAPHIC_DATA])" at bounding box center [441, 242] width 287 height 18
click at [497, 344] on div "DN250 Puddle Flange, 900x900x300 ([GEOGRAPHIC_DATA])" at bounding box center [429, 353] width 262 height 18
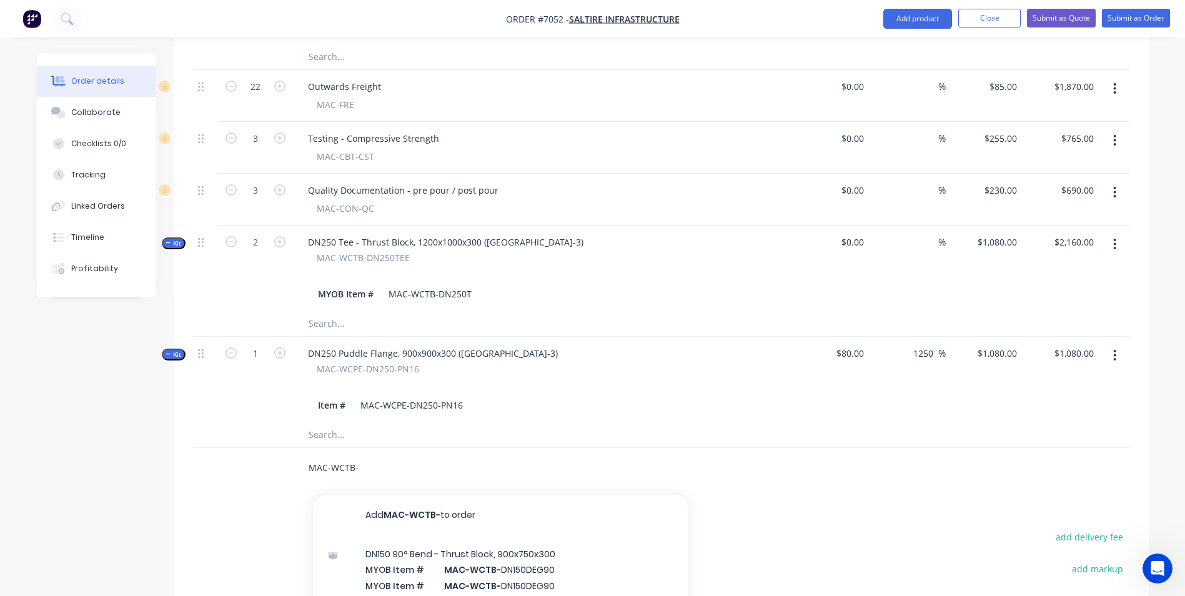
drag, startPoint x: 360, startPoint y: 430, endPoint x: 345, endPoint y: 429, distance: 14.5
click at [345, 455] on input "MAC-WCTB-" at bounding box center [433, 467] width 250 height 25
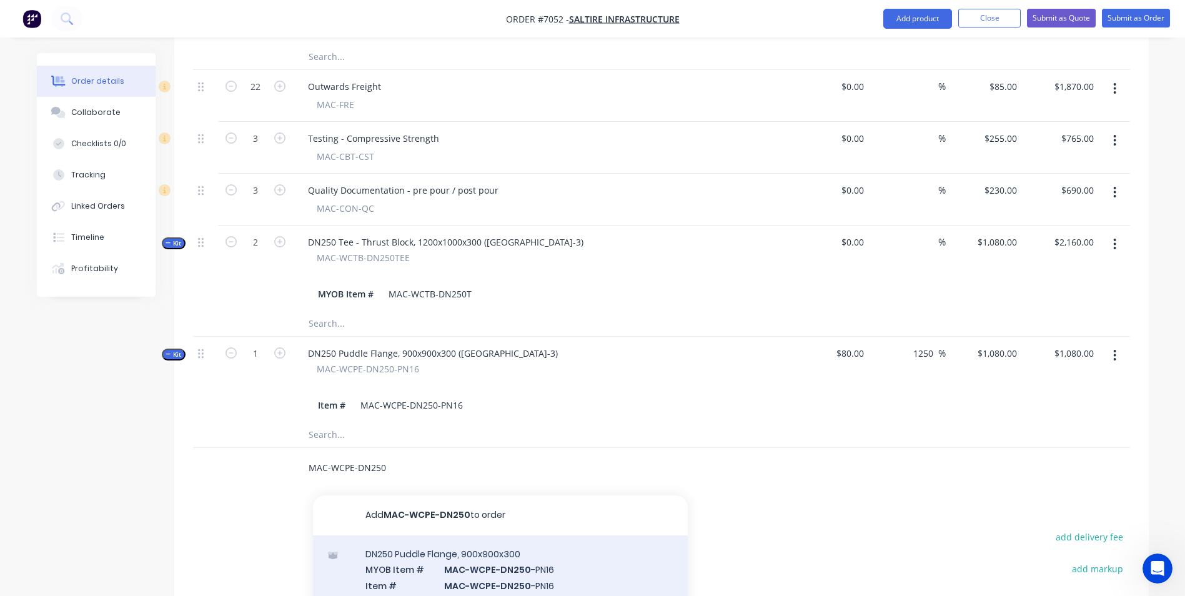
type input "MAC-WCPE-DN250"
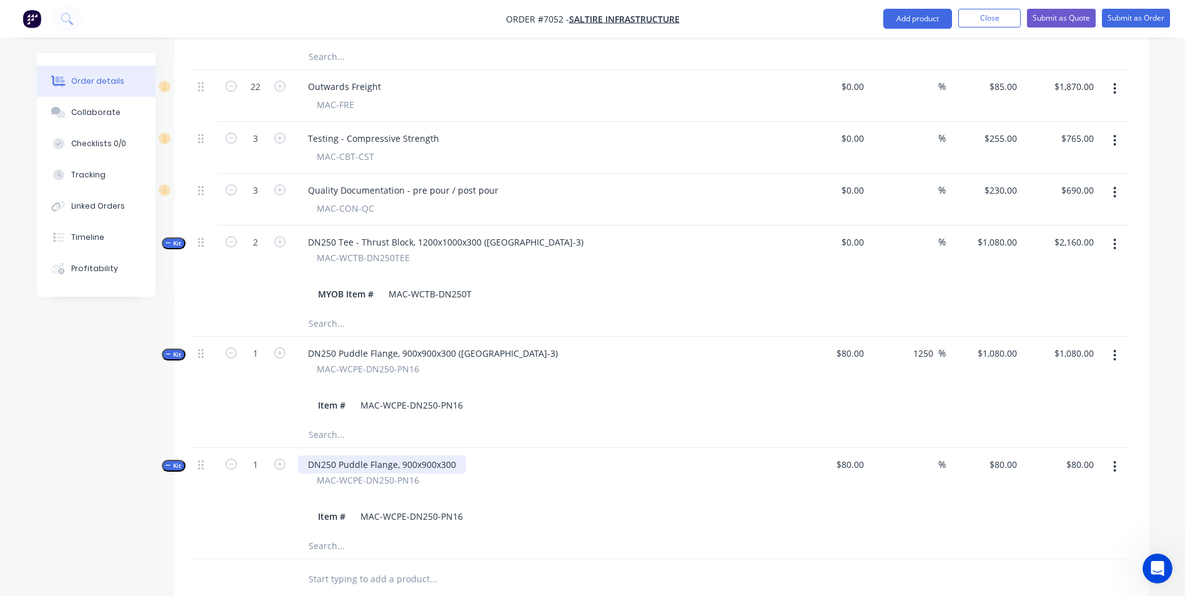
click at [455, 455] on div "DN250 Puddle Flange, 900x900x300" at bounding box center [382, 464] width 168 height 18
click at [994, 448] on div "80 $80.00" at bounding box center [984, 491] width 77 height 86
type input "1080"
type input "80.00"
type input "1250"
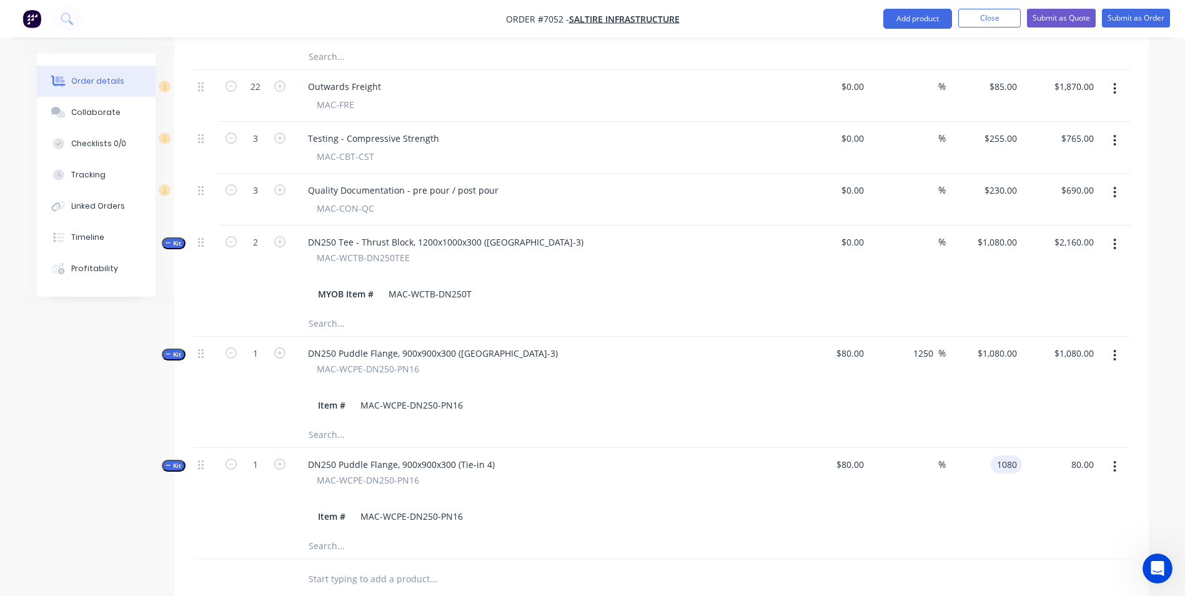
type input "$1,080.00"
drag, startPoint x: 910, startPoint y: 316, endPoint x: 933, endPoint y: 319, distance: 23.9
click at [933, 344] on div "1250 1250 %" at bounding box center [926, 353] width 39 height 18
click at [405, 567] on input "text" at bounding box center [433, 579] width 250 height 25
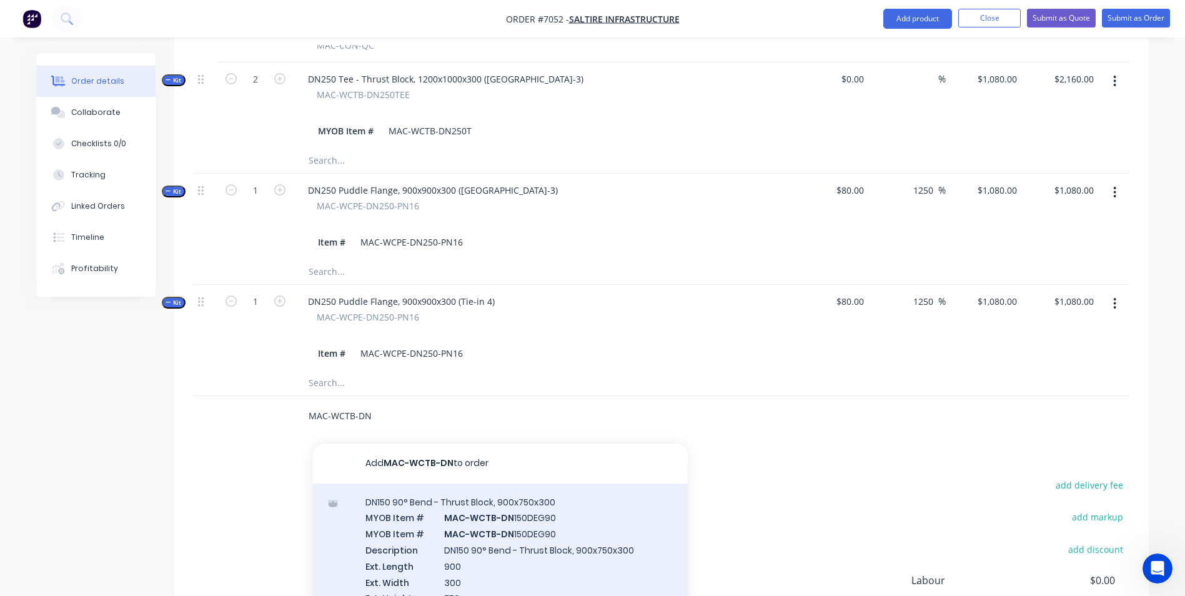
scroll to position [812, 0]
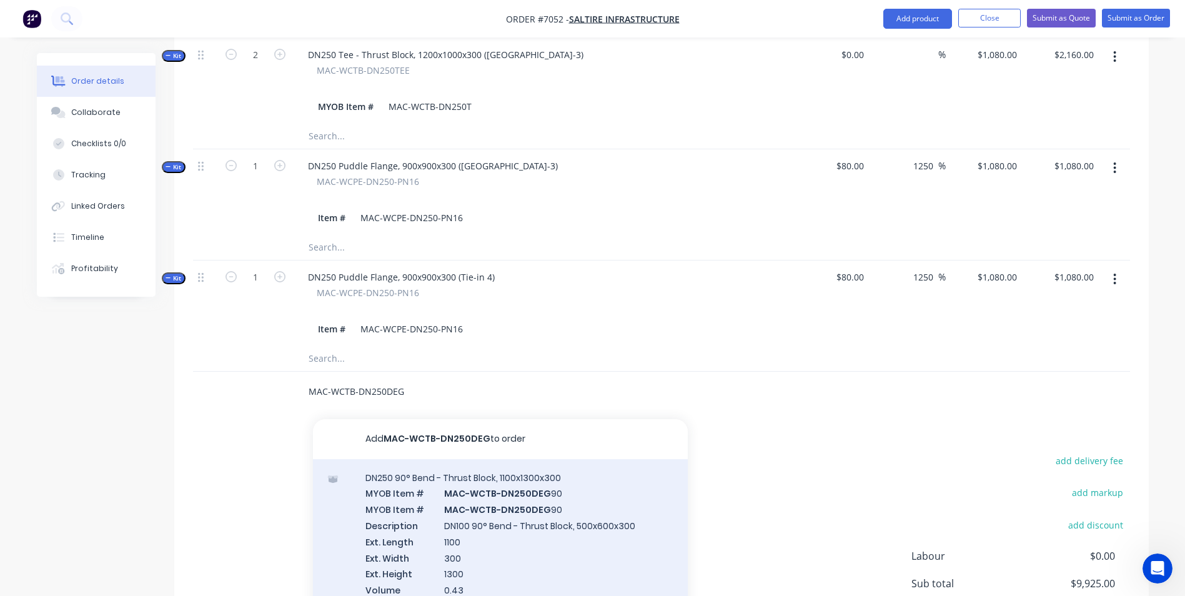
type input "MAC-WCTB-DN250DEG"
click at [537, 500] on div "DN250 90° Bend - Thrust Block, 1100x1300x300 MYOB Item # MAC-WCTB-DN250DEG 90 M…" at bounding box center [500, 549] width 375 height 181
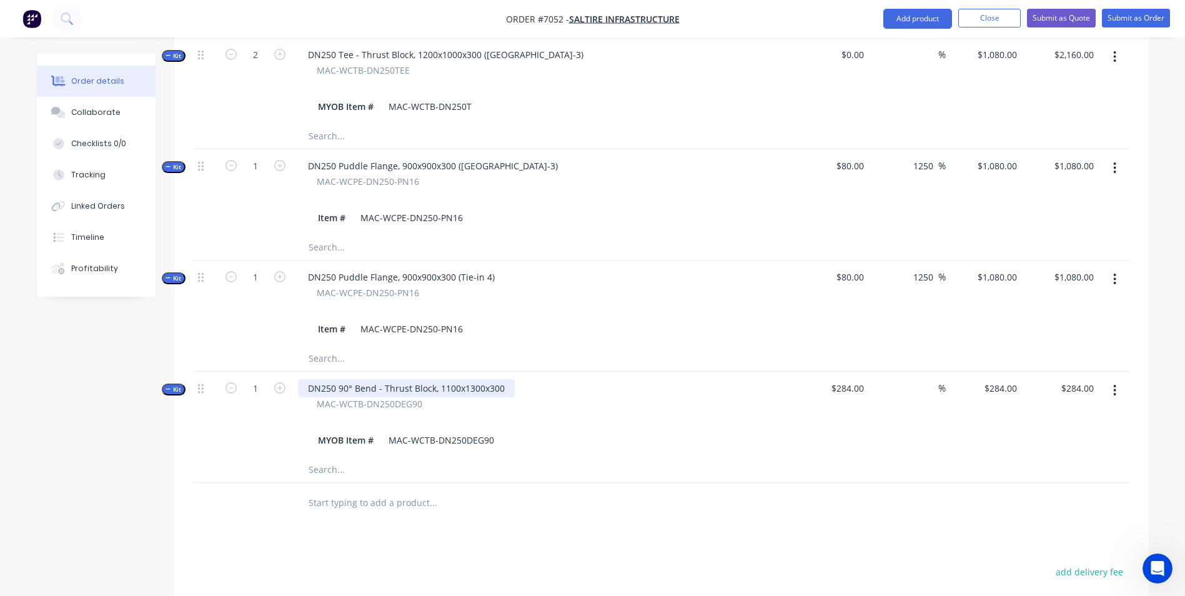
click at [505, 379] on div "DN250 90° Bend - Thrust Block, 1100x1300x300" at bounding box center [406, 388] width 217 height 18
click at [983, 372] on div "$284.00 $284.00" at bounding box center [984, 415] width 77 height 86
type input "1080"
type input "284.00"
type input "280.28"
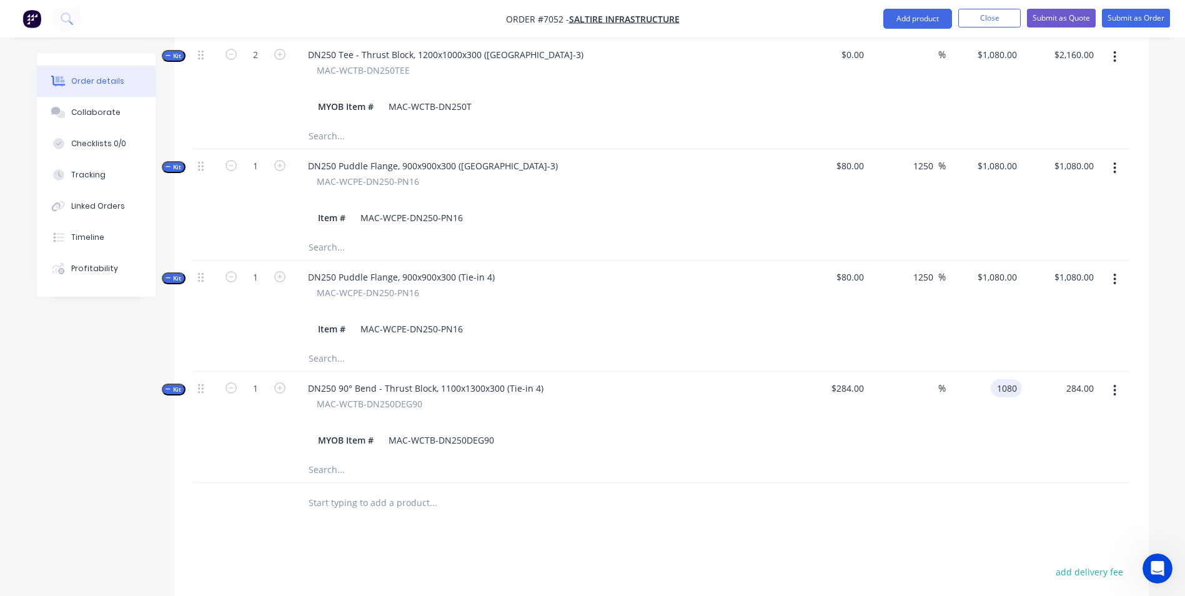
type input "$1,080.00"
click at [399, 490] on input "text" at bounding box center [433, 502] width 250 height 25
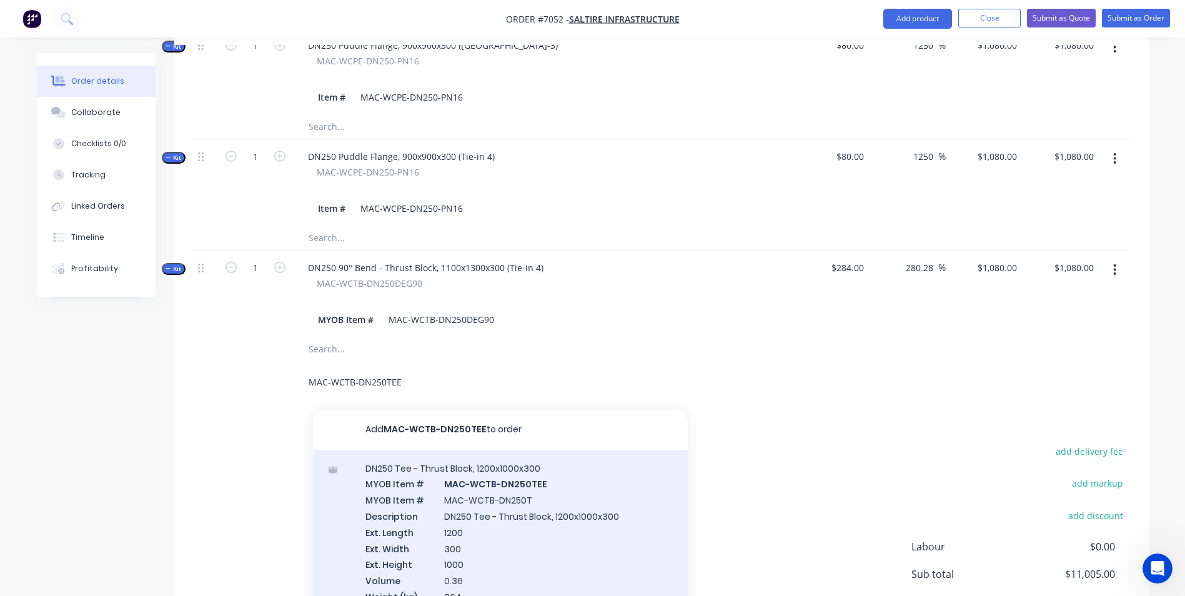
scroll to position [999, 0]
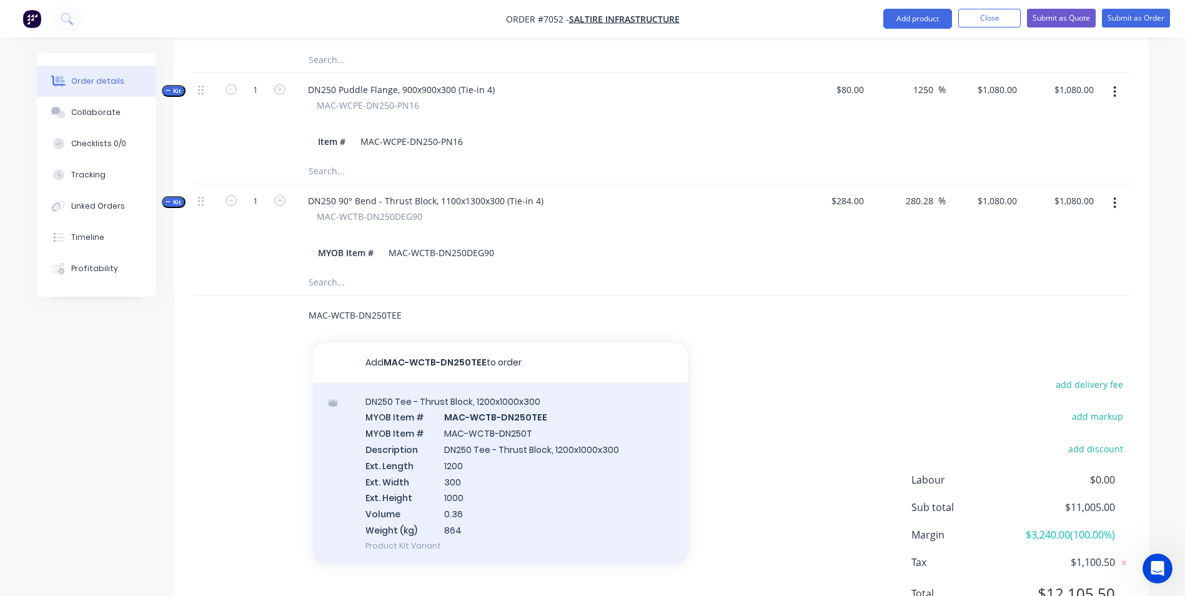
type input "MAC-WCTB-DN250TEE"
click at [506, 453] on div "DN250 Tee - Thrust Block, 1200x1000x300 MYOB Item # MAC-WCTB-DN250TEE MYOB Item…" at bounding box center [500, 473] width 375 height 181
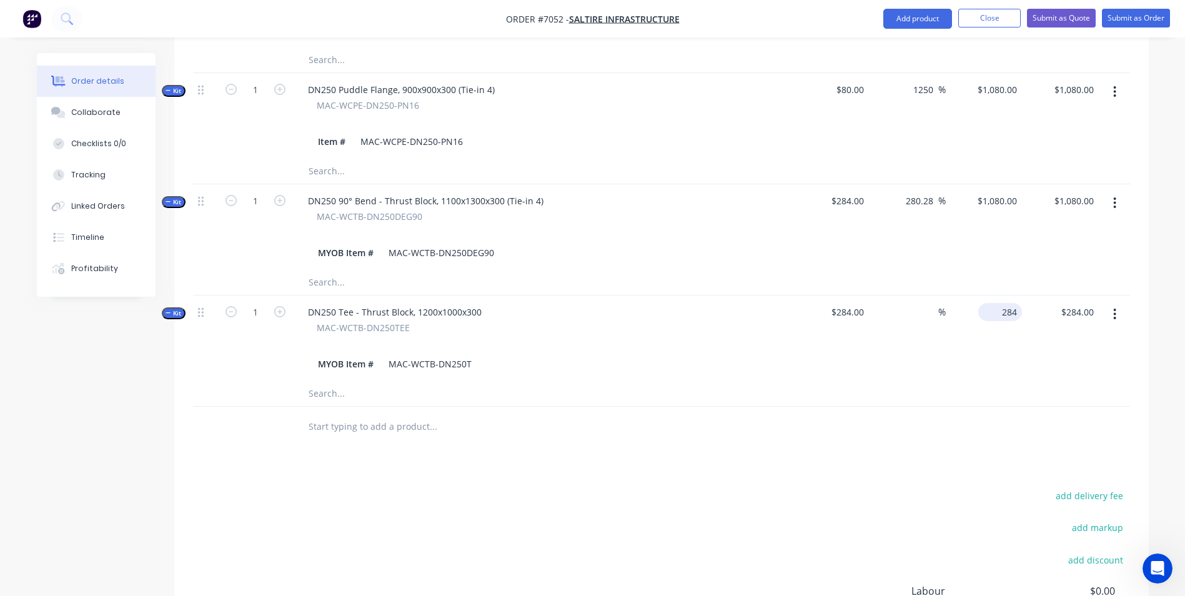
click at [989, 295] on div "284 $284.00" at bounding box center [984, 338] width 77 height 86
type input "1080"
type input "284.00"
type input "280.28"
type input "$1,080.00"
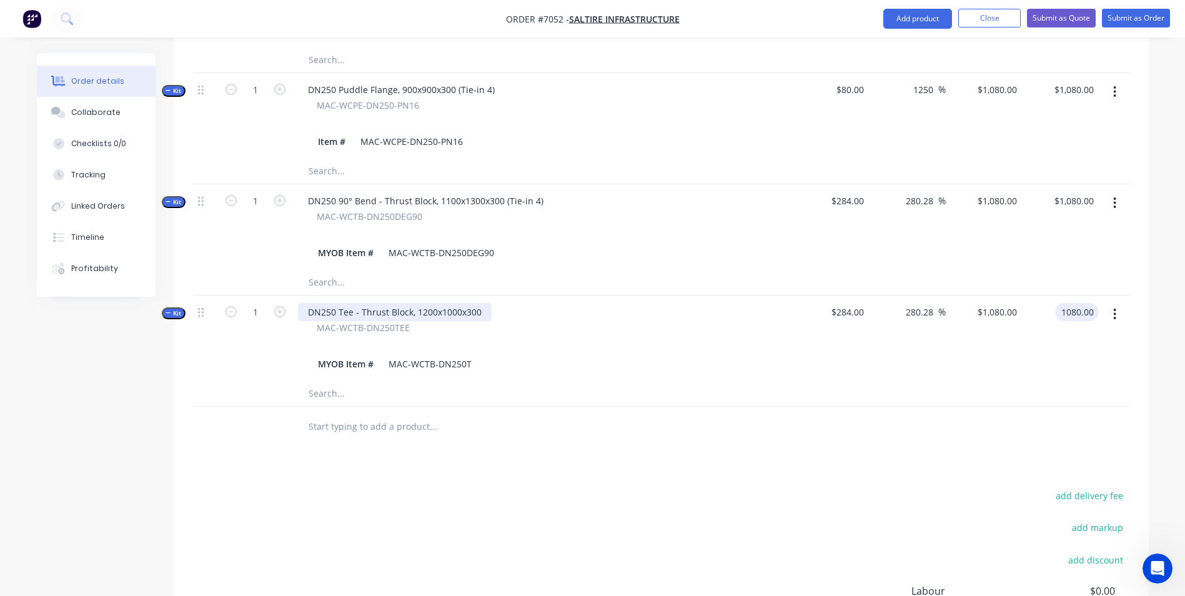
click at [487, 303] on div "DN250 Tee - Thrust Block, 1200x1000x300" at bounding box center [395, 312] width 194 height 18
type input "$1,080.00"
click at [909, 336] on div "280.28 280.28 %" at bounding box center [907, 338] width 77 height 86
click at [352, 414] on input "text" at bounding box center [433, 426] width 250 height 25
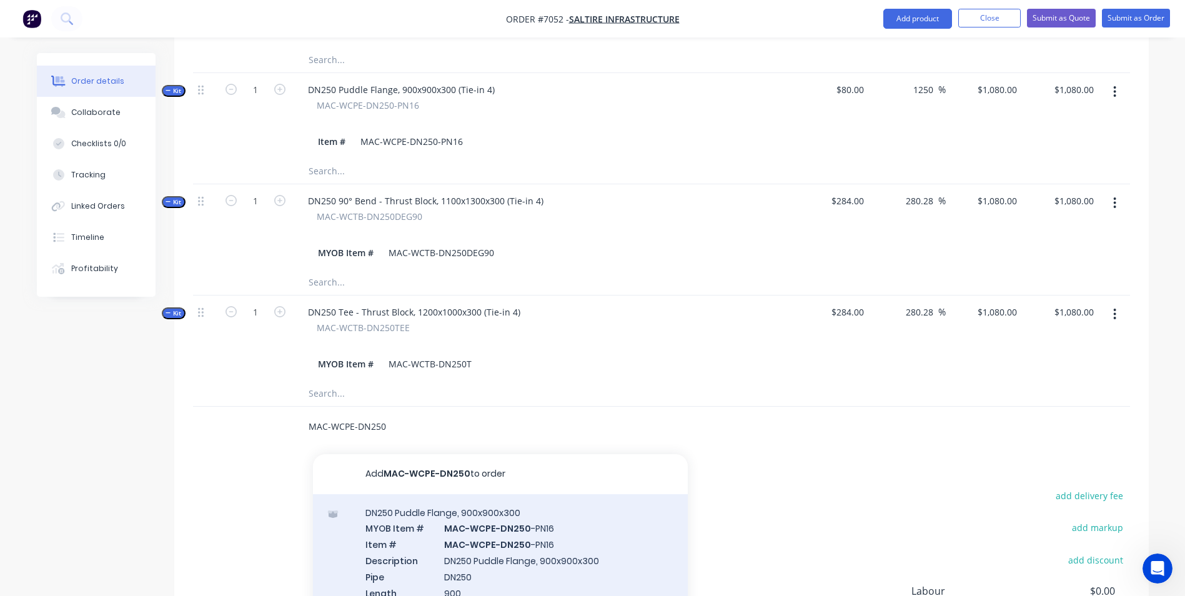
type input "MAC-WCPE-DN250"
click at [521, 543] on div "DN250 Puddle Flange, 900x900x300 MYOB Item # MAC-WCPE-DN250 -PN16 Item # MAC-WC…" at bounding box center [500, 592] width 375 height 197
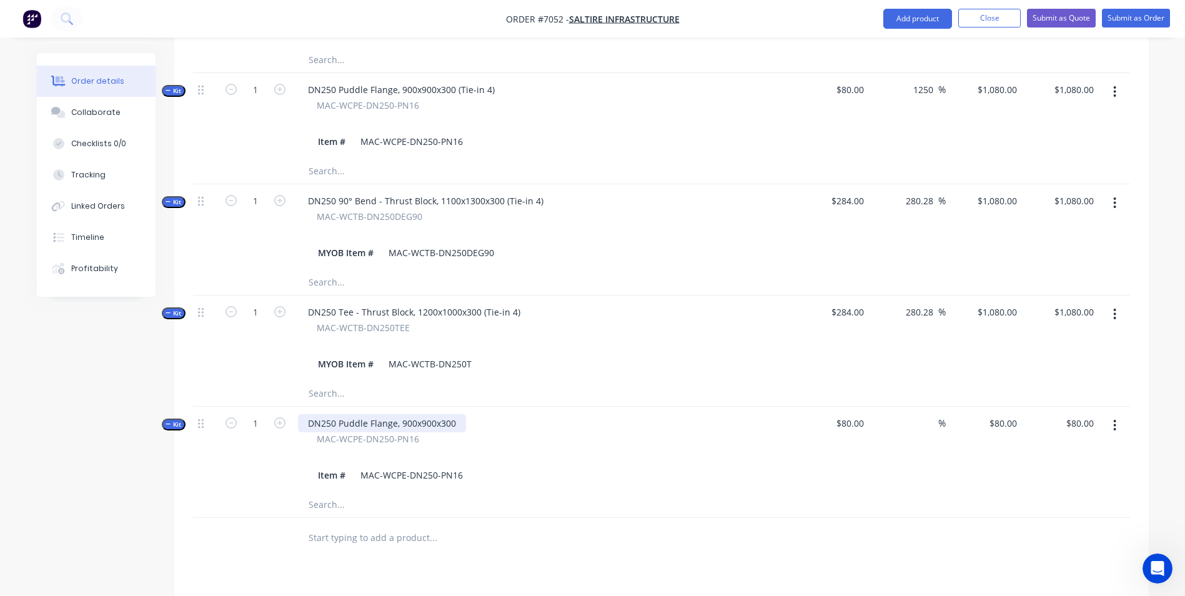
click at [455, 414] on div "DN250 Puddle Flange, 900x900x300" at bounding box center [382, 423] width 168 height 18
click at [999, 407] on div "$80.00 $80.00" at bounding box center [984, 450] width 77 height 86
type input "1080"
type input "1250"
type input "$1,080.00"
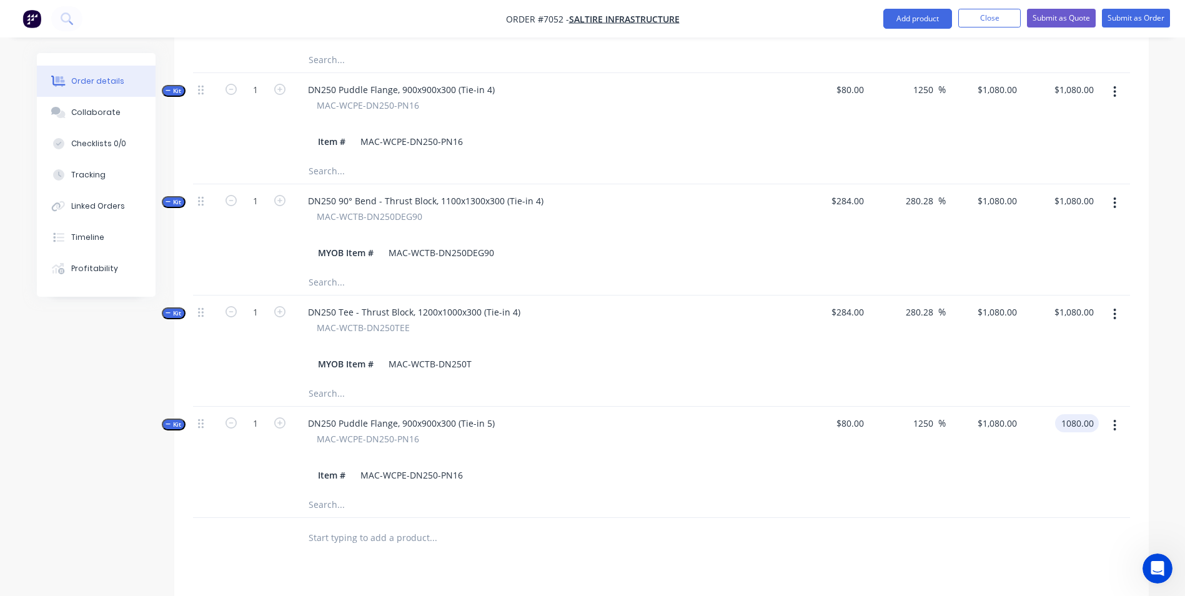
type input "$1,080.00"
click at [445, 525] on input "text" at bounding box center [433, 537] width 250 height 25
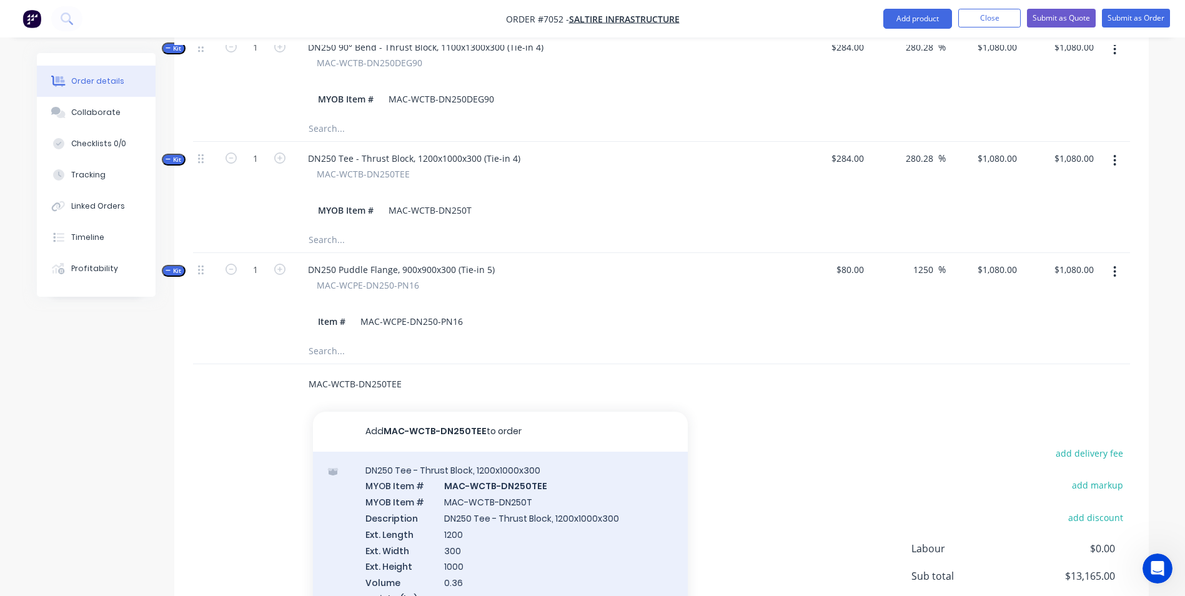
scroll to position [1187, 0]
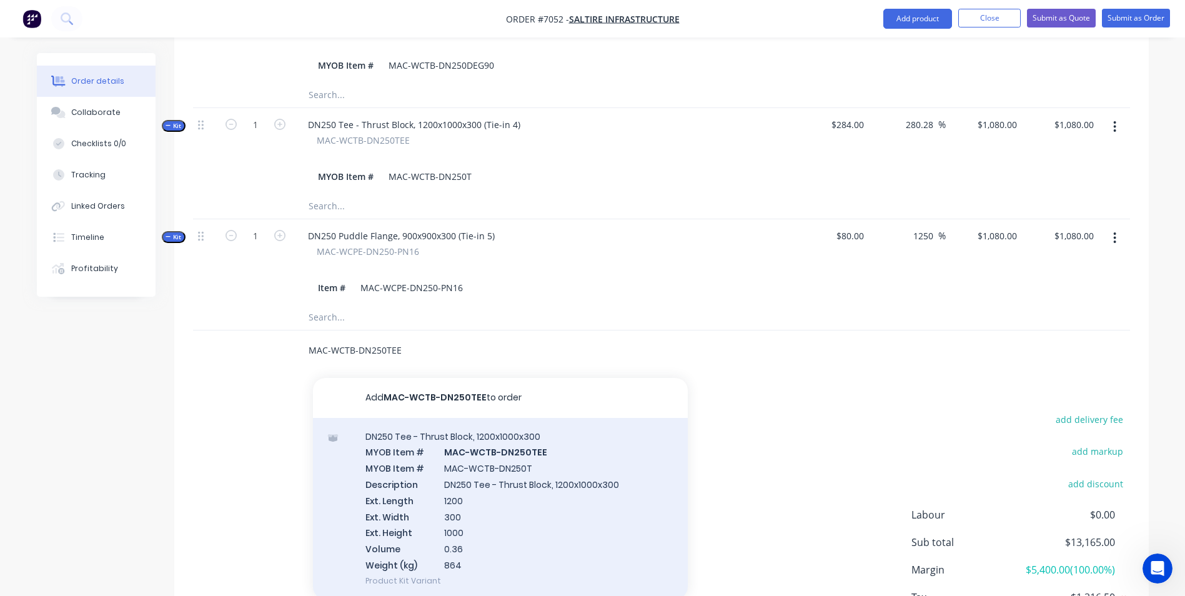
type input "MAC-WCTB-DN250TEE"
click at [493, 460] on div "DN250 Tee - Thrust Block, 1200x1000x300 MYOB Item # MAC-WCTB-DN250TEE MYOB Item…" at bounding box center [500, 508] width 375 height 181
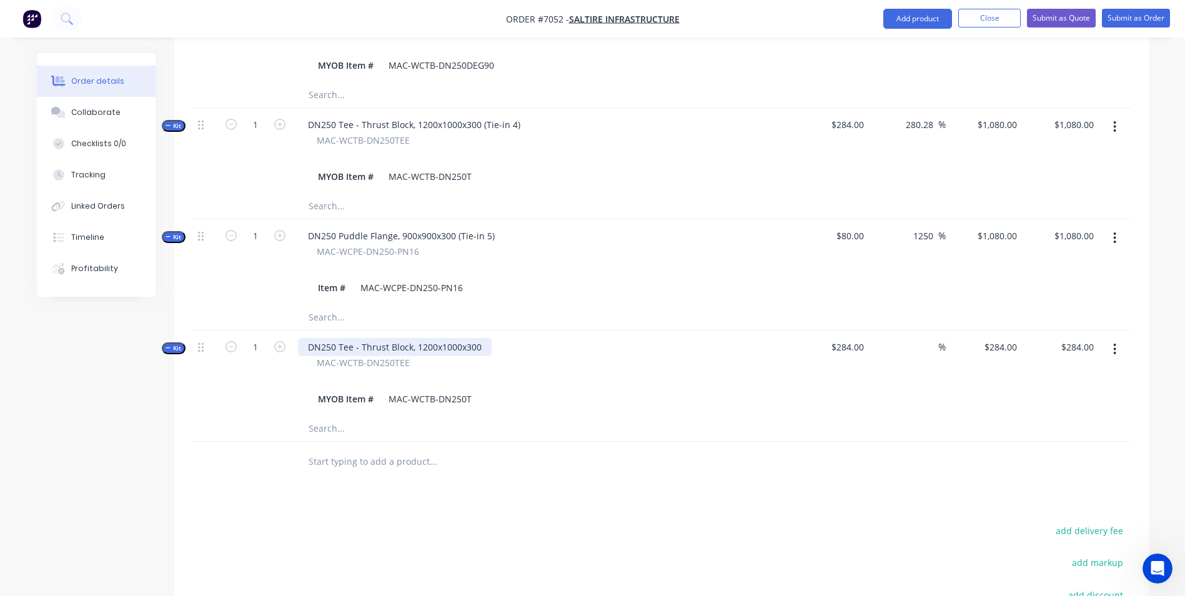
click at [478, 338] on div "DN250 Tee - Thrust Block, 1200x1000x300" at bounding box center [395, 347] width 194 height 18
click at [999, 338] on div "284 284" at bounding box center [1009, 347] width 26 height 18
type input "1080"
type input "280.28"
type input "$1,080.00"
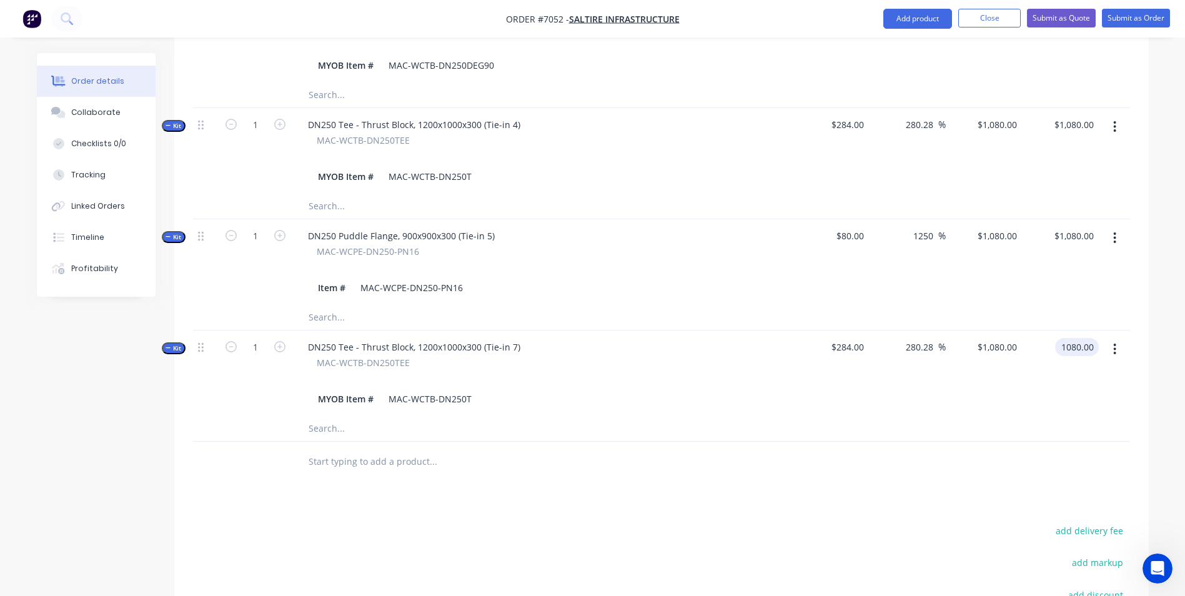
click at [338, 416] on input "text" at bounding box center [433, 428] width 250 height 25
type input "$1,080.00"
click at [338, 449] on input "text" at bounding box center [433, 461] width 250 height 25
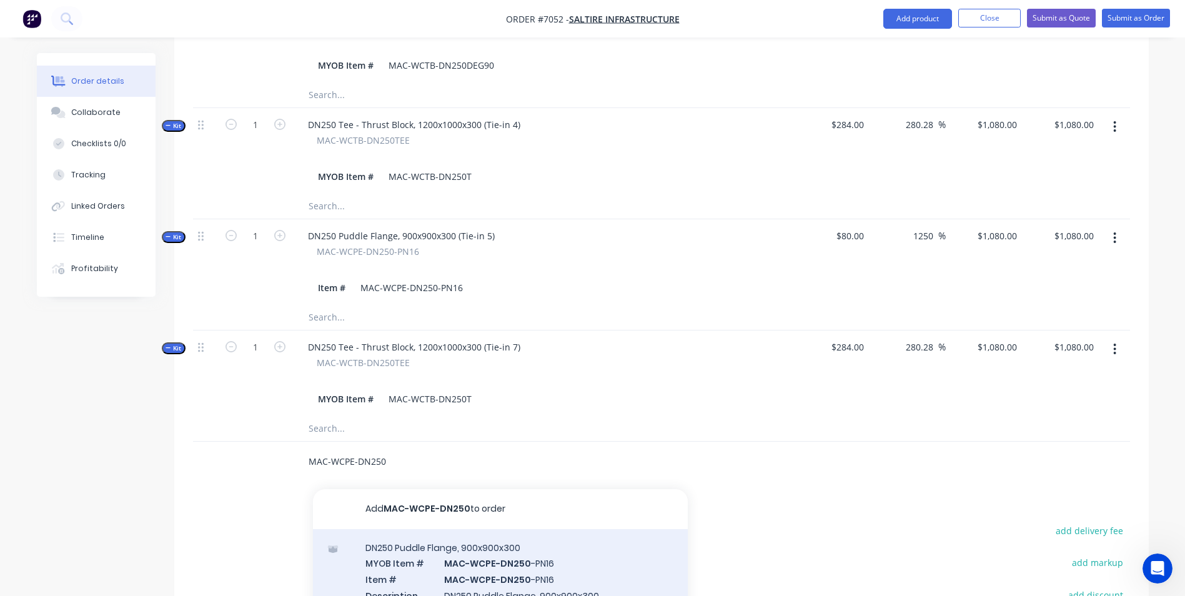
type input "MAC-WCPE-DN250"
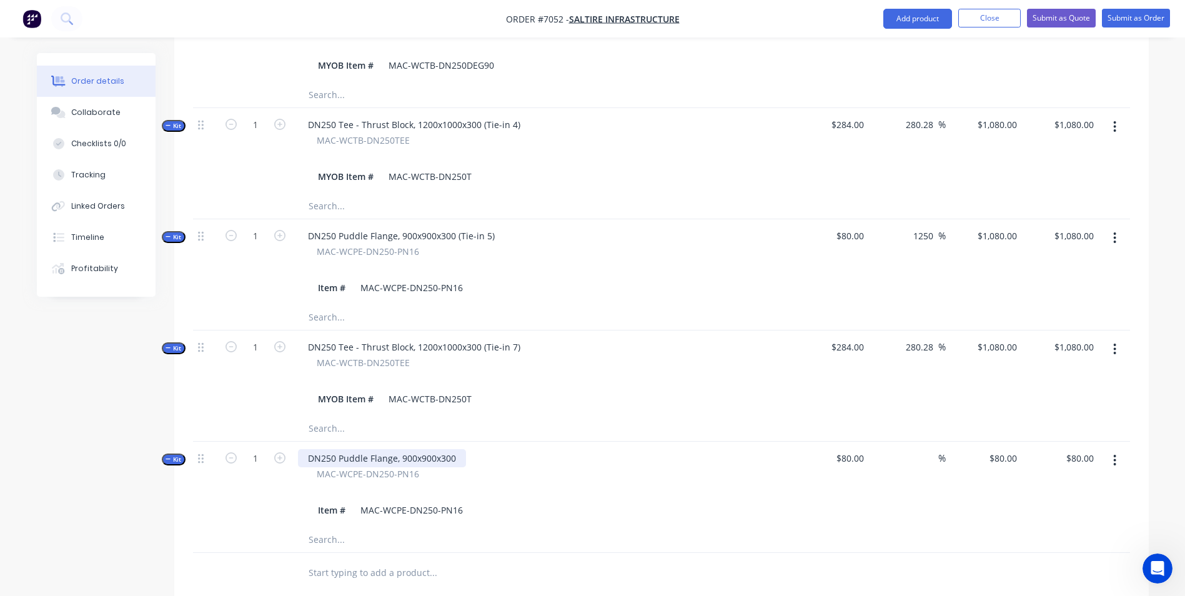
click at [454, 449] on div "DN250 Puddle Flange, 900x900x300" at bounding box center [382, 458] width 168 height 18
click at [991, 442] on div "80 $80.00" at bounding box center [984, 485] width 77 height 86
type input "1080"
type input "1250"
type input "$1,080.00"
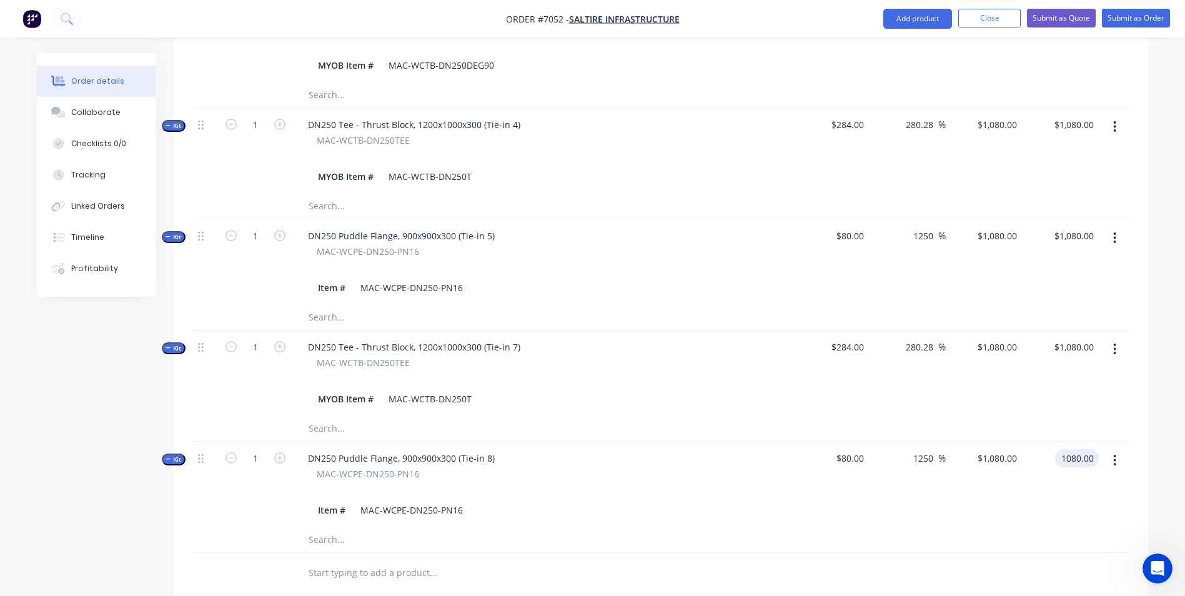
click at [366, 560] on input "text" at bounding box center [433, 572] width 250 height 25
type input "$1,080.00"
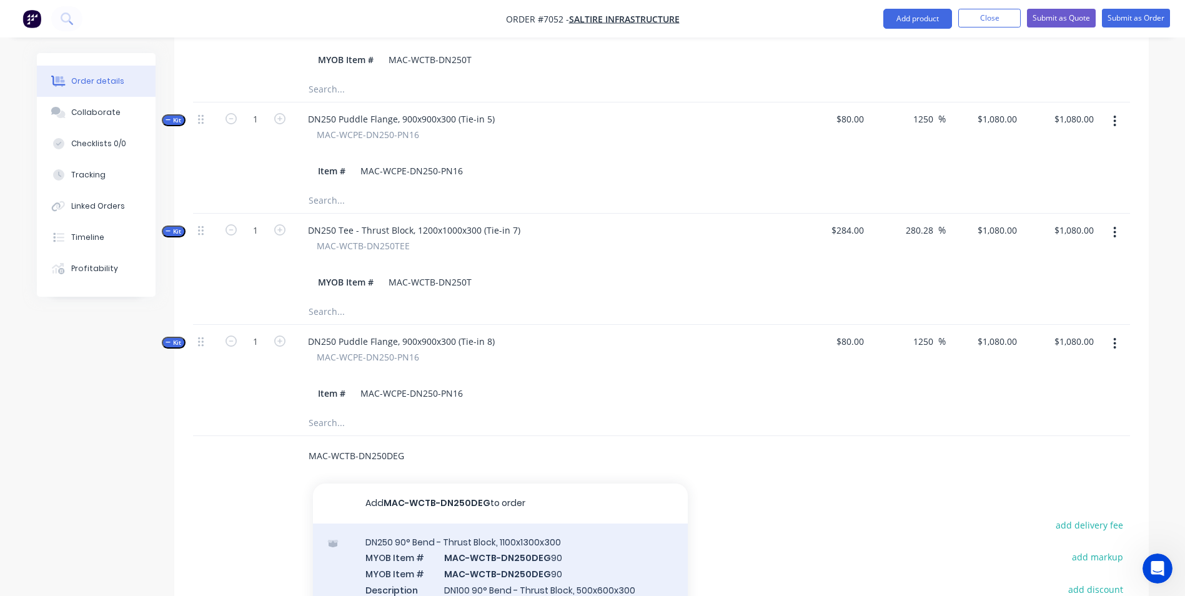
scroll to position [1312, 0]
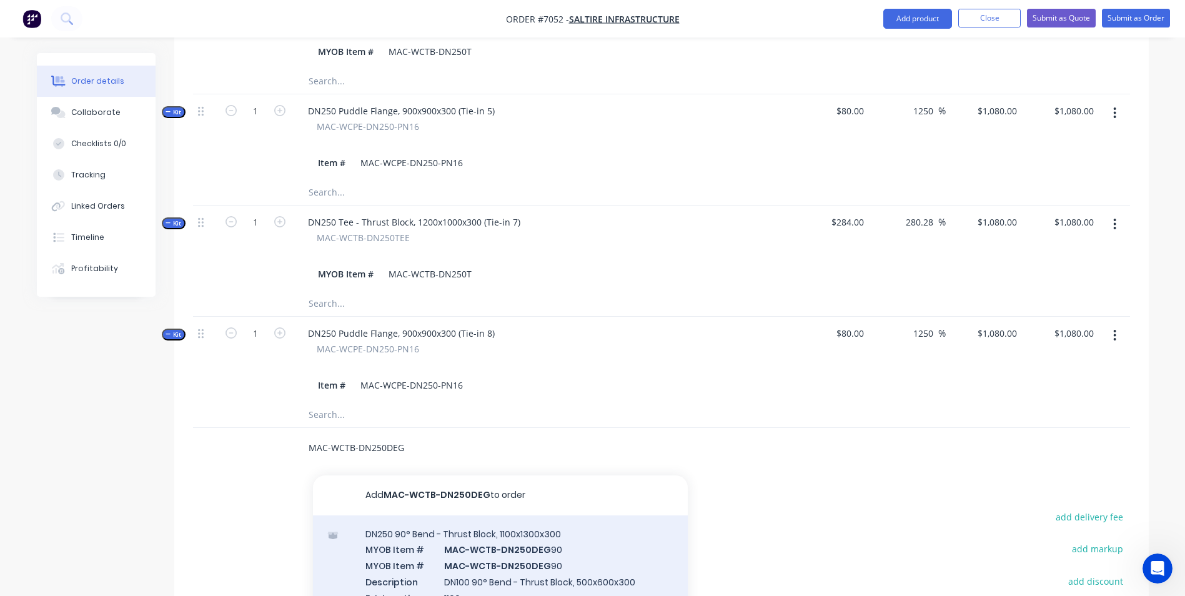
type input "MAC-WCTB-DN250DEG"
click at [544, 554] on div "DN250 90° Bend - Thrust Block, 1100x1300x300 MYOB Item # MAC-WCTB-DN250DEG 90 M…" at bounding box center [500, 605] width 375 height 181
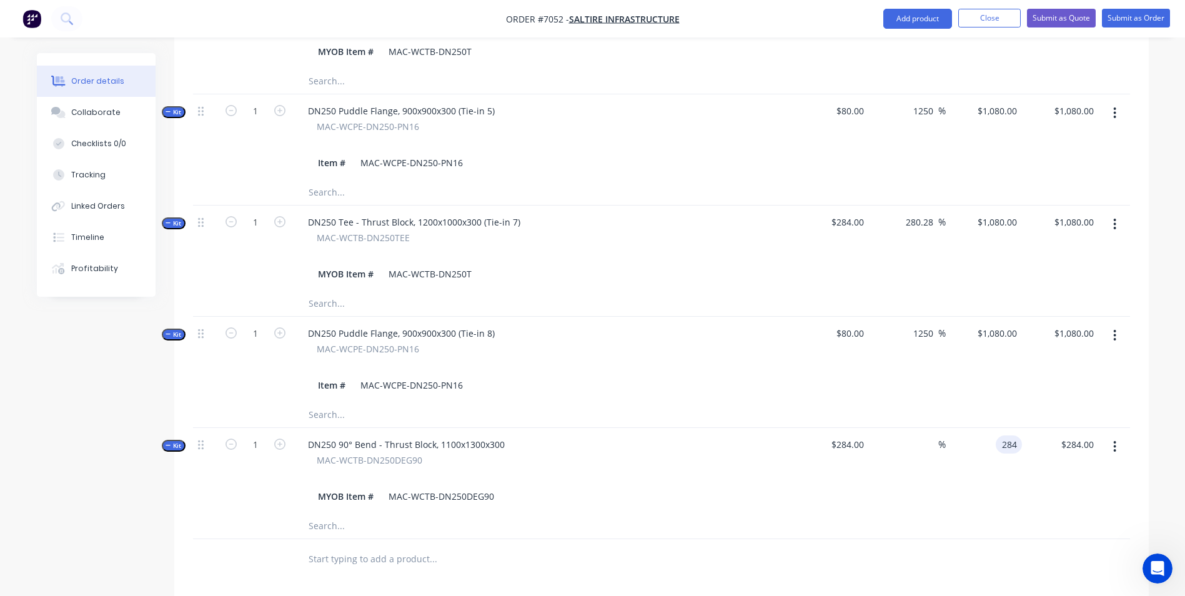
click at [983, 428] on div "284 284" at bounding box center [984, 471] width 77 height 86
type input "1080"
type input "284.00"
type input "280.28"
type input "$1,080.00"
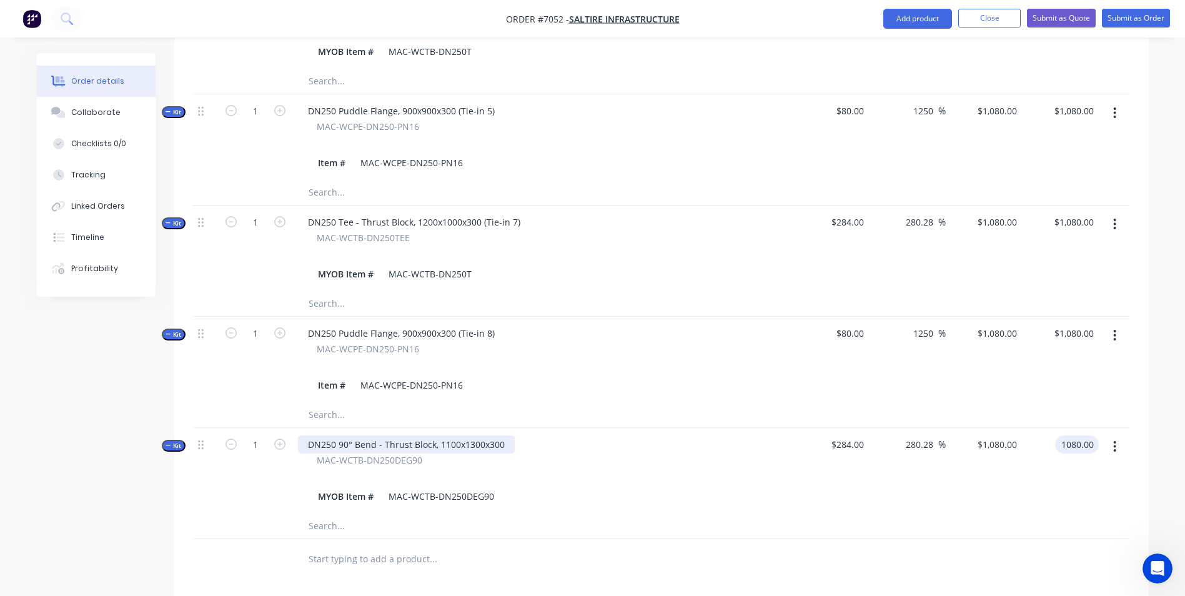
click at [499, 435] on div "DN250 90° Bend - Thrust Block, 1100x1300x300" at bounding box center [406, 444] width 217 height 18
type input "$1,080.00"
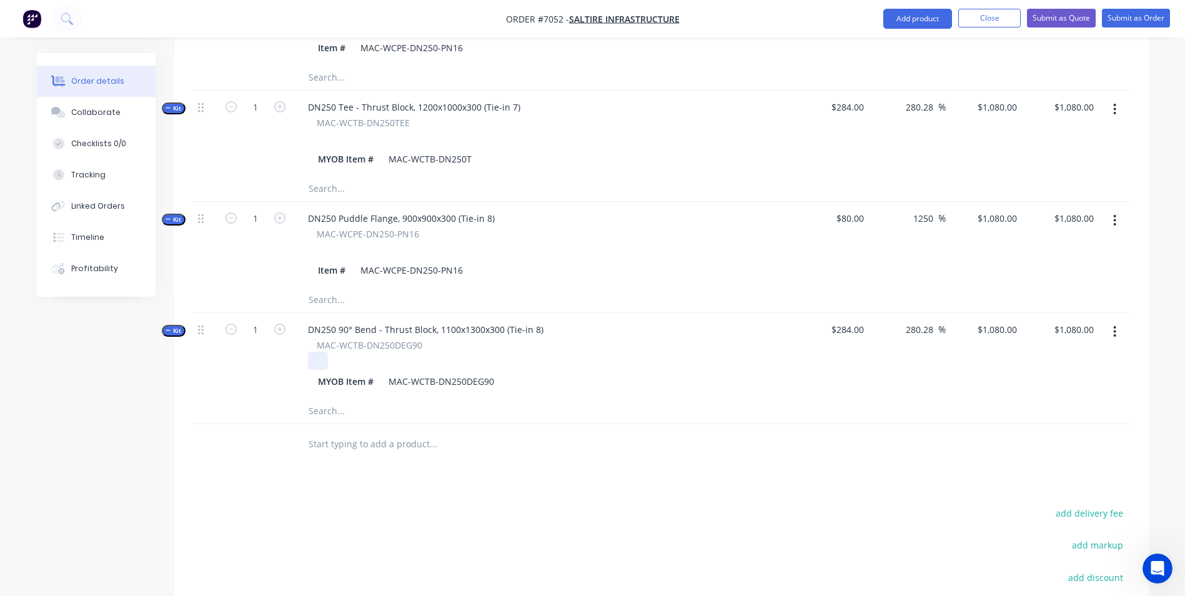
scroll to position [1437, 0]
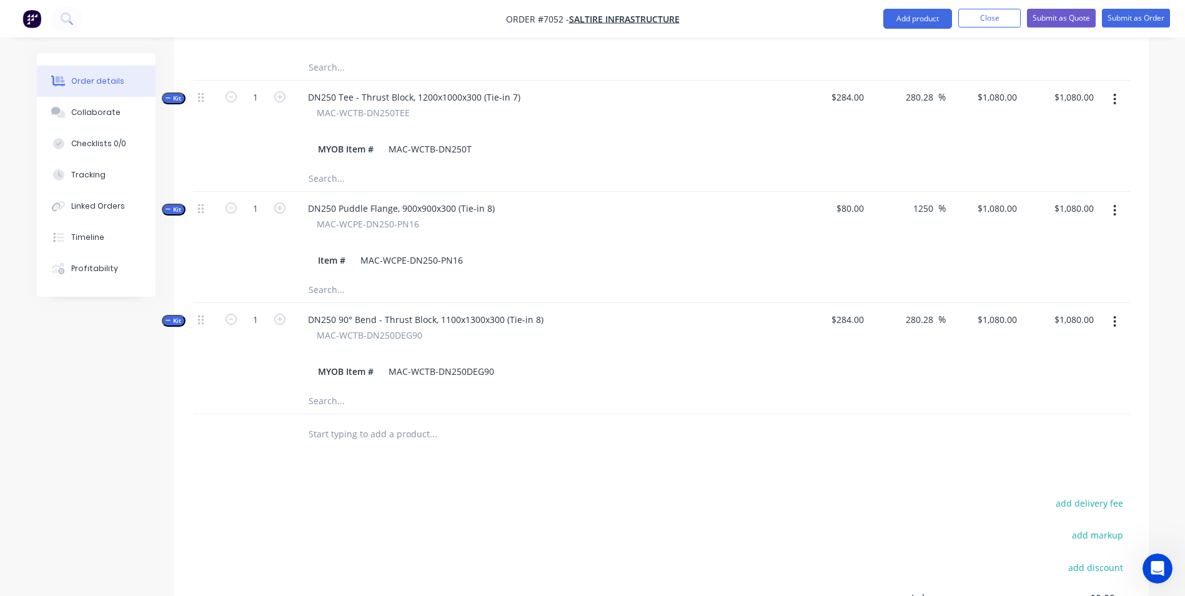
click at [408, 422] on input "text" at bounding box center [433, 434] width 250 height 25
click at [968, 17] on button "Close" at bounding box center [989, 18] width 62 height 19
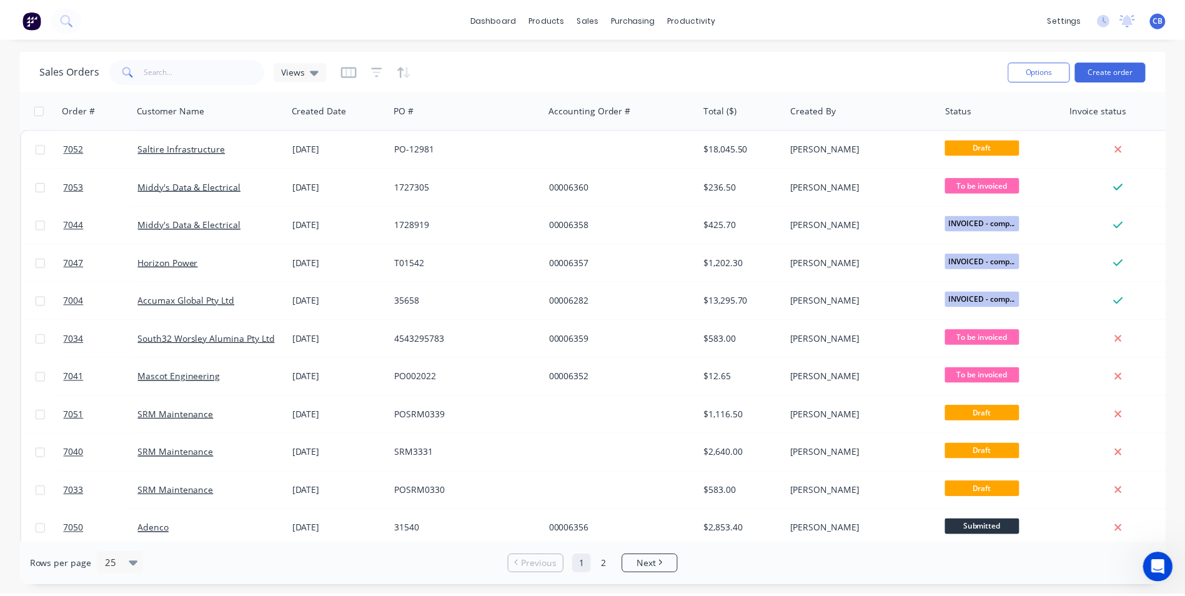
scroll to position [654, 0]
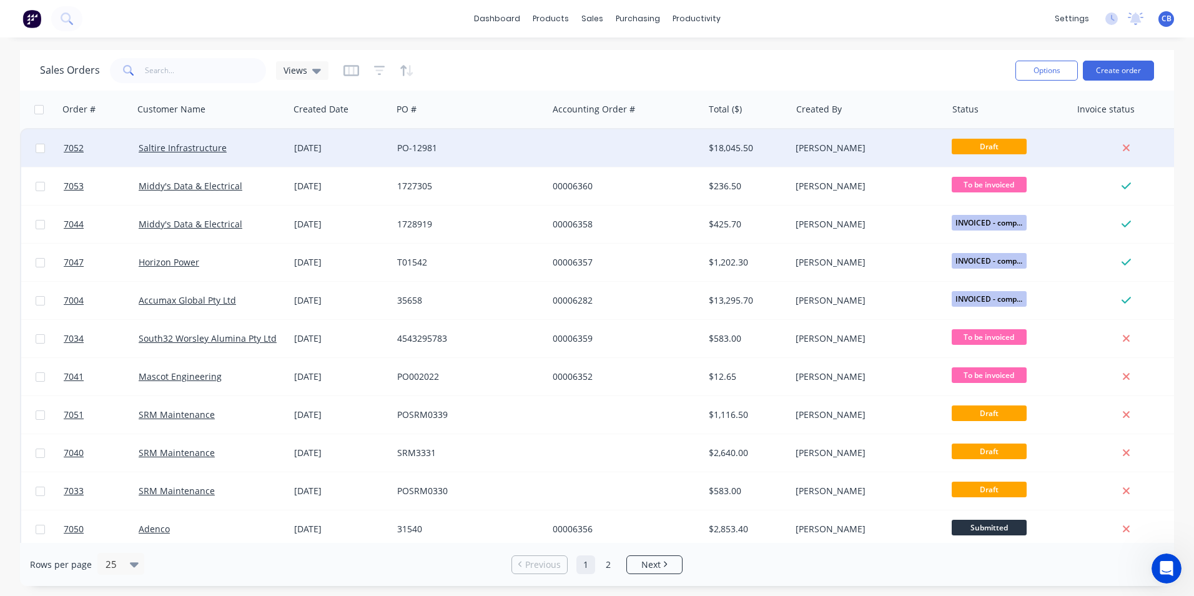
click at [557, 146] on div at bounding box center [626, 147] width 156 height 37
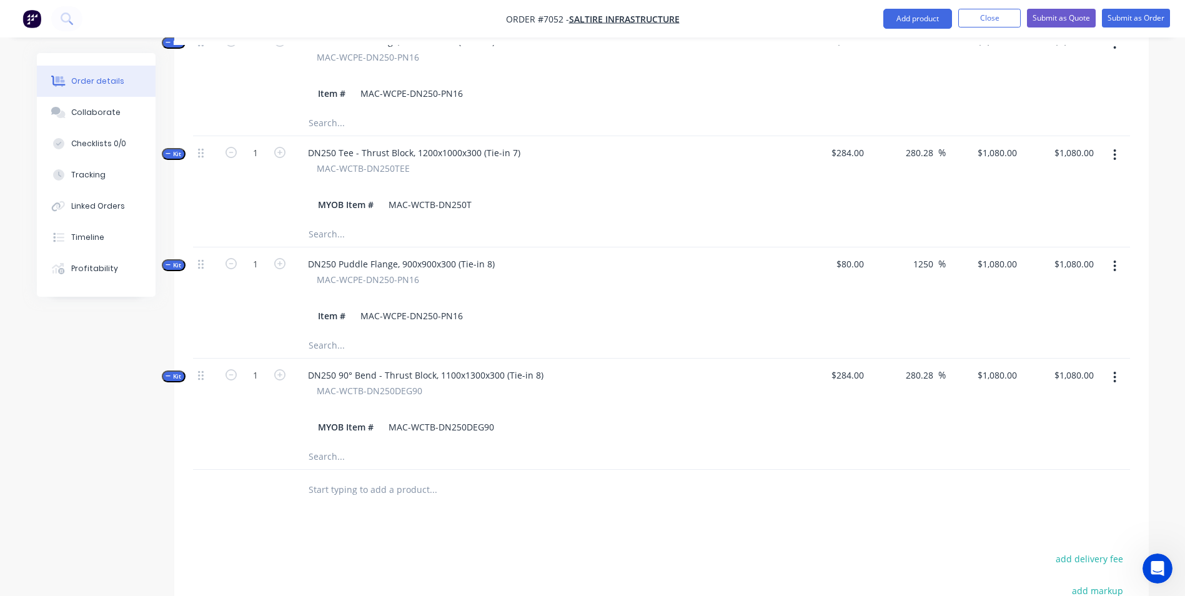
scroll to position [1562, 0]
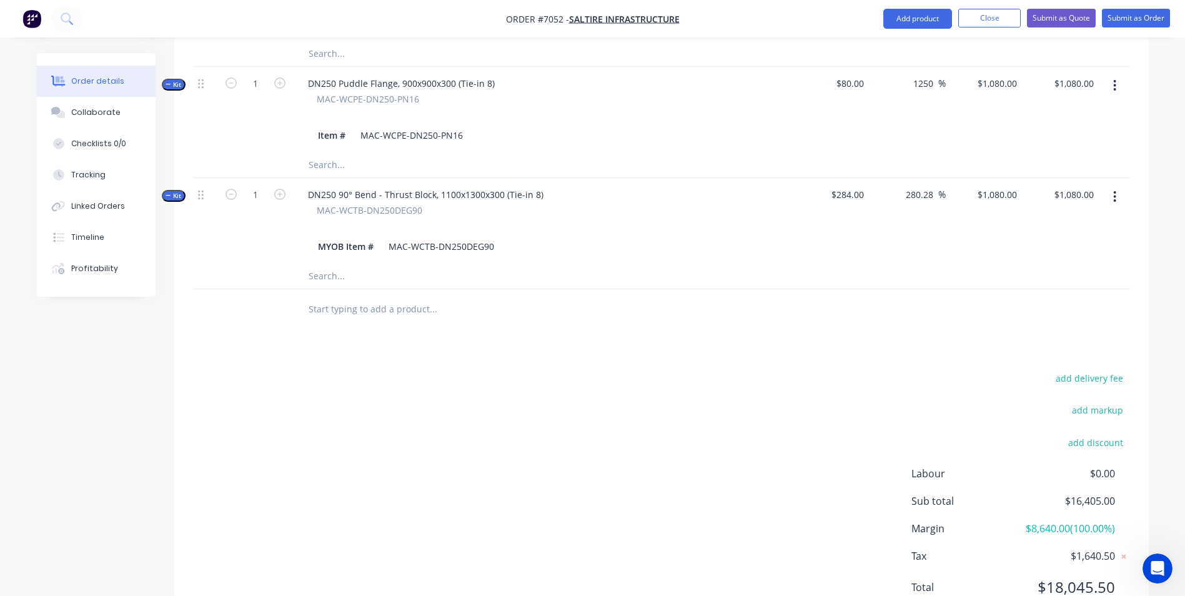
click at [387, 297] on input "text" at bounding box center [433, 309] width 250 height 25
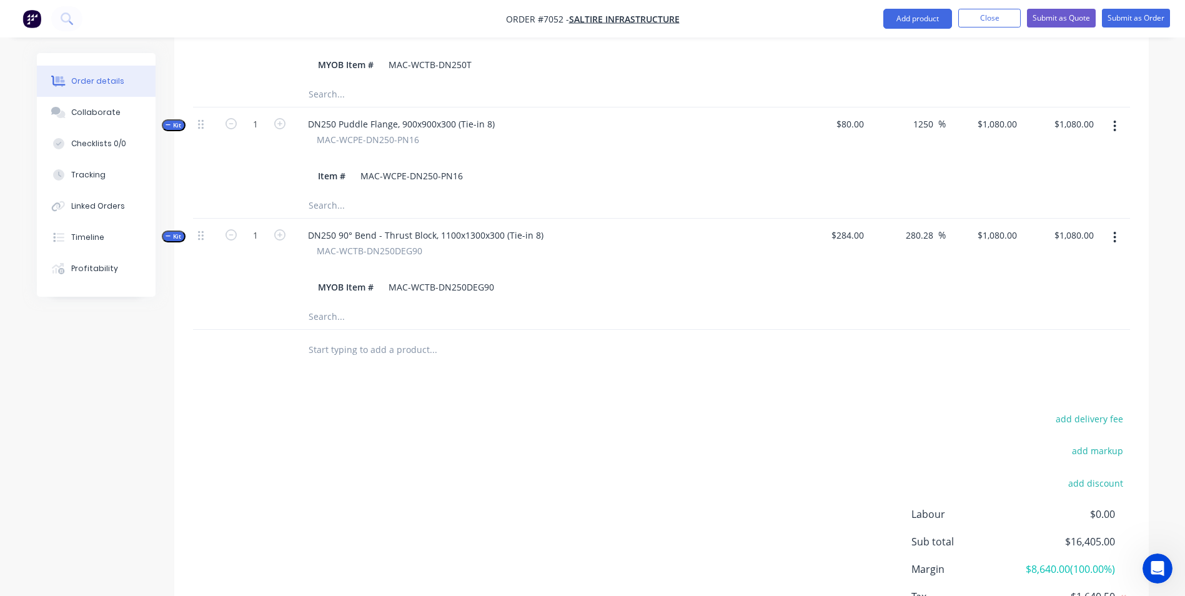
scroll to position [1499, 0]
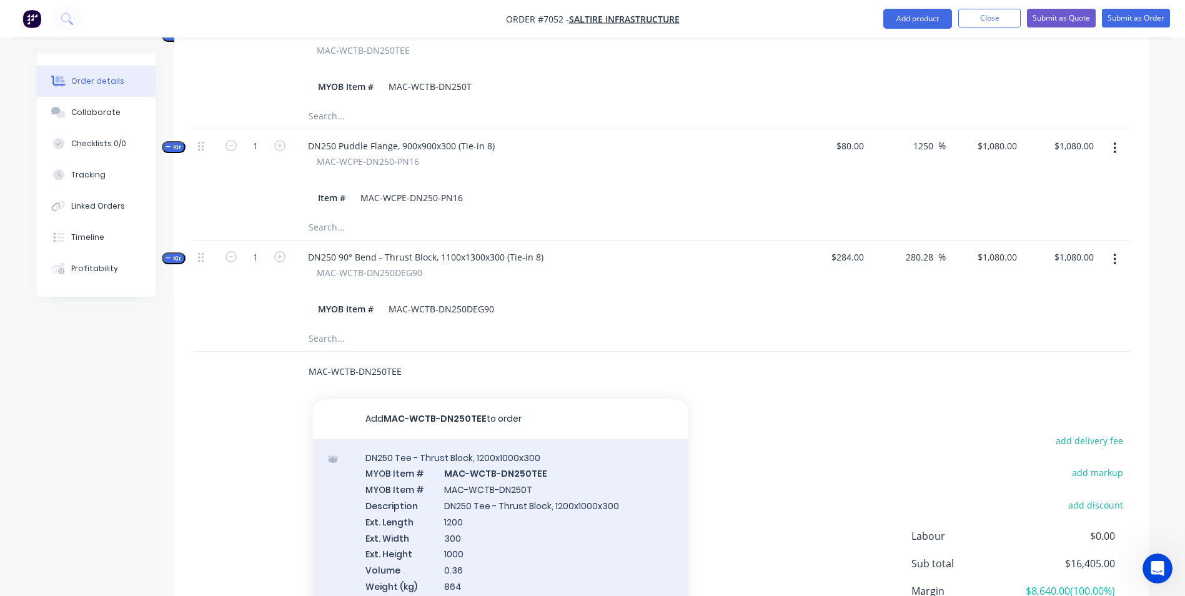
type input "MAC-WCTB-DN250TEE"
click at [510, 490] on div "DN250 Tee - Thrust Block, 1200x1000x300 MYOB Item # MAC-WCTB-DN250TEE MYOB Item…" at bounding box center [500, 529] width 375 height 181
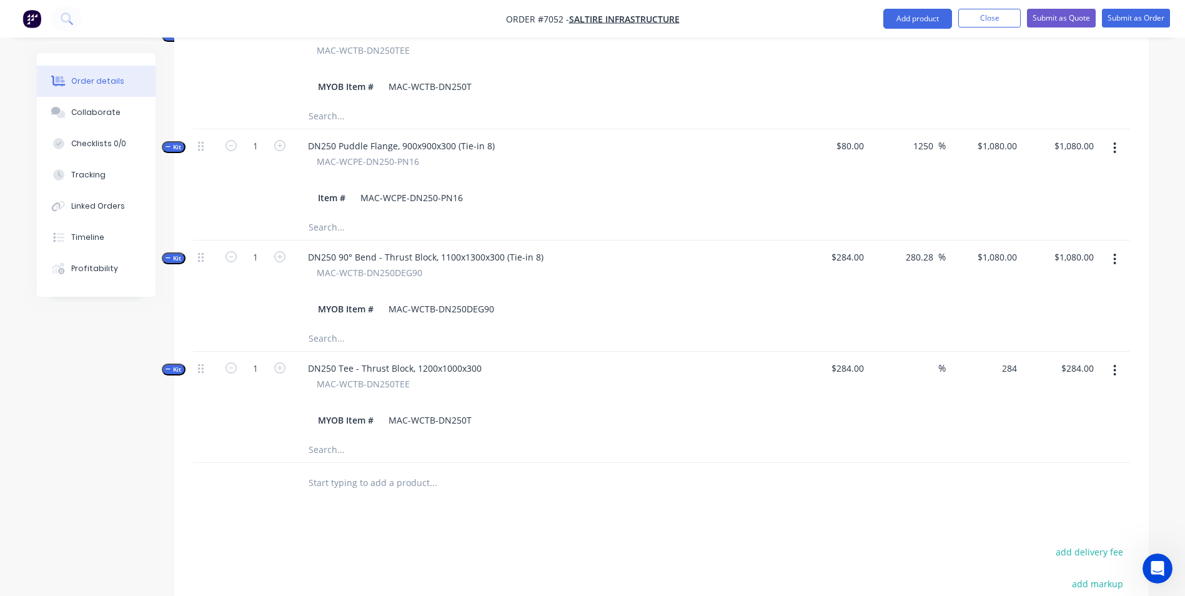
click at [981, 352] on div "284 $284.00" at bounding box center [984, 395] width 77 height 86
type input "1080"
type input "280.28"
type input "$1,080.00"
click at [478, 359] on div "DN250 Tee - Thrust Block, 1200x1000x300" at bounding box center [395, 368] width 194 height 18
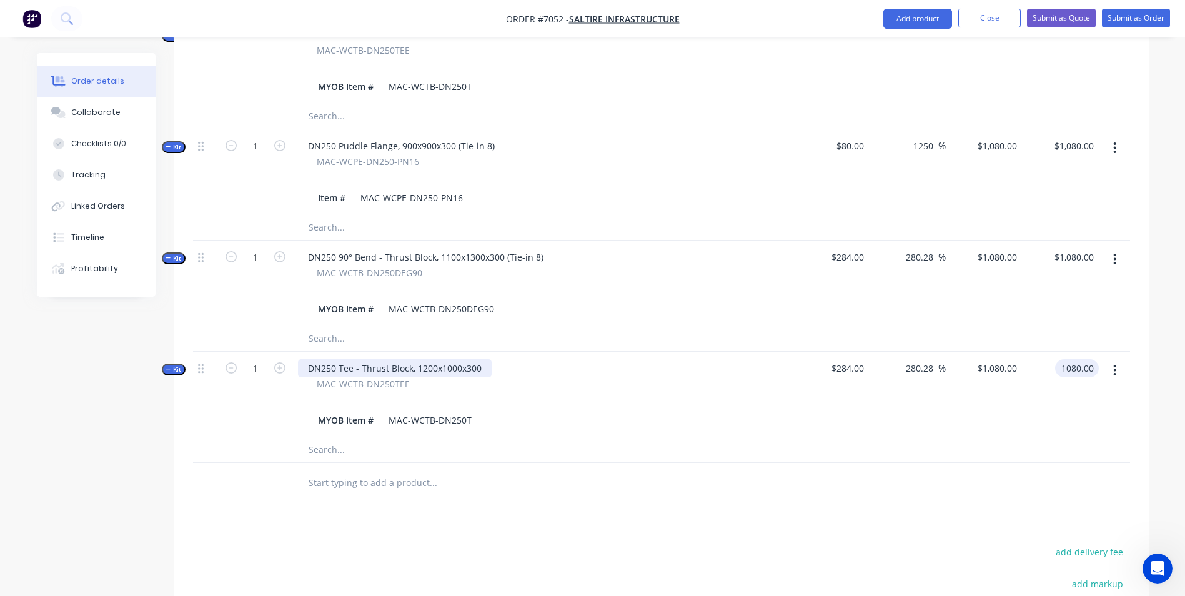
type input "$1,080.00"
click at [367, 470] on input "text" at bounding box center [433, 482] width 250 height 25
click at [979, 18] on button "Close" at bounding box center [989, 18] width 62 height 19
